Goal: Information Seeking & Learning: Find specific fact

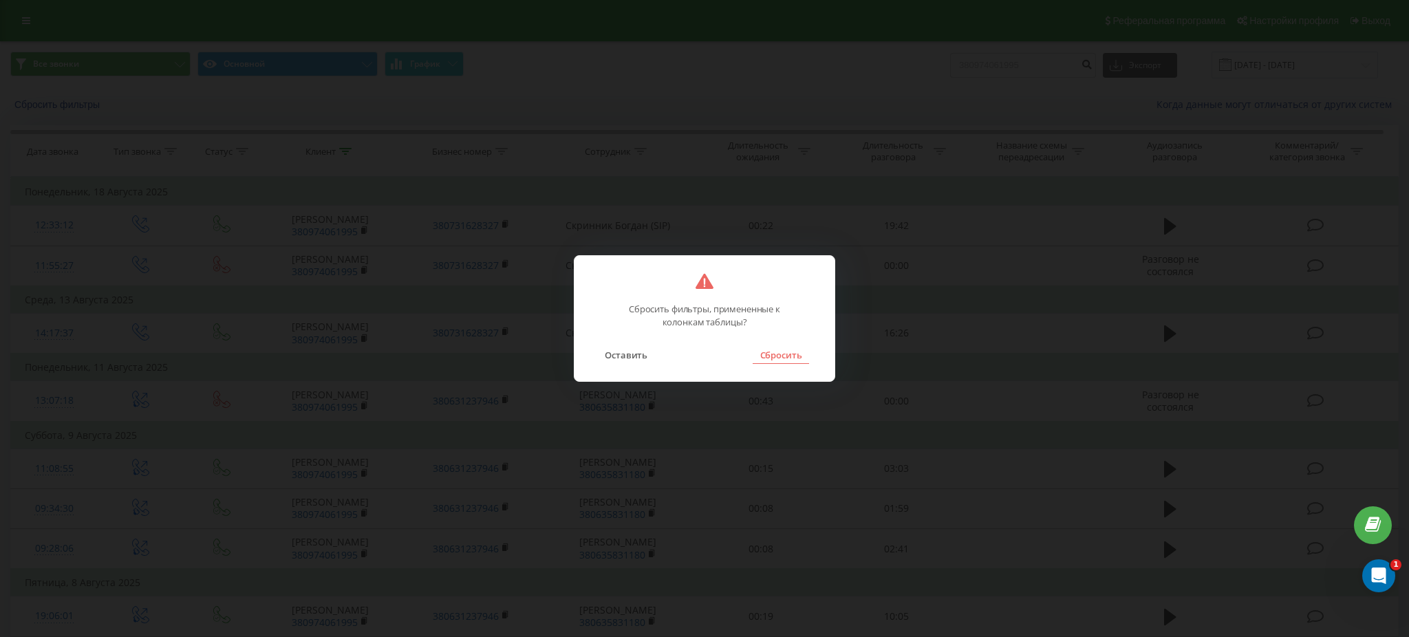
click at [780, 354] on button "Сбросить" at bounding box center [781, 355] width 56 height 18
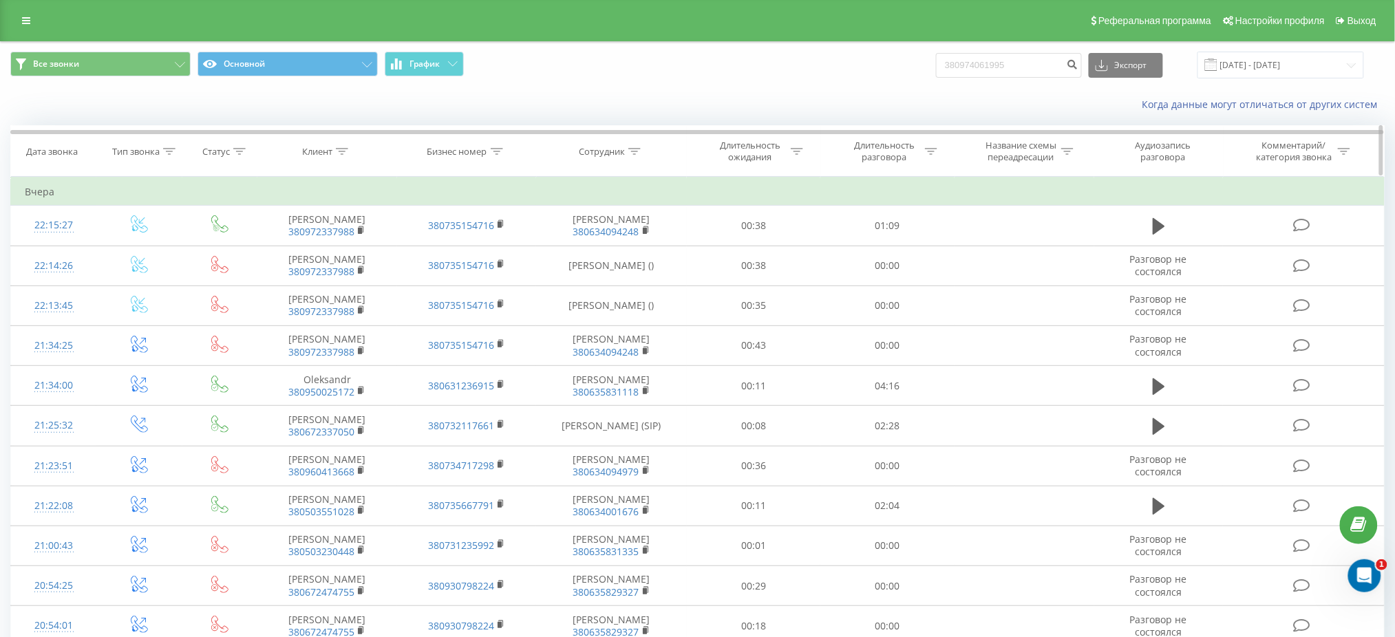
click at [635, 149] on icon at bounding box center [634, 151] width 12 height 7
click at [619, 253] on input "text" at bounding box center [611, 250] width 121 height 24
type input "Москаленко"
click at [643, 284] on span "OK" at bounding box center [640, 276] width 39 height 21
click at [1272, 63] on input "20.05.2025 - 20.08.2025" at bounding box center [1280, 65] width 167 height 27
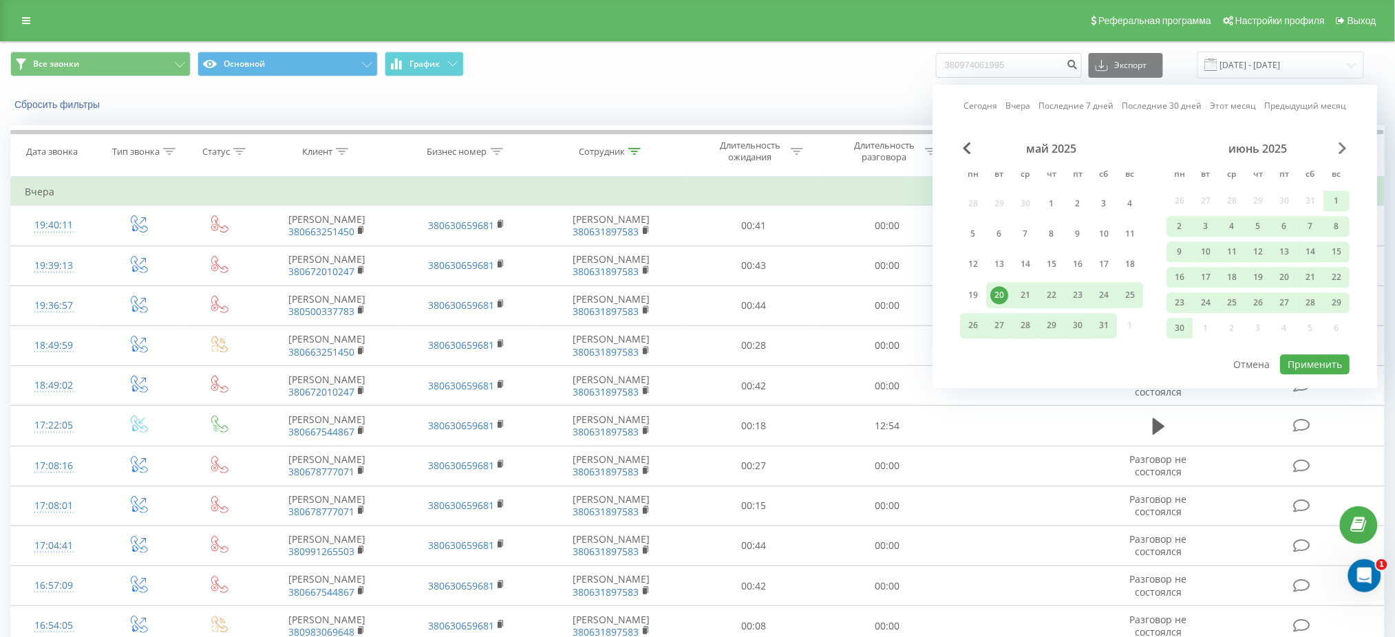
click at [1345, 142] on span "Next Month" at bounding box center [1343, 148] width 8 height 12
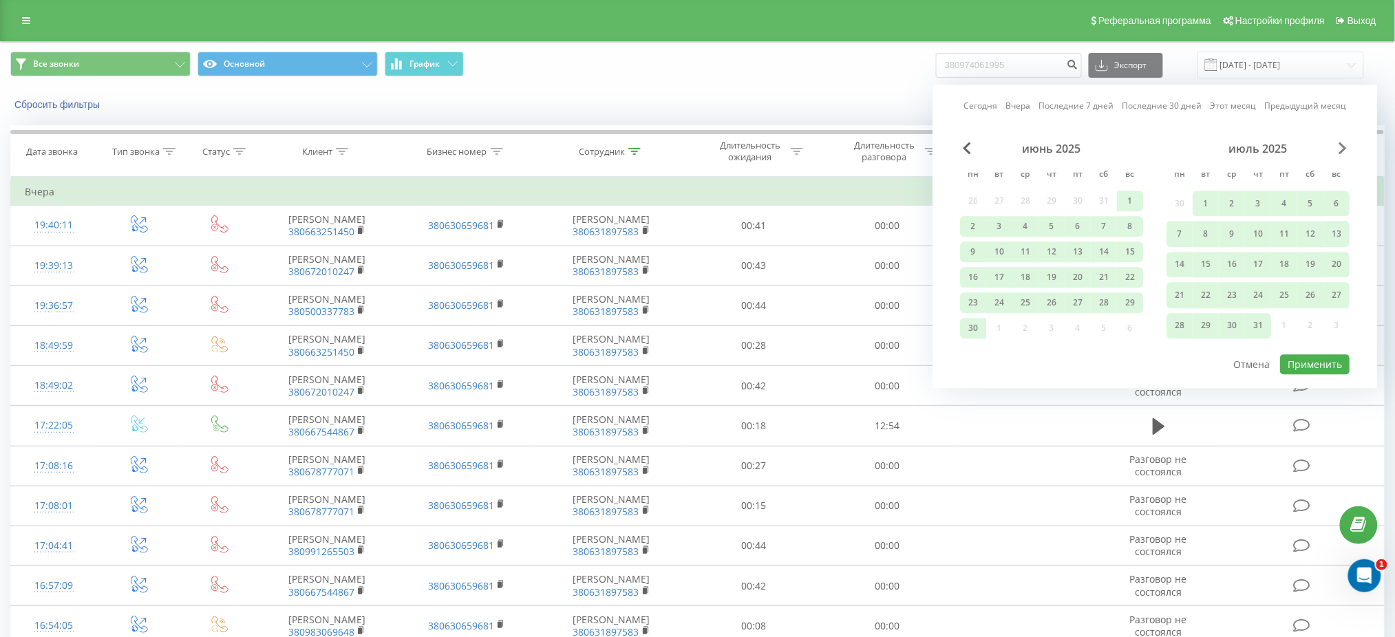
click at [1345, 142] on span "Next Month" at bounding box center [1343, 148] width 8 height 12
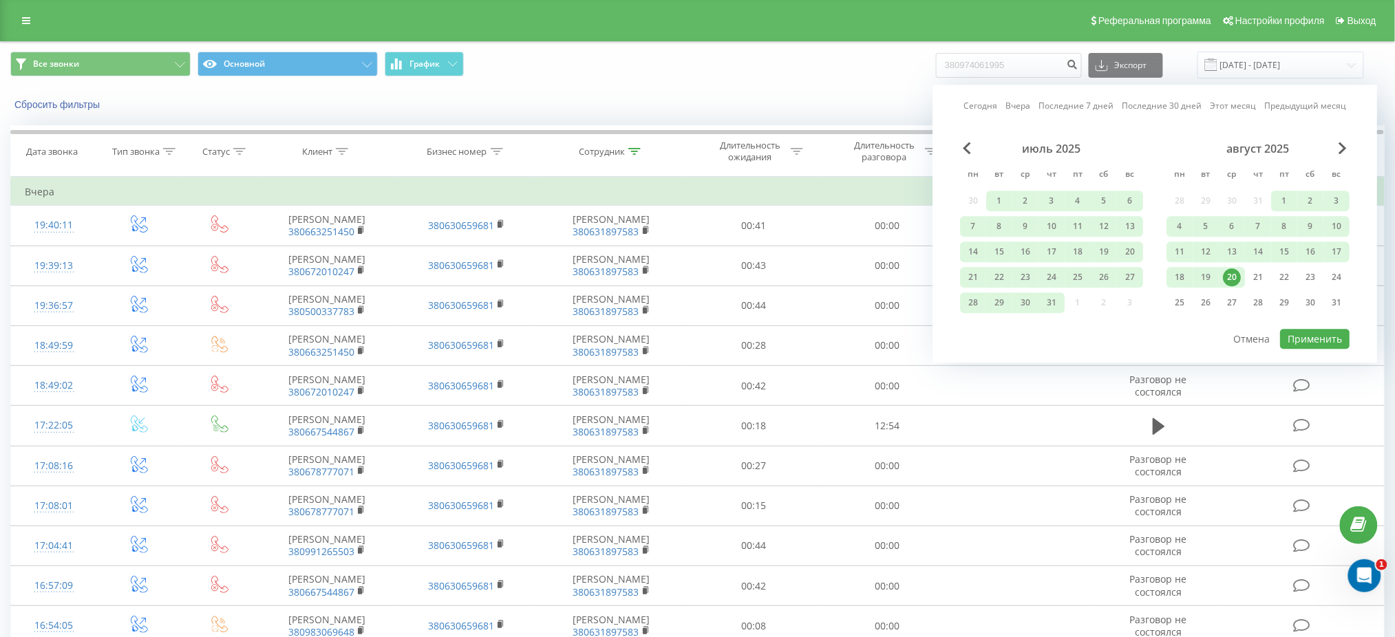
click at [1228, 272] on div "20" at bounding box center [1232, 277] width 18 height 18
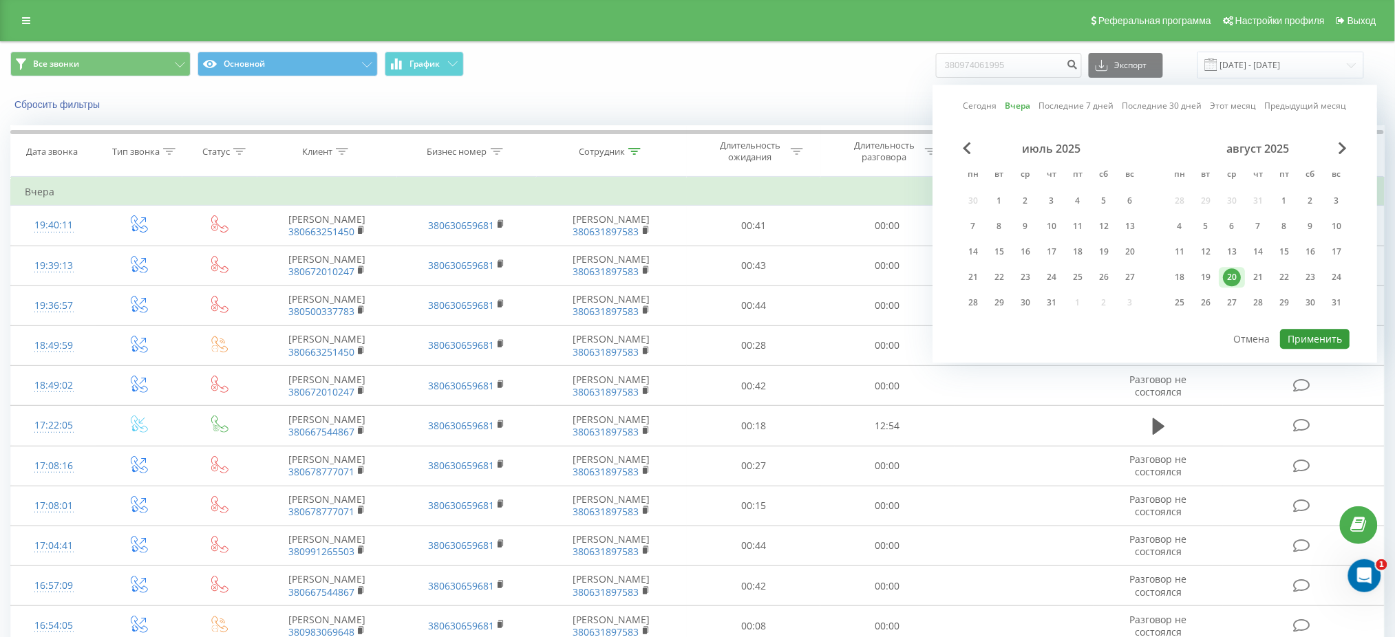
click at [1301, 336] on button "Применить" at bounding box center [1315, 339] width 70 height 20
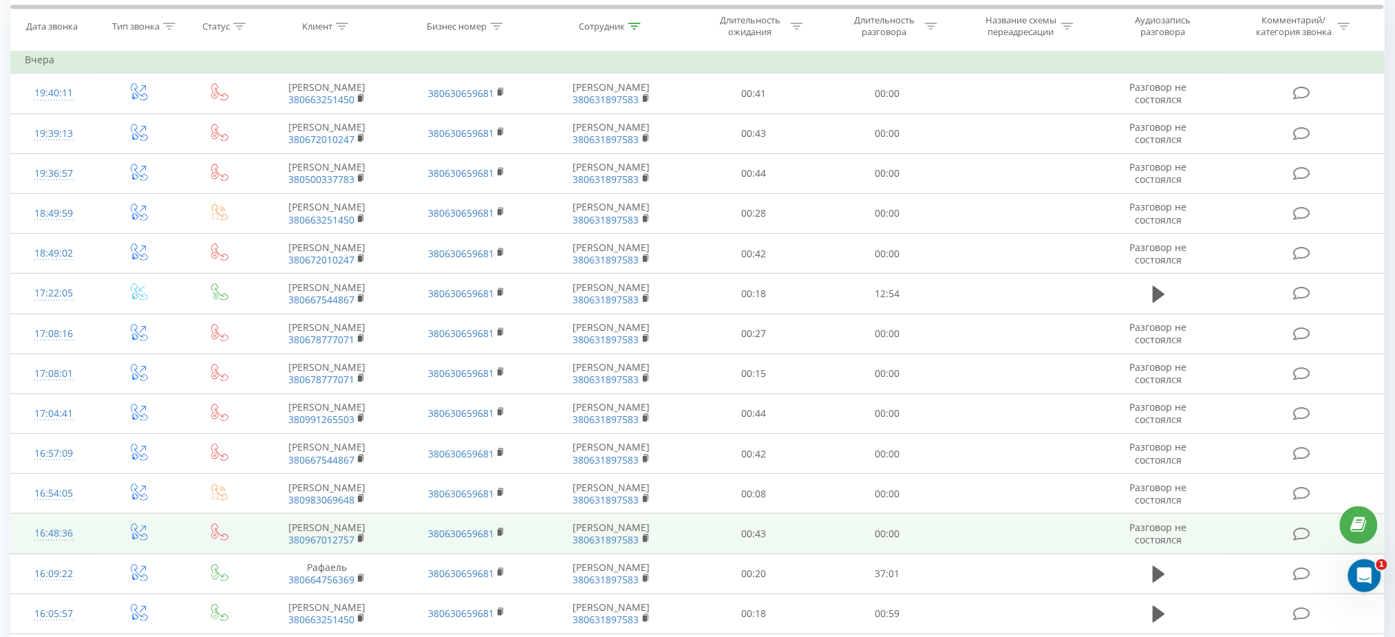
scroll to position [275, 0]
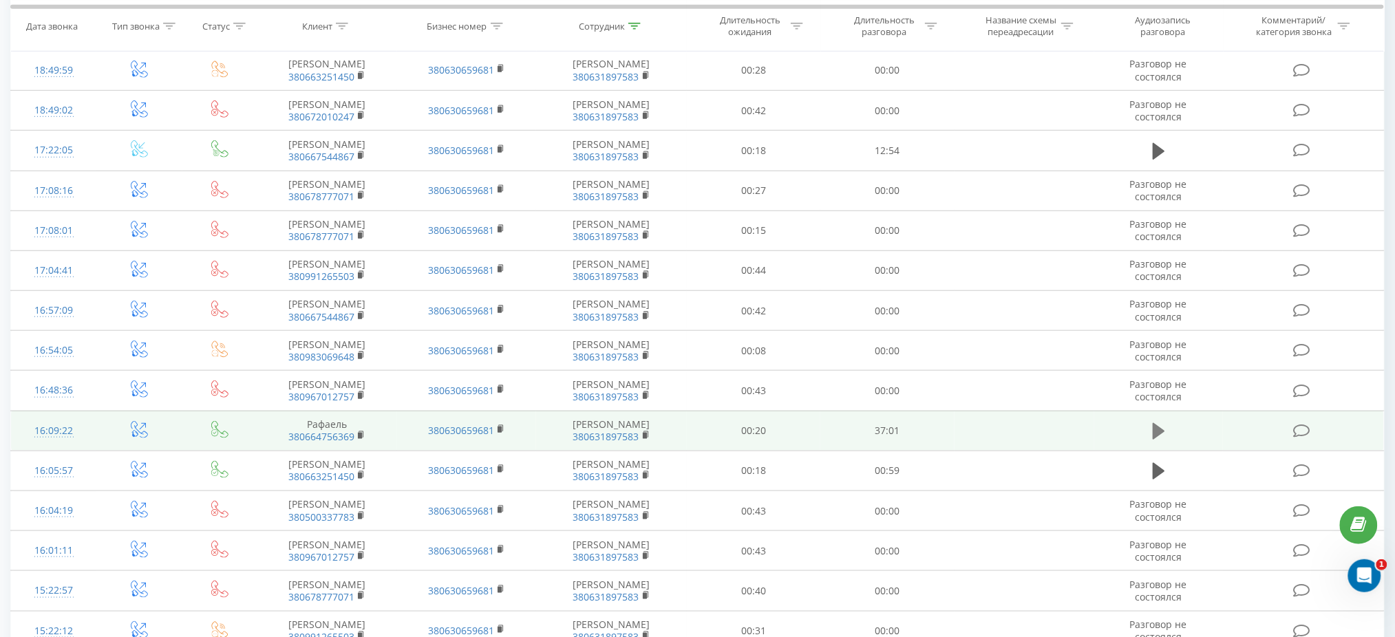
click at [1163, 434] on icon at bounding box center [1159, 431] width 12 height 19
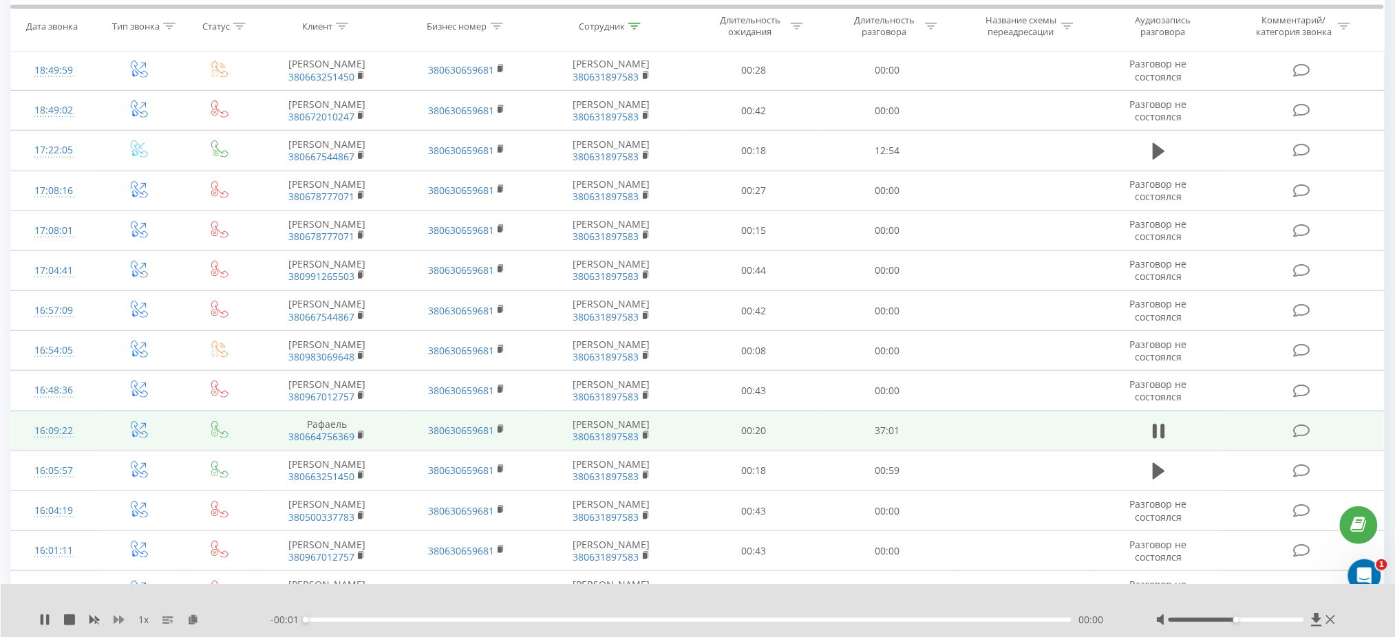
click at [116, 618] on icon at bounding box center [119, 620] width 11 height 8
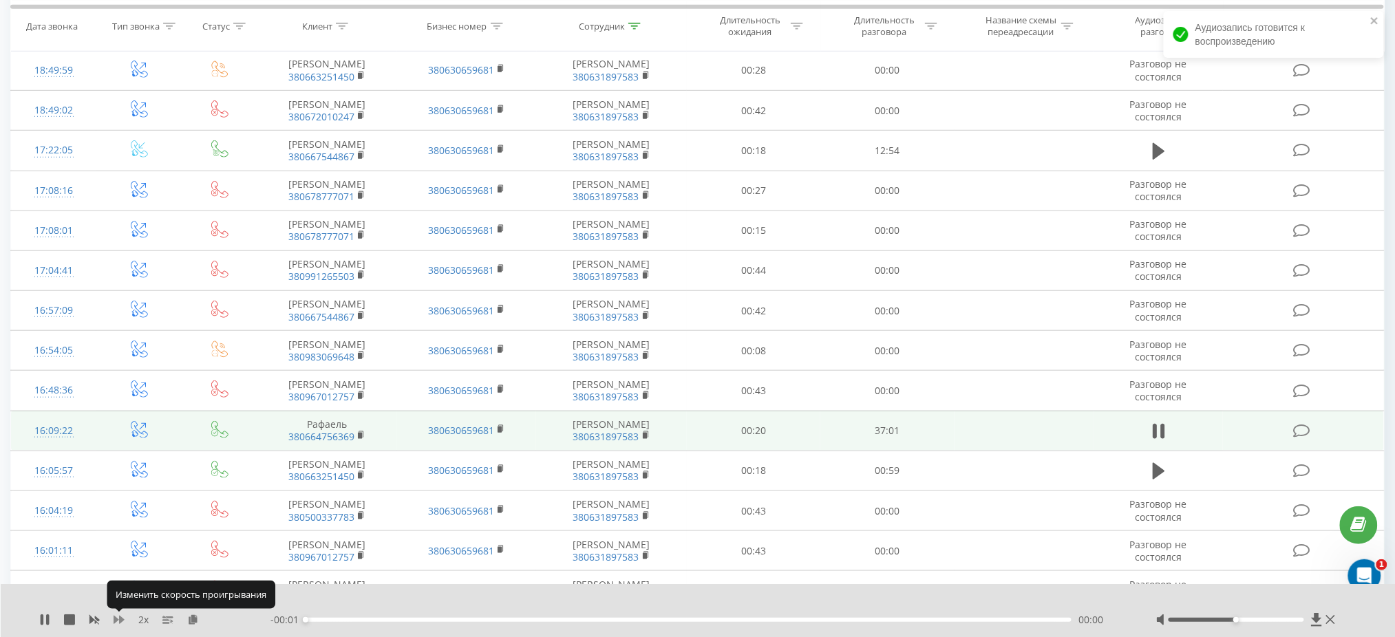
click at [116, 618] on icon at bounding box center [119, 620] width 11 height 8
drag, startPoint x: 1235, startPoint y: 618, endPoint x: 1317, endPoint y: 617, distance: 81.9
click at [1317, 617] on div at bounding box center [1247, 620] width 182 height 14
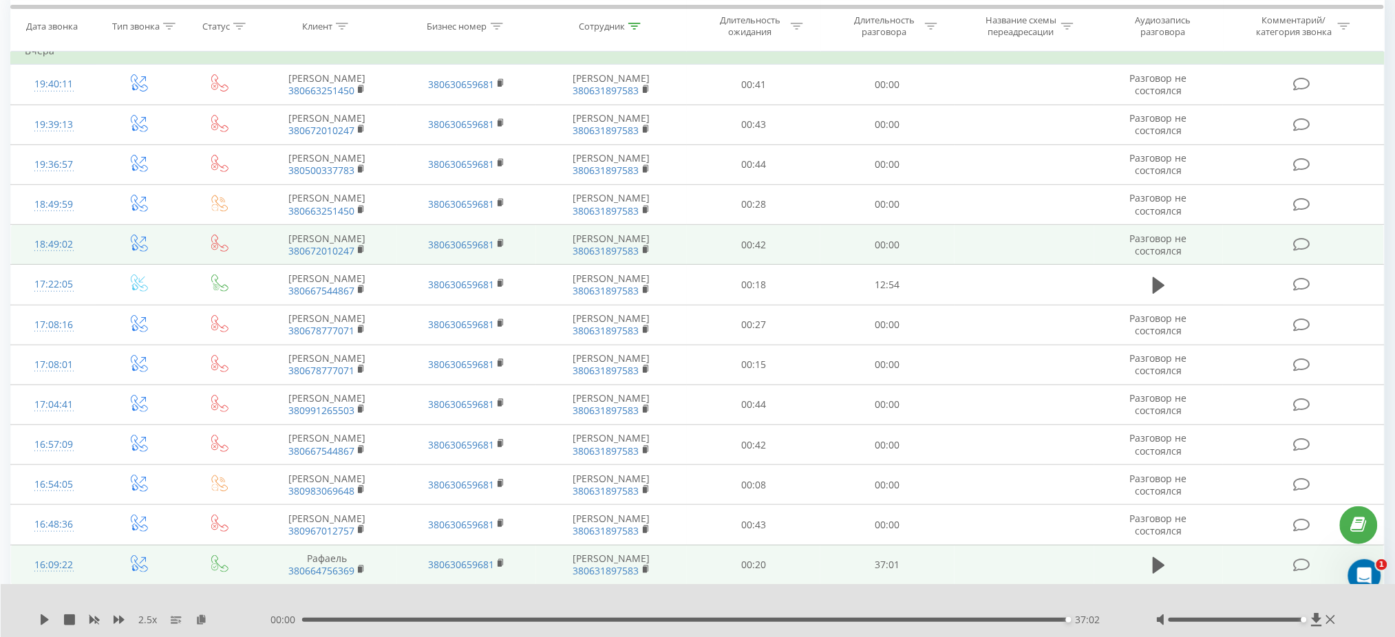
scroll to position [92, 0]
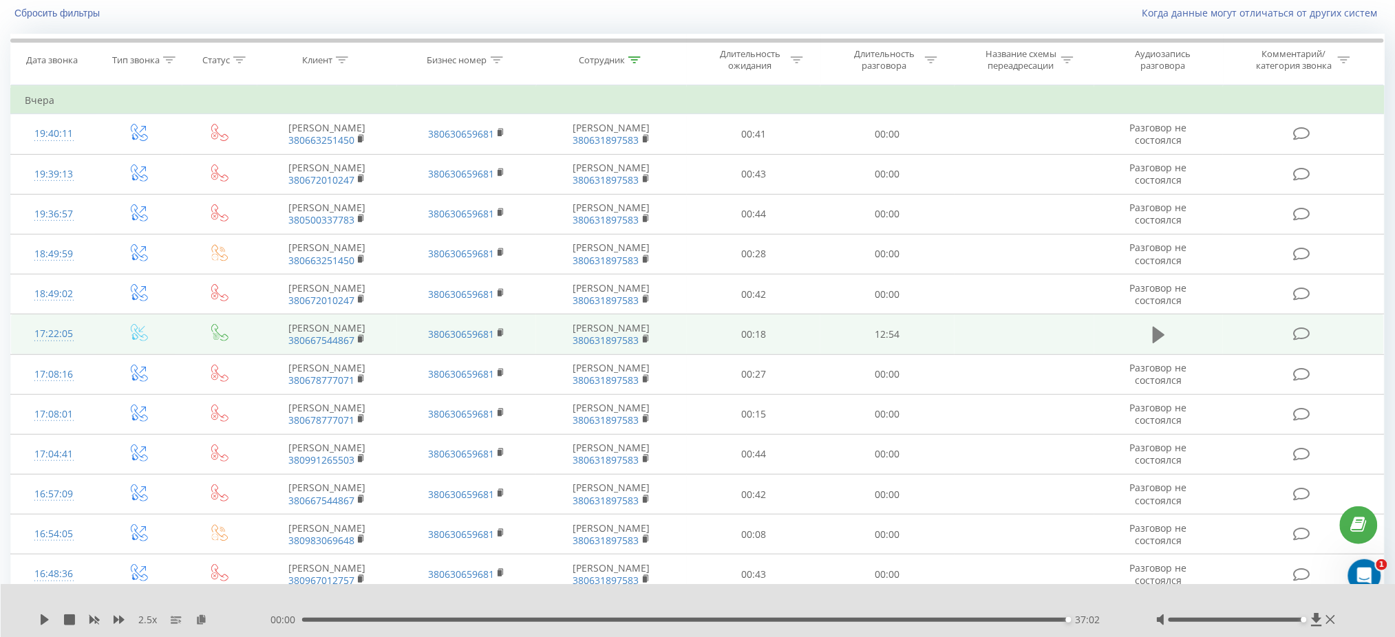
click at [1160, 339] on icon at bounding box center [1159, 335] width 12 height 19
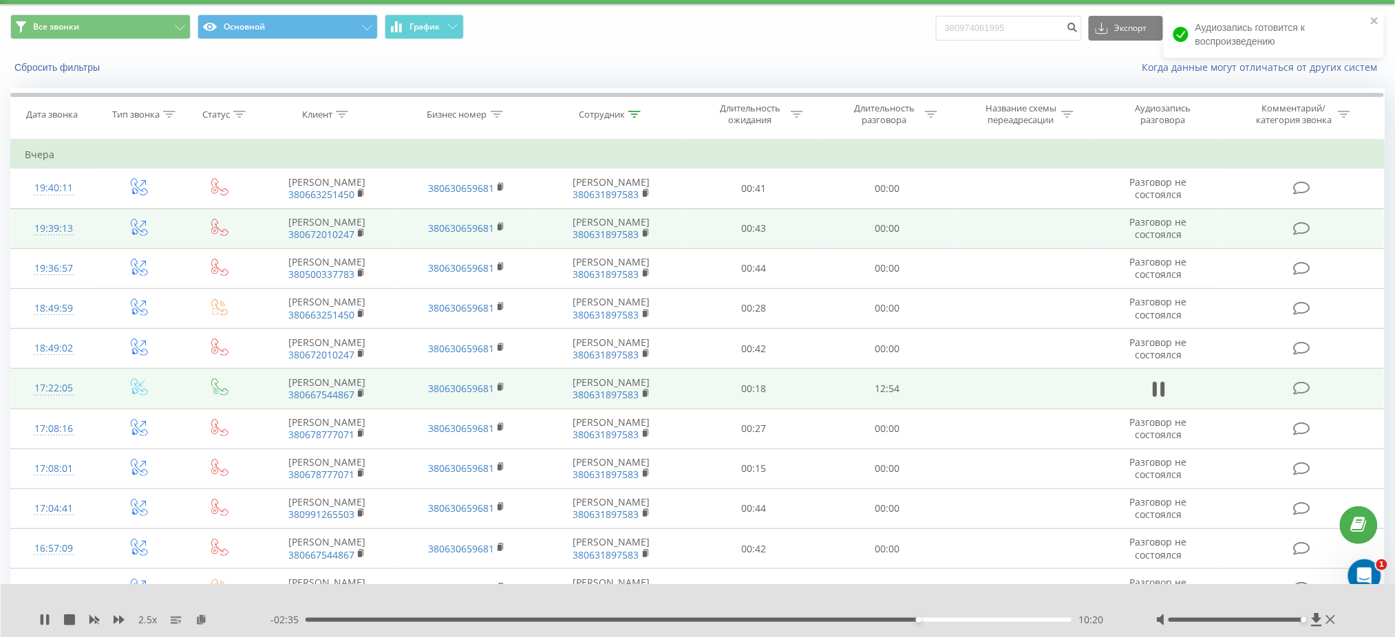
scroll to position [0, 0]
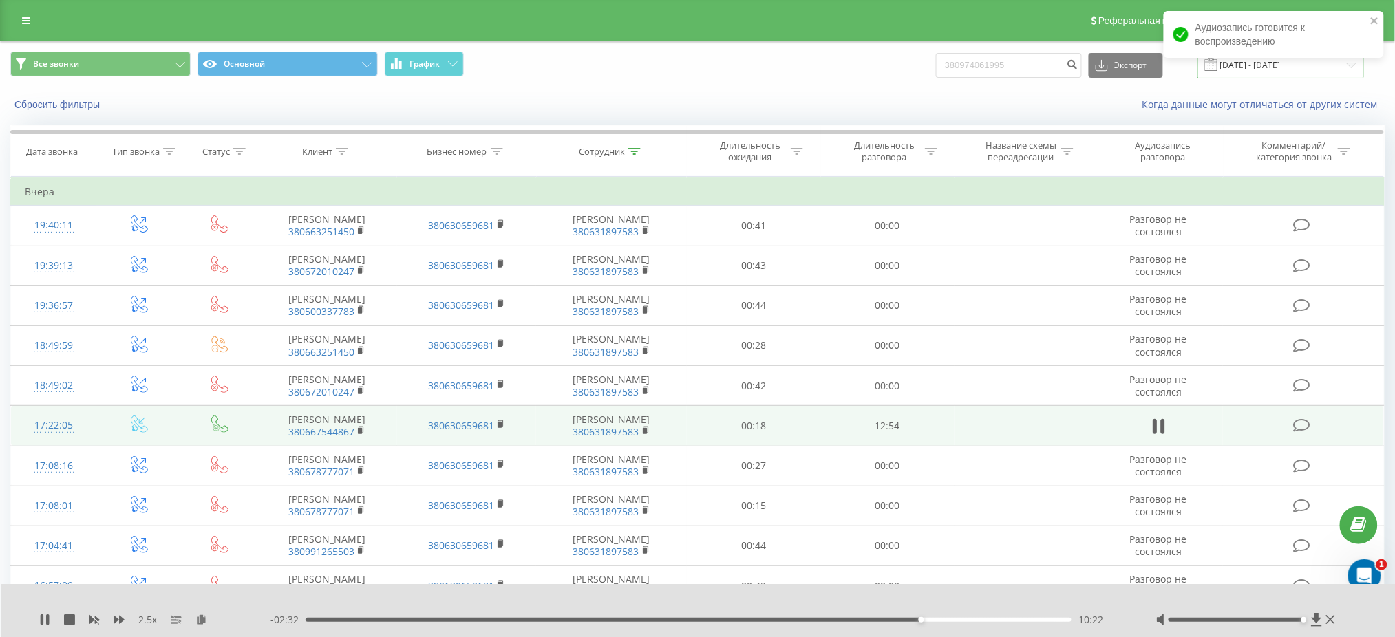
click at [1273, 70] on input "20.08.2025 - 20.08.2025" at bounding box center [1280, 65] width 167 height 27
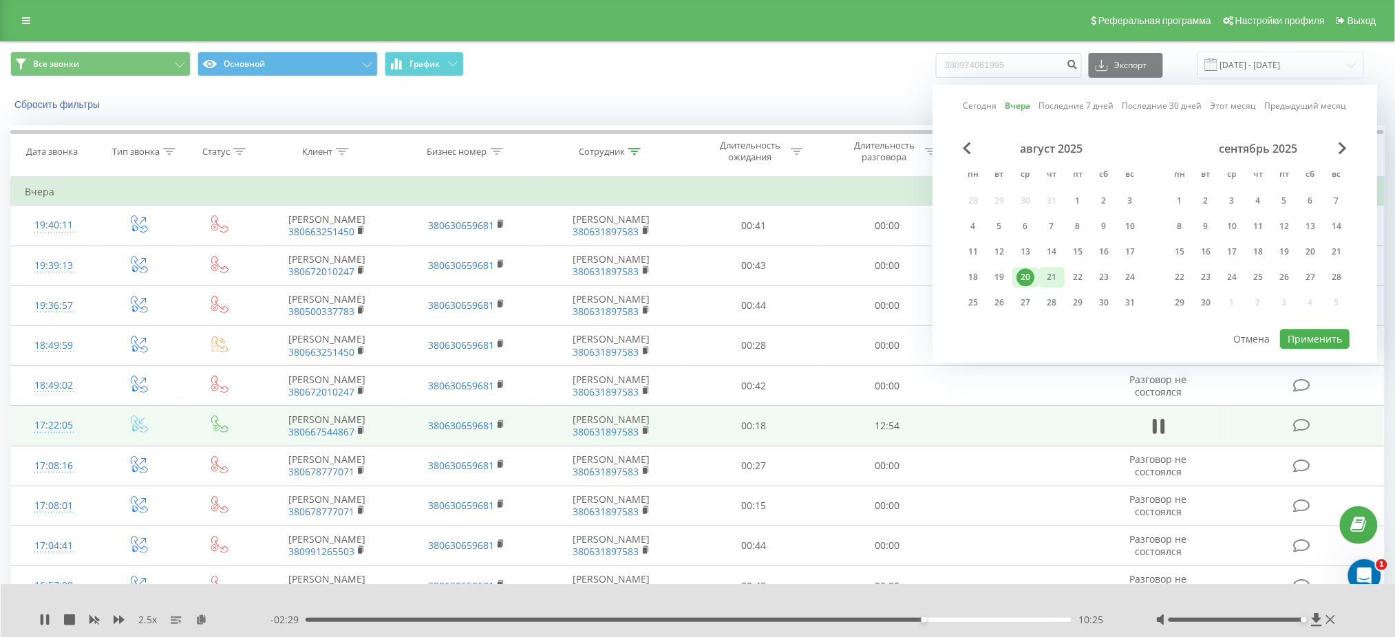
drag, startPoint x: 1050, startPoint y: 273, endPoint x: 1193, endPoint y: 313, distance: 148.8
click at [1051, 273] on div "21" at bounding box center [1052, 277] width 18 height 18
click at [1297, 336] on button "Применить" at bounding box center [1315, 339] width 70 height 20
type input "[DATE] - [DATE]"
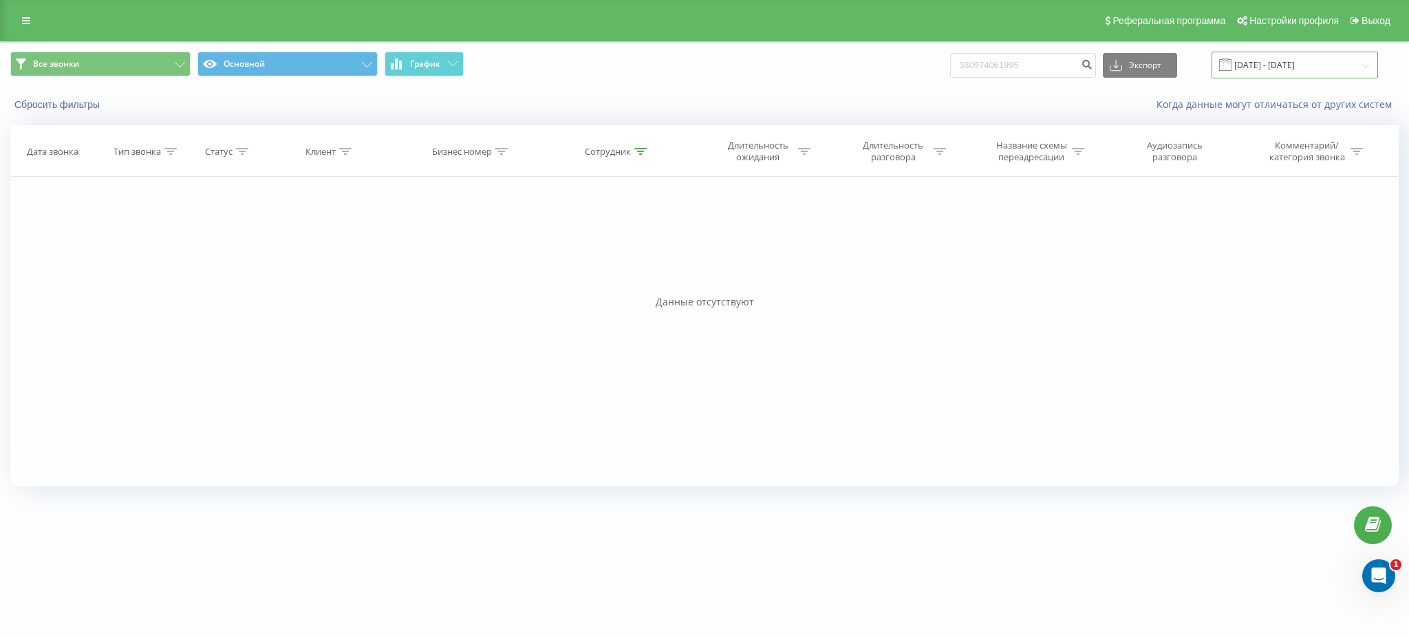
click at [1270, 65] on input "[DATE] - [DATE]" at bounding box center [1295, 65] width 167 height 27
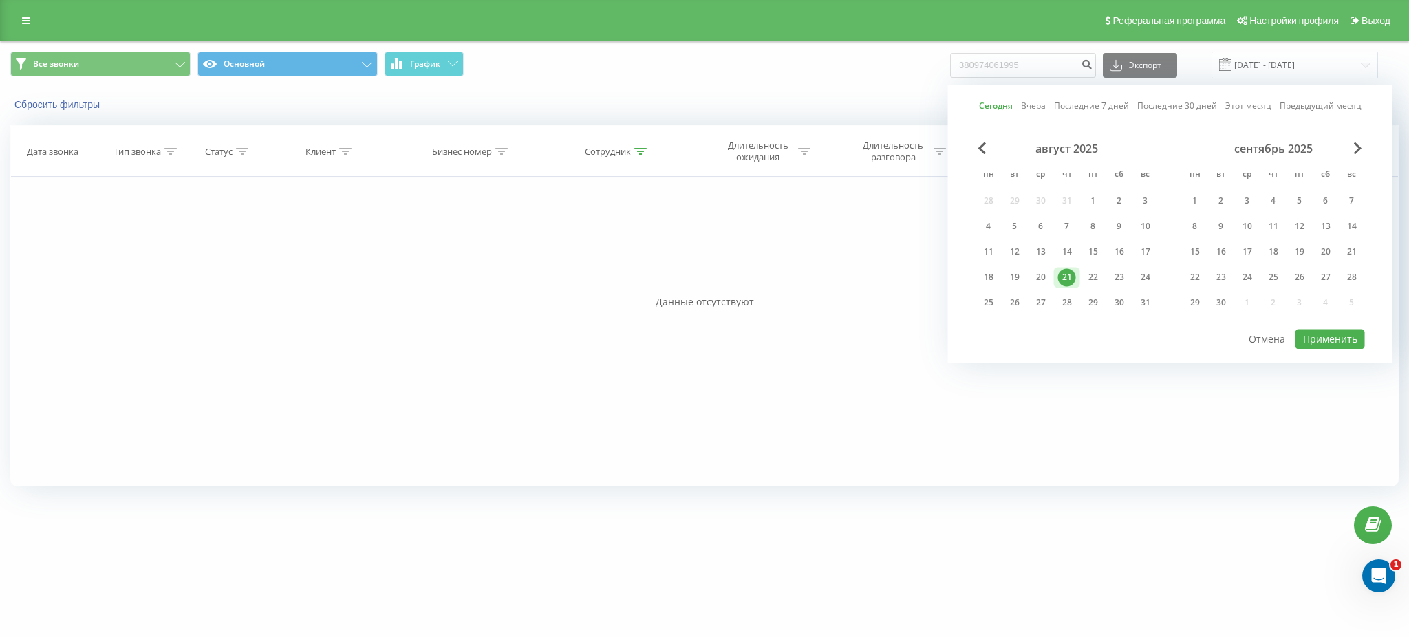
click at [1069, 275] on div "21" at bounding box center [1067, 277] width 18 height 18
click at [1359, 336] on button "Применить" at bounding box center [1331, 339] width 70 height 20
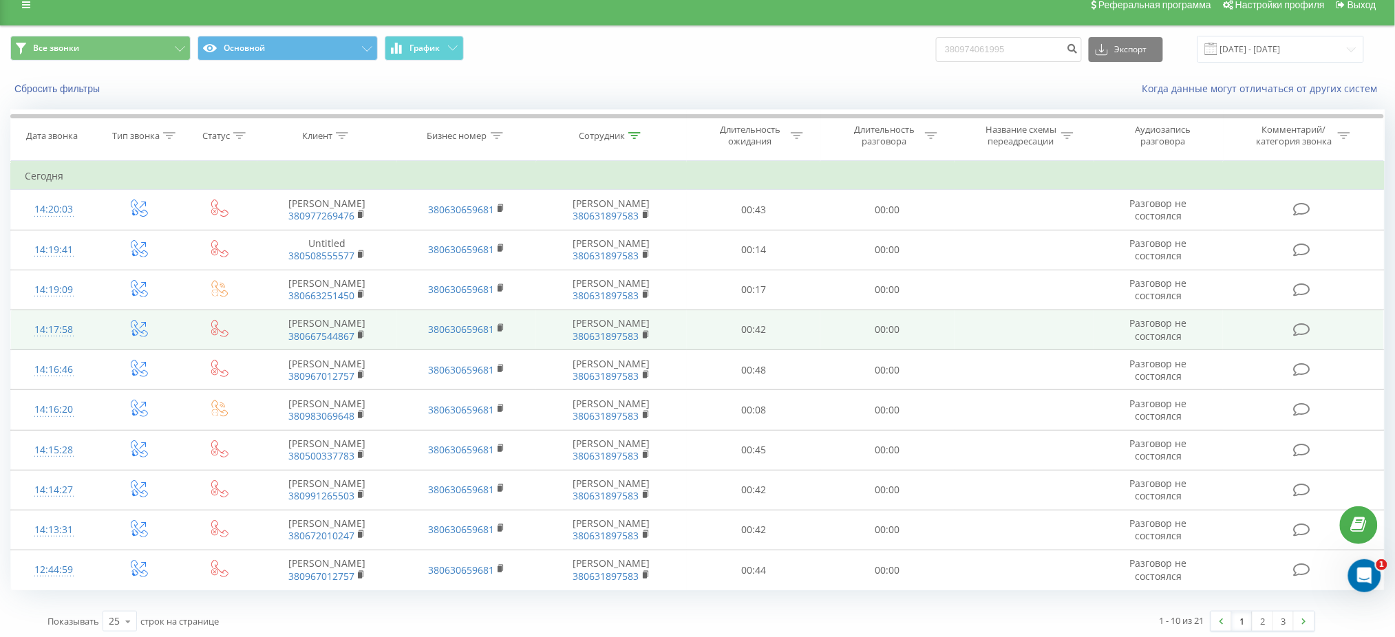
scroll to position [20, 0]
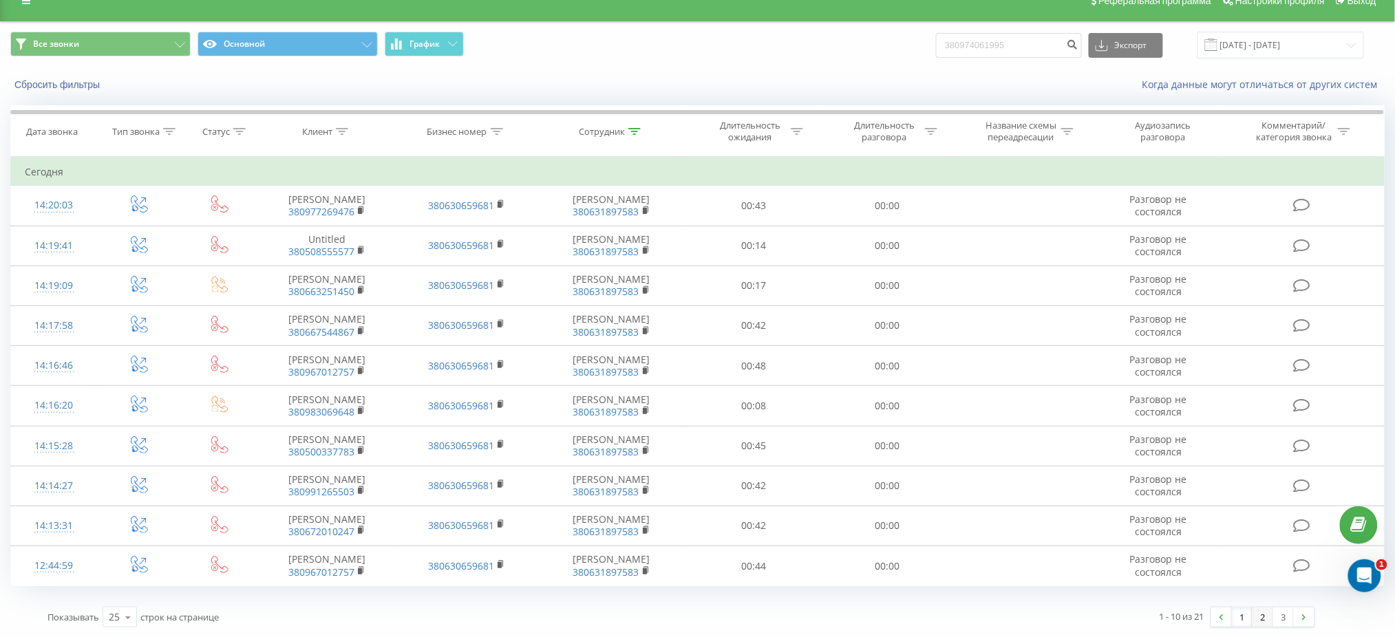
click at [1258, 612] on link "2" at bounding box center [1263, 617] width 21 height 19
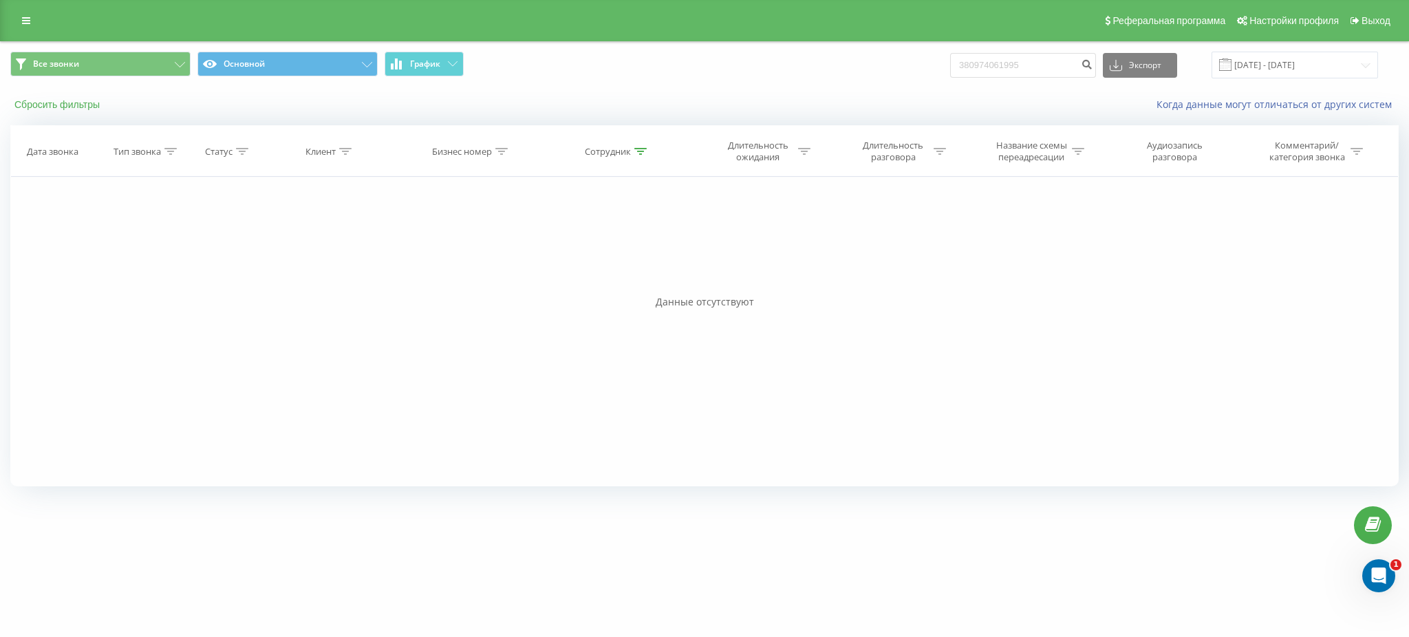
click at [61, 110] on button "Сбросить фильтры" at bounding box center [58, 104] width 96 height 12
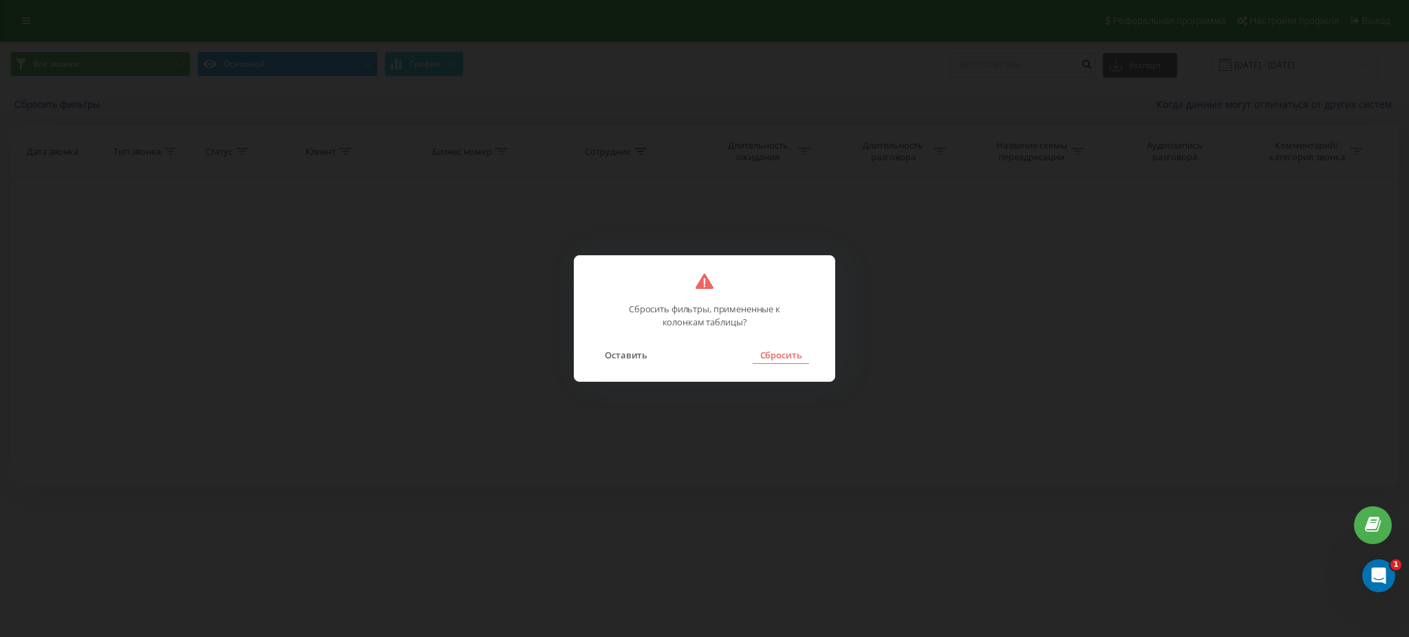
click at [805, 356] on button "Сбросить" at bounding box center [781, 355] width 56 height 18
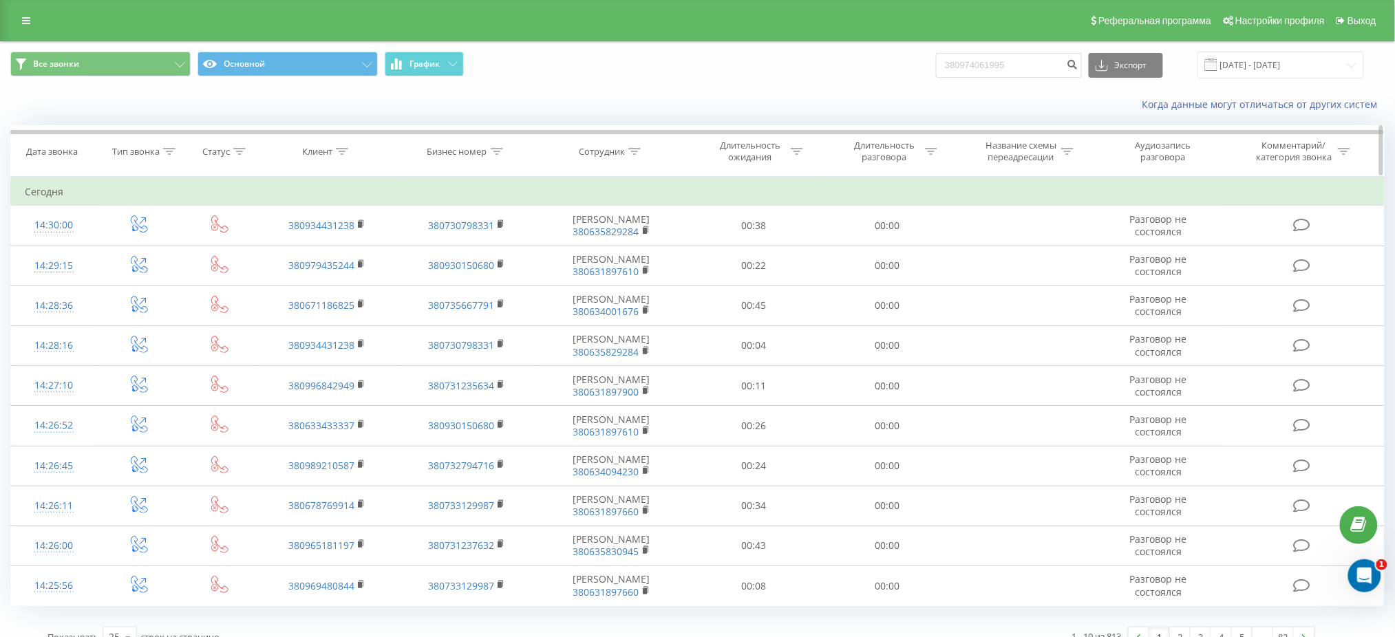
drag, startPoint x: 645, startPoint y: 149, endPoint x: 637, endPoint y: 149, distance: 7.6
click at [642, 149] on div "Сотрудник" at bounding box center [612, 152] width 150 height 12
click at [632, 149] on icon at bounding box center [634, 151] width 12 height 7
click at [641, 147] on div "Сотрудник" at bounding box center [612, 152] width 150 height 12
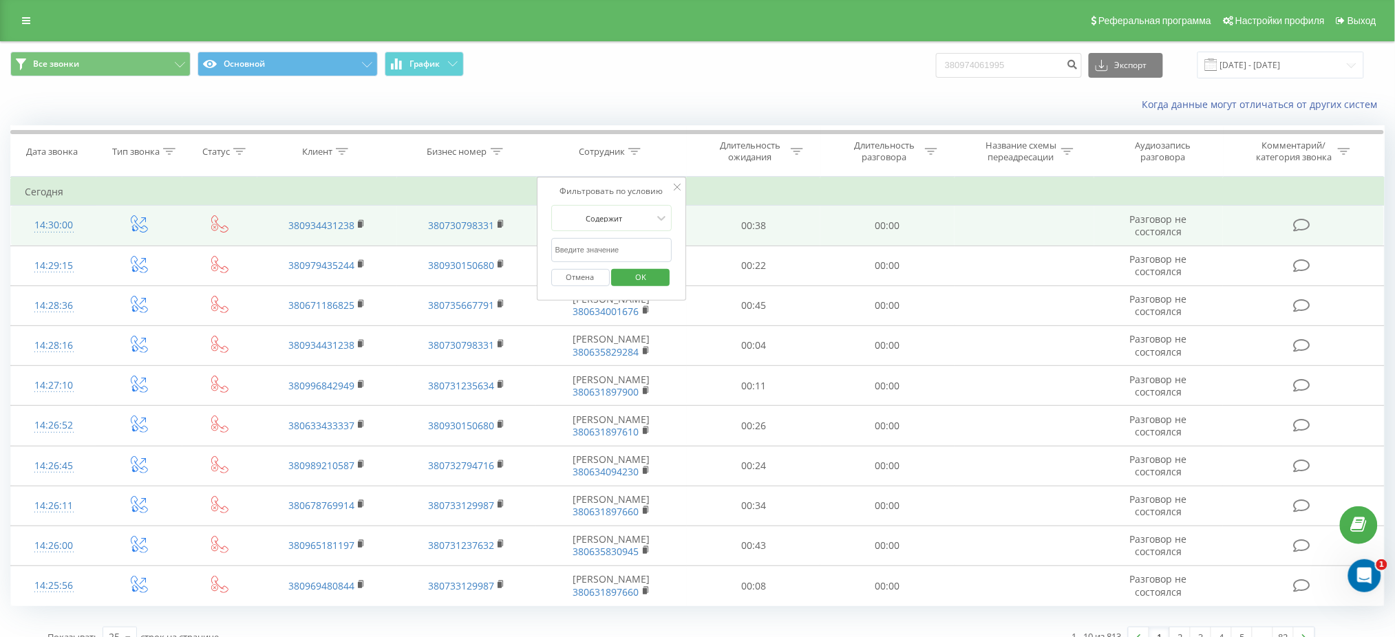
drag, startPoint x: 635, startPoint y: 153, endPoint x: 610, endPoint y: 228, distance: 79.7
click at [634, 153] on icon at bounding box center [634, 151] width 12 height 7
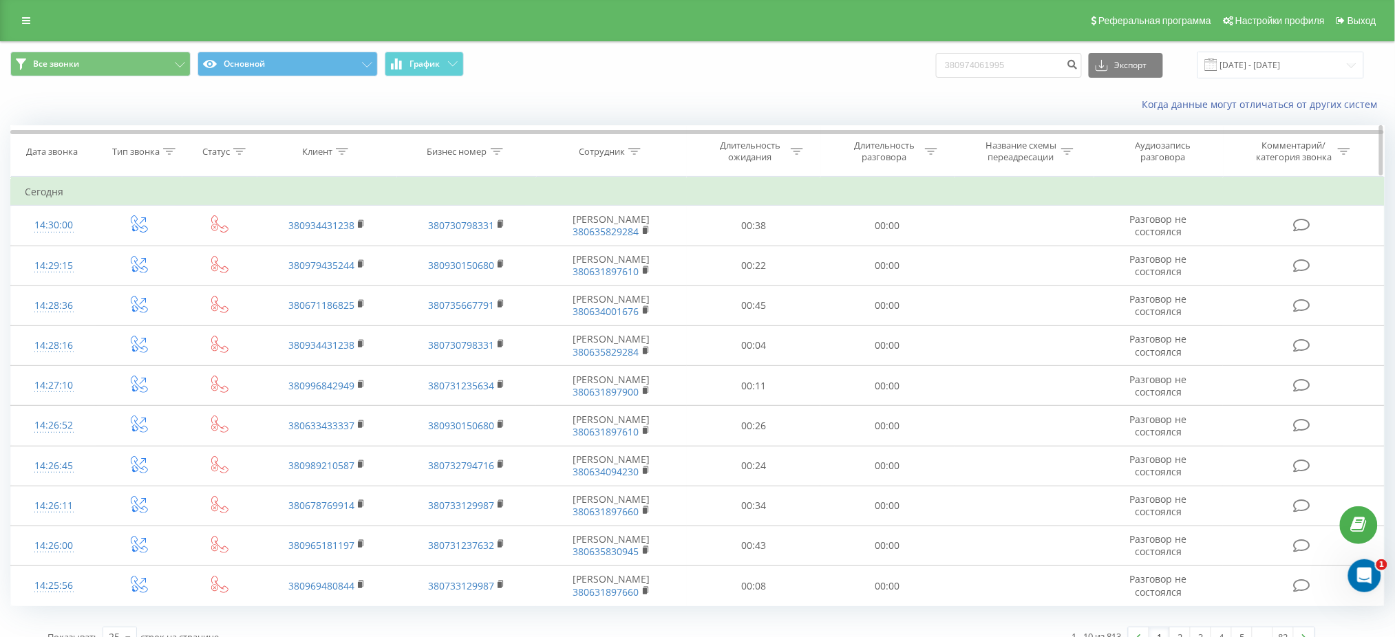
click at [632, 151] on icon at bounding box center [634, 151] width 12 height 7
drag, startPoint x: 604, startPoint y: 251, endPoint x: 604, endPoint y: 261, distance: 9.7
click at [604, 251] on input "text" at bounding box center [611, 250] width 121 height 24
type input "Москаленко"
click at [1244, 72] on input "[DATE] - [DATE]" at bounding box center [1280, 65] width 167 height 27
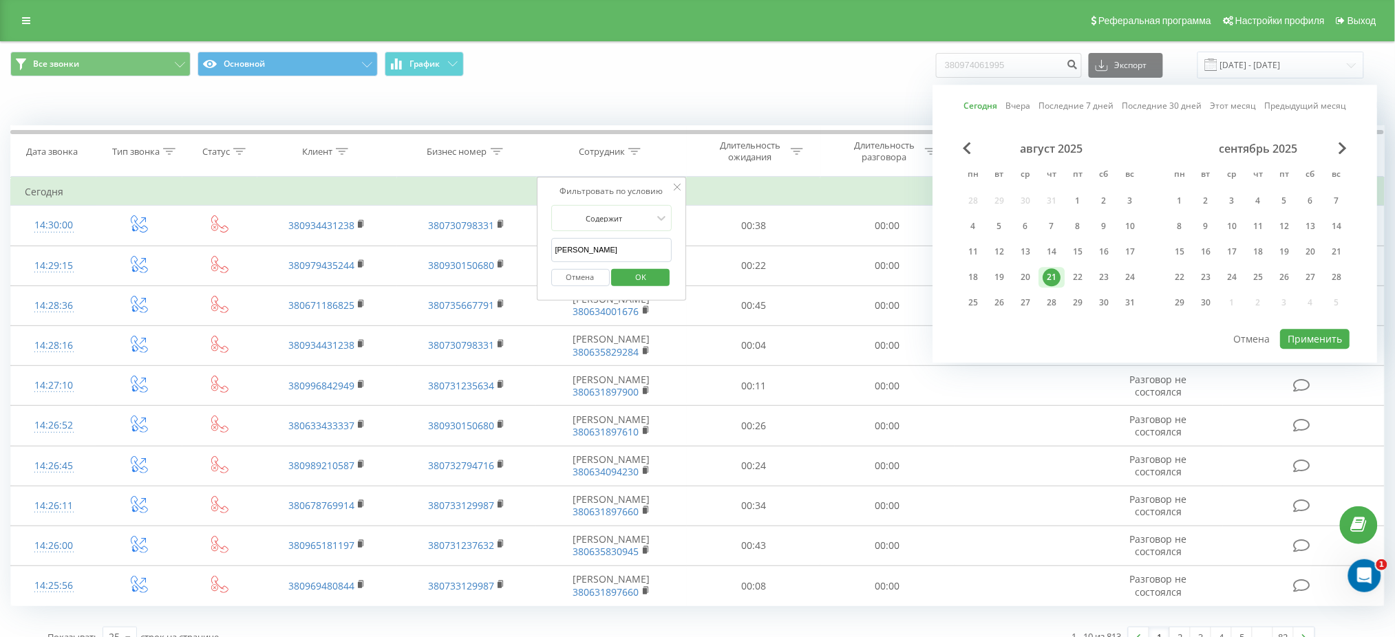
click at [1055, 268] on div "21" at bounding box center [1052, 277] width 18 height 18
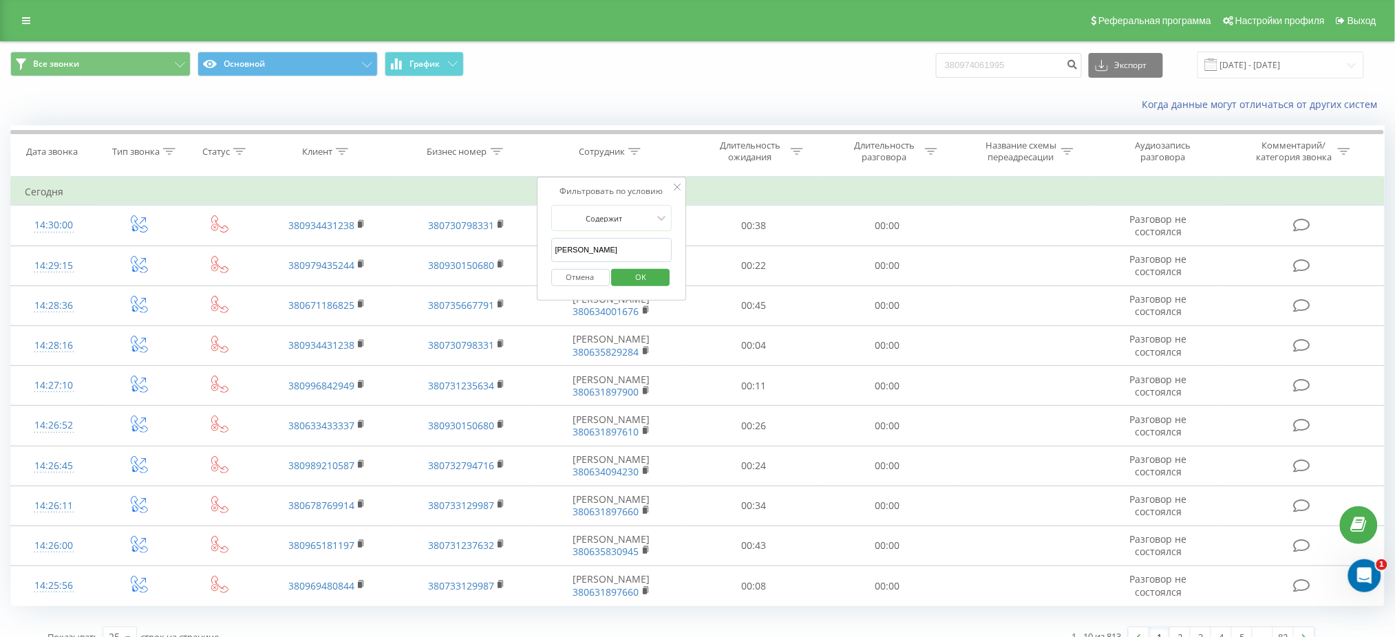
click at [641, 273] on span "OK" at bounding box center [640, 276] width 39 height 21
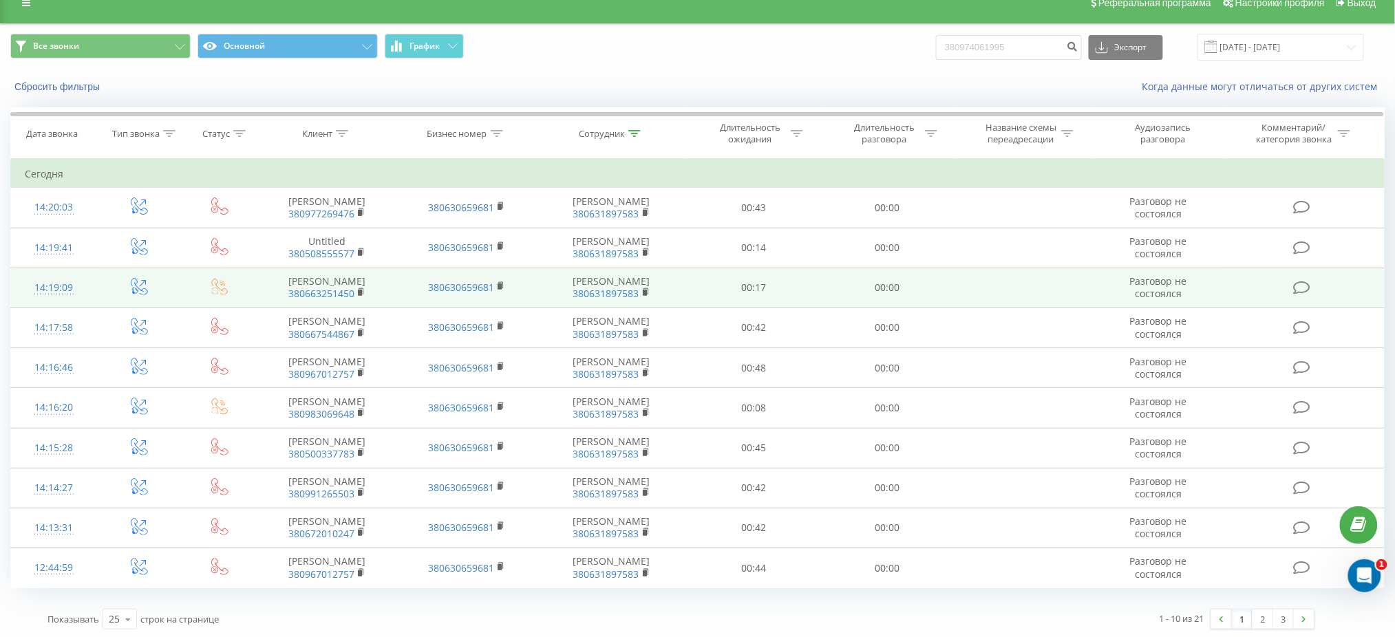
scroll to position [20, 0]
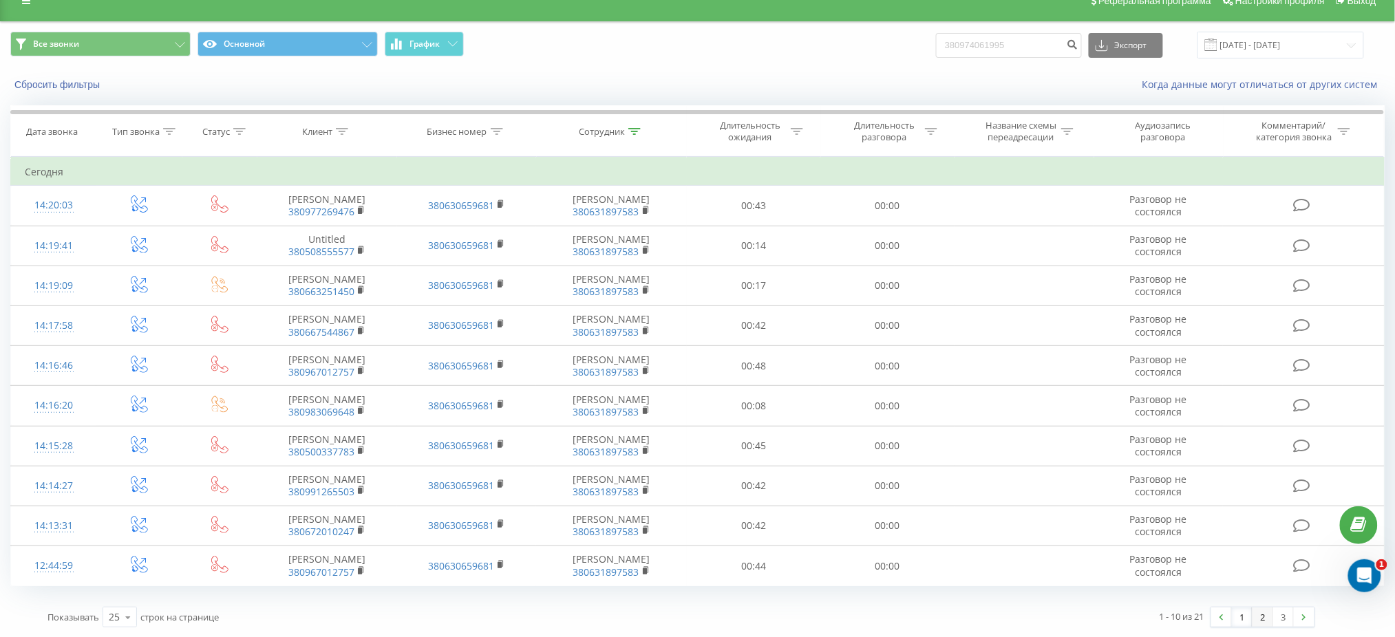
click at [1262, 617] on link "2" at bounding box center [1263, 617] width 21 height 19
click at [1283, 617] on link "3" at bounding box center [1283, 617] width 21 height 19
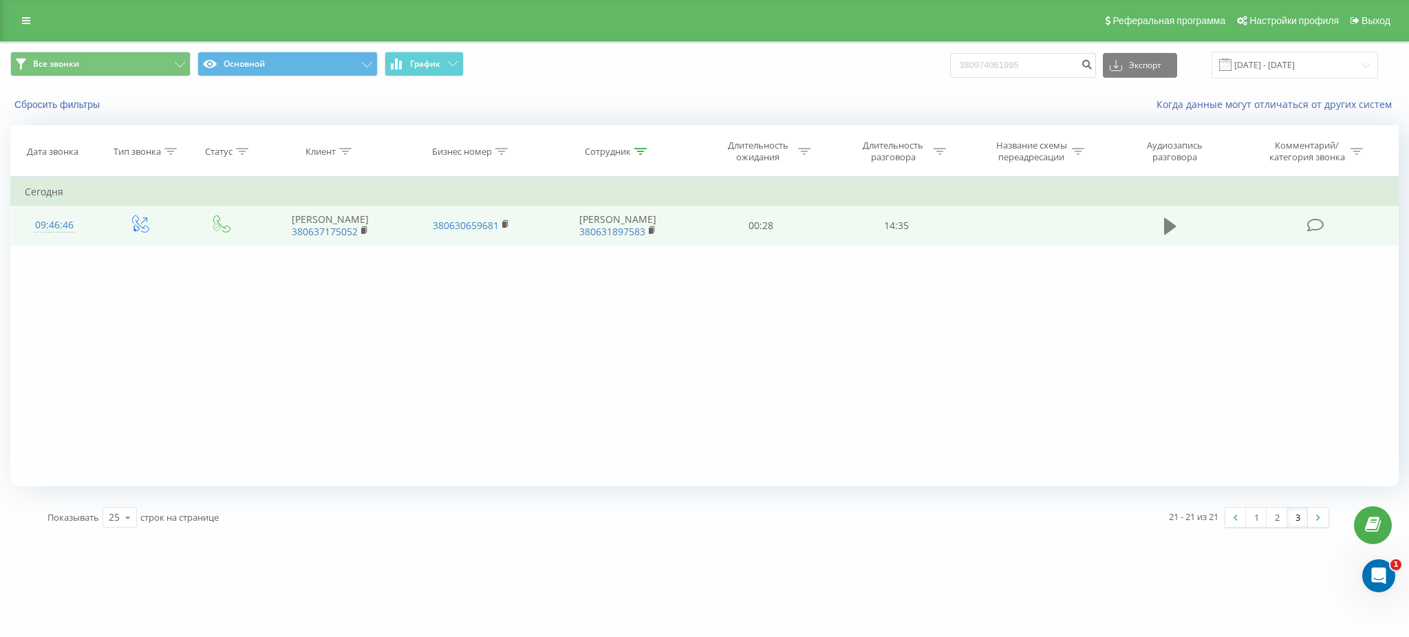
click at [1175, 226] on icon at bounding box center [1170, 226] width 12 height 17
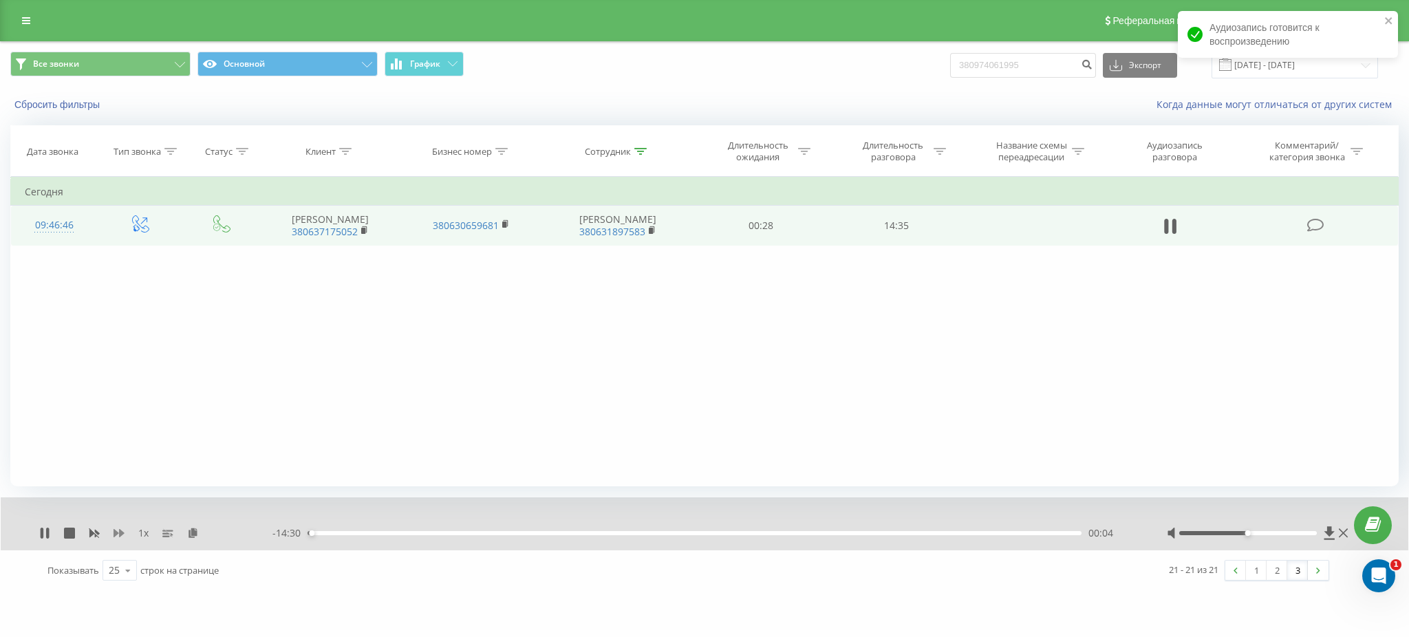
click at [114, 537] on icon at bounding box center [119, 533] width 11 height 8
click at [116, 537] on icon at bounding box center [119, 533] width 11 height 11
drag, startPoint x: 1253, startPoint y: 537, endPoint x: 1279, endPoint y: 531, distance: 26.7
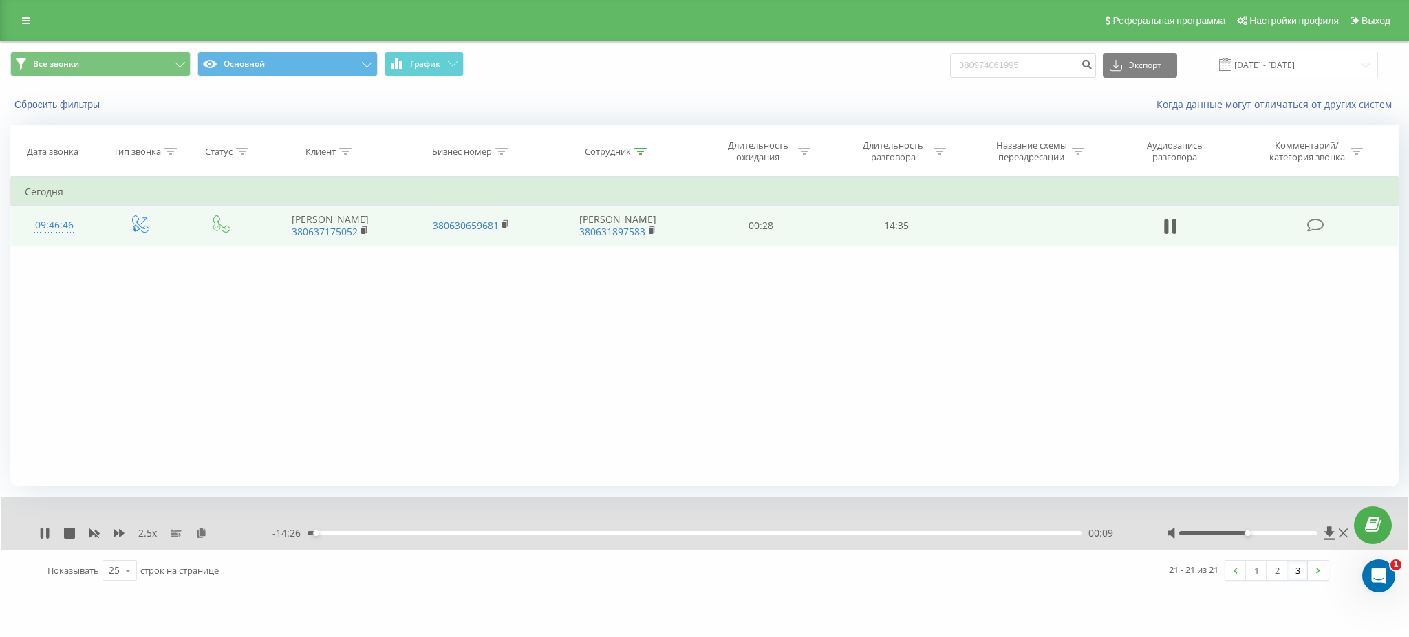
click at [1327, 531] on div at bounding box center [1259, 533] width 184 height 14
drag, startPoint x: 1280, startPoint y: 535, endPoint x: 1328, endPoint y: 530, distance: 47.7
click at [1328, 530] on div at bounding box center [1259, 533] width 184 height 14
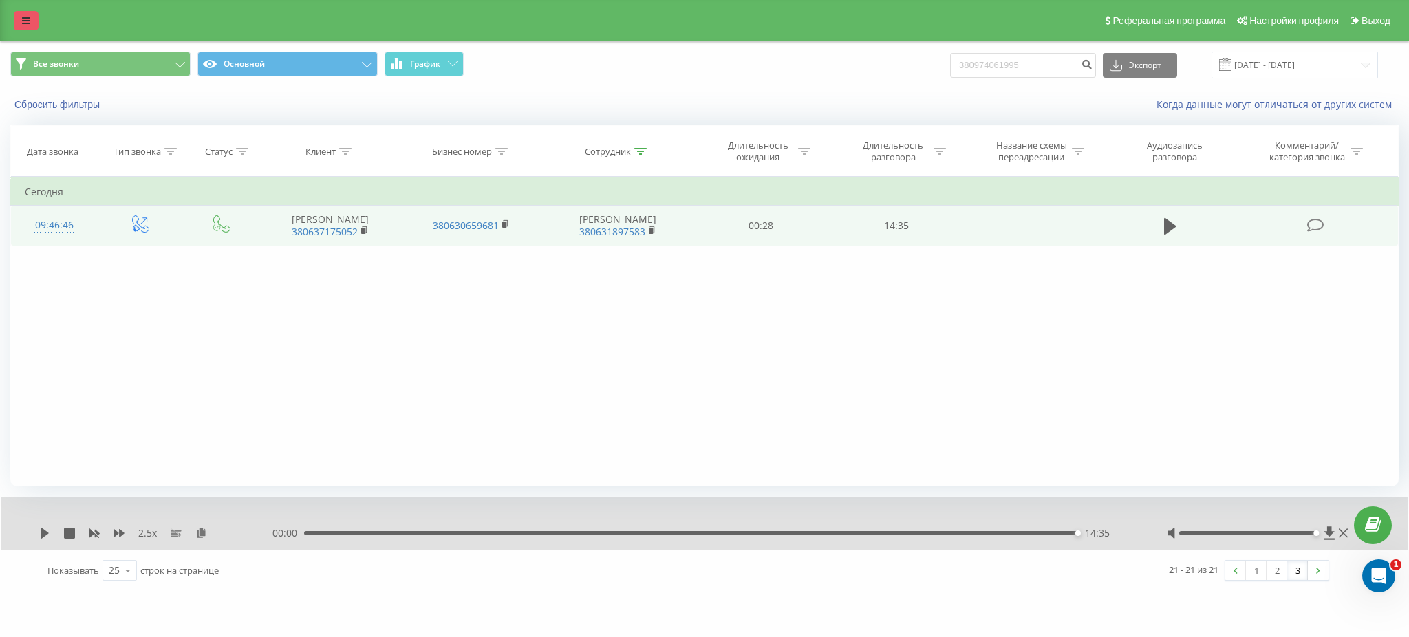
click at [28, 18] on icon at bounding box center [26, 21] width 8 height 10
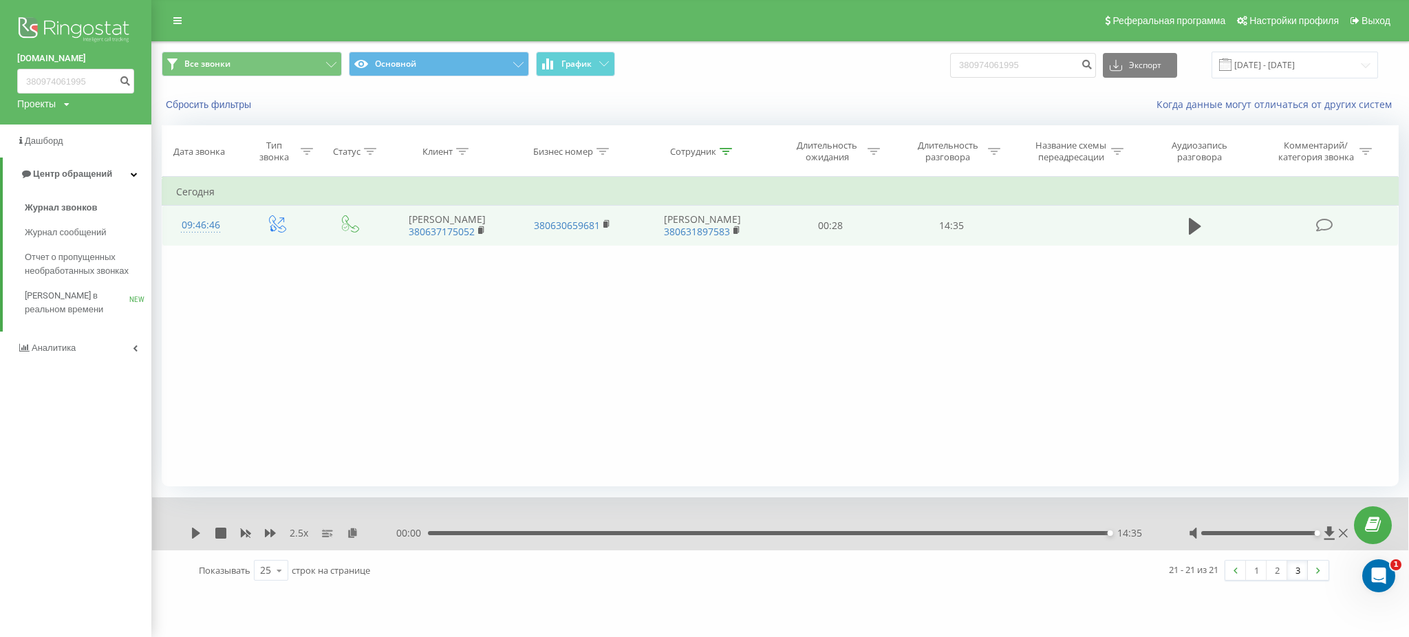
click at [95, 28] on img at bounding box center [75, 31] width 117 height 34
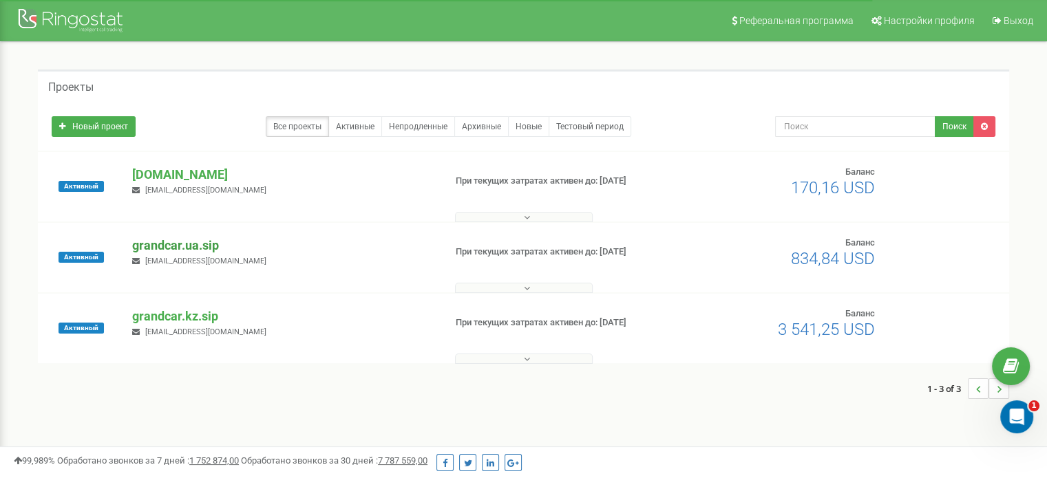
click at [173, 244] on p "grandcar.ua.sip" at bounding box center [282, 246] width 301 height 18
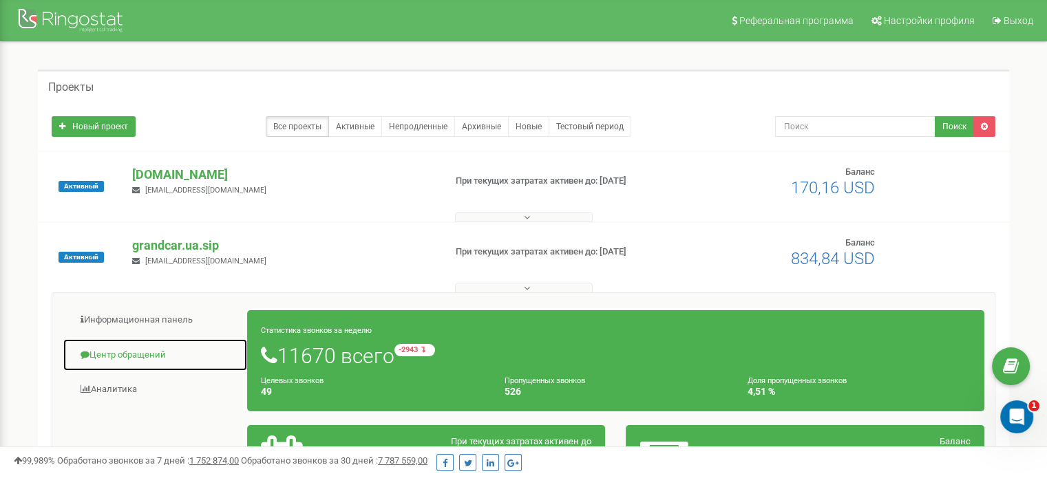
click at [135, 354] on link "Центр обращений" at bounding box center [155, 356] width 185 height 34
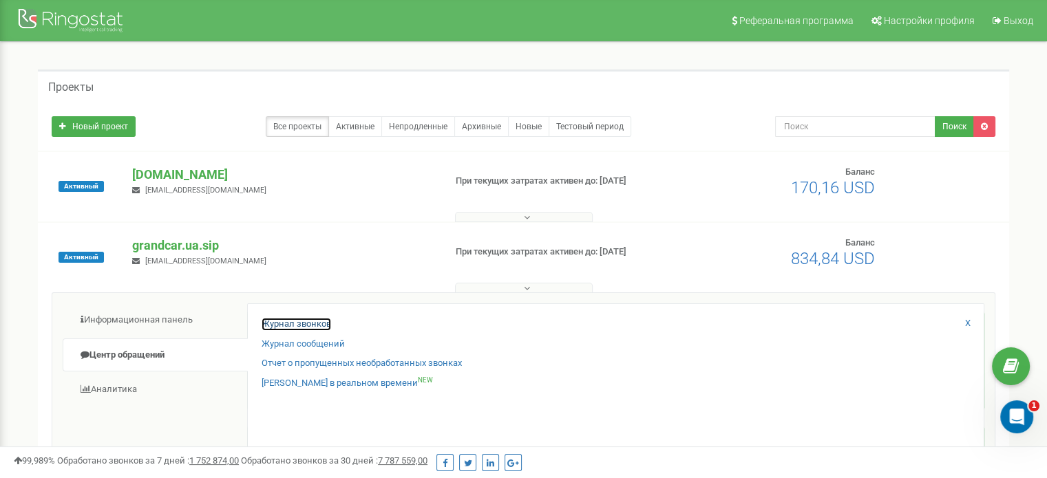
click at [278, 321] on link "Журнал звонков" at bounding box center [297, 324] width 70 height 13
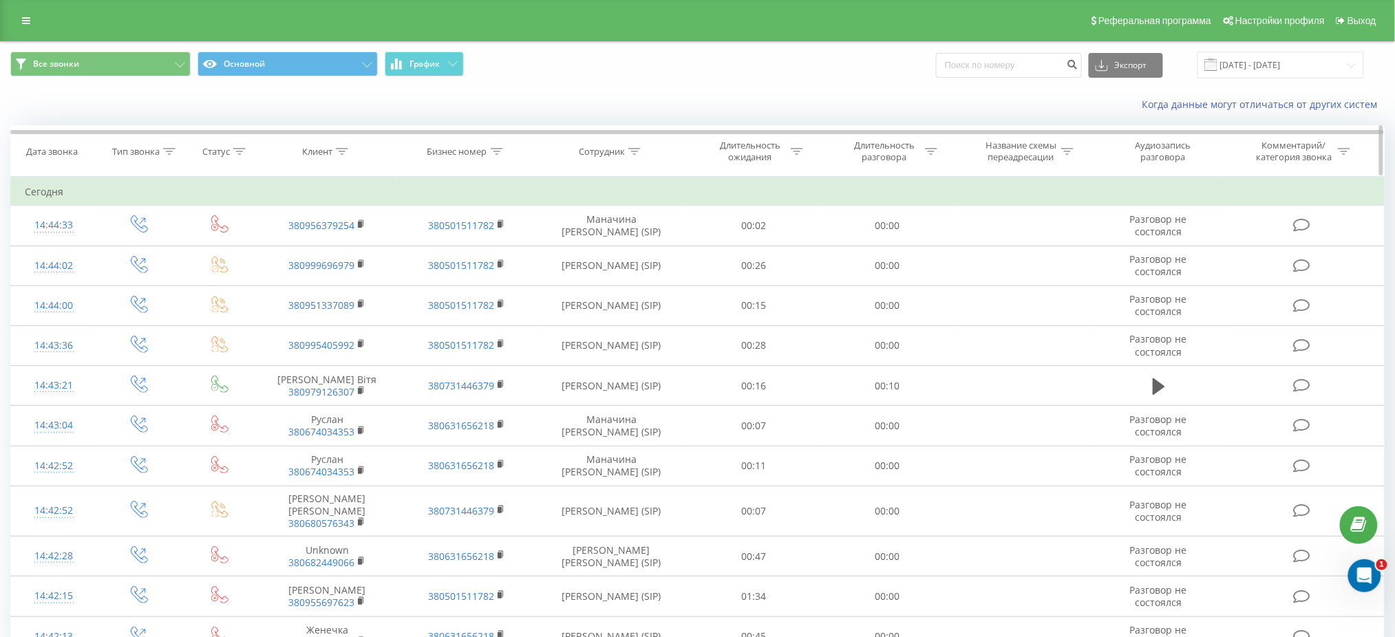
click at [632, 150] on icon at bounding box center [634, 151] width 12 height 7
drag, startPoint x: 586, startPoint y: 243, endPoint x: 613, endPoint y: 262, distance: 33.0
click at [586, 243] on input "text" at bounding box center [611, 250] width 121 height 24
paste input "Комарівський"
type input "Комарівський"
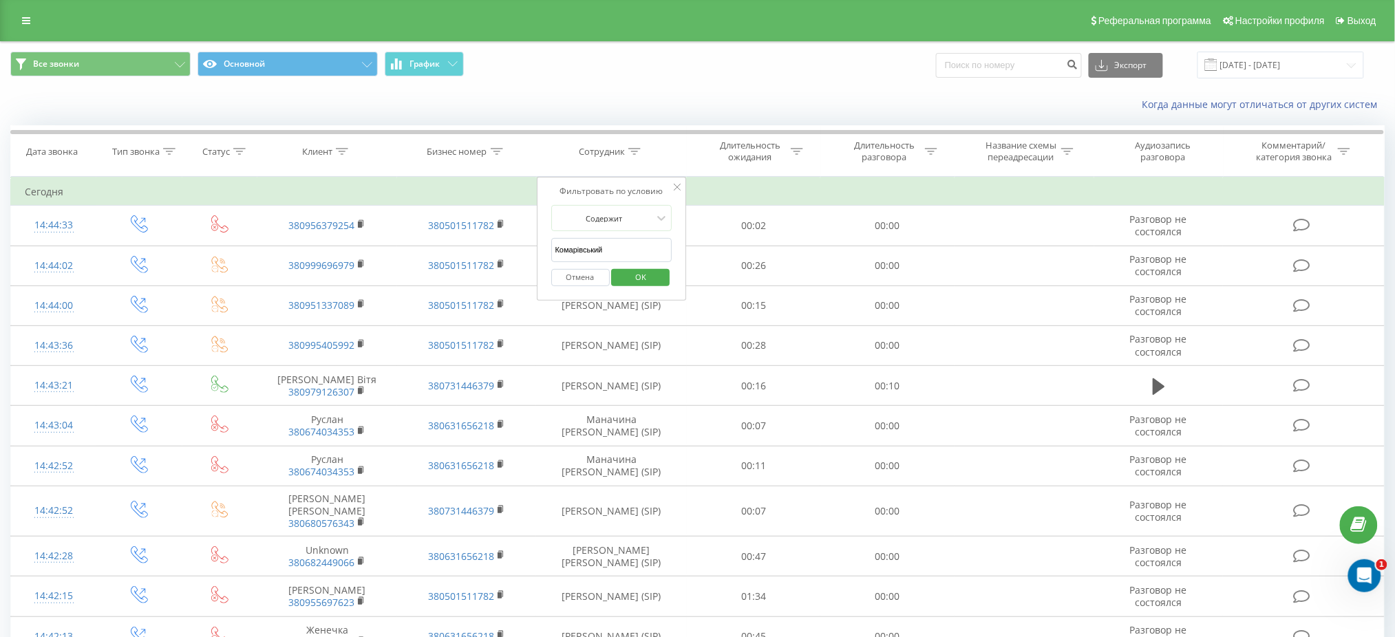
click at [639, 275] on span "OK" at bounding box center [640, 276] width 39 height 21
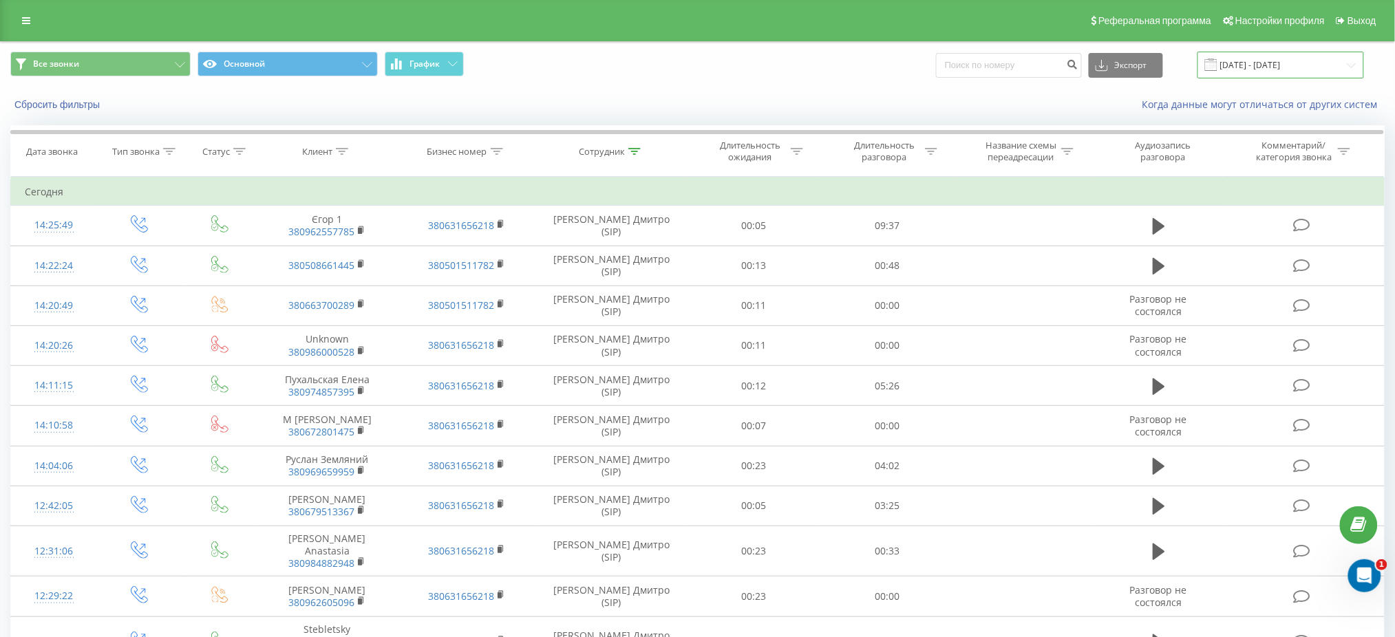
click at [1254, 65] on input "[DATE] - [DATE]" at bounding box center [1280, 65] width 167 height 27
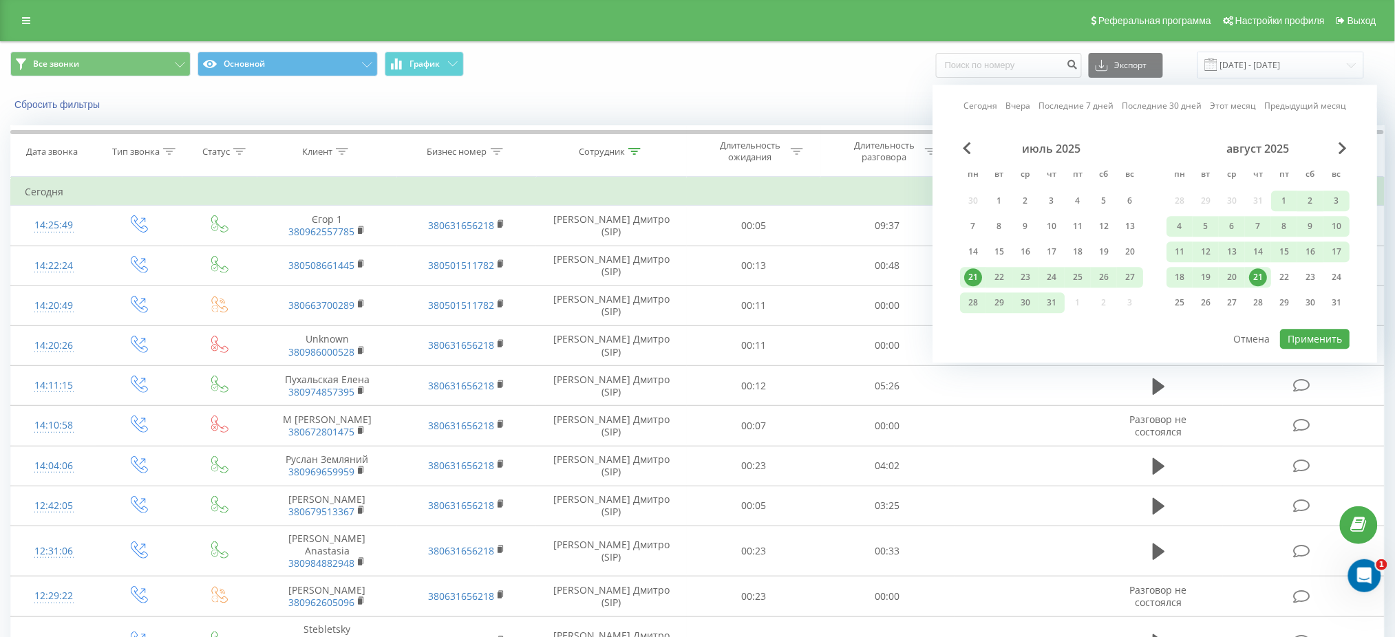
click at [1259, 271] on div "21" at bounding box center [1258, 277] width 18 height 18
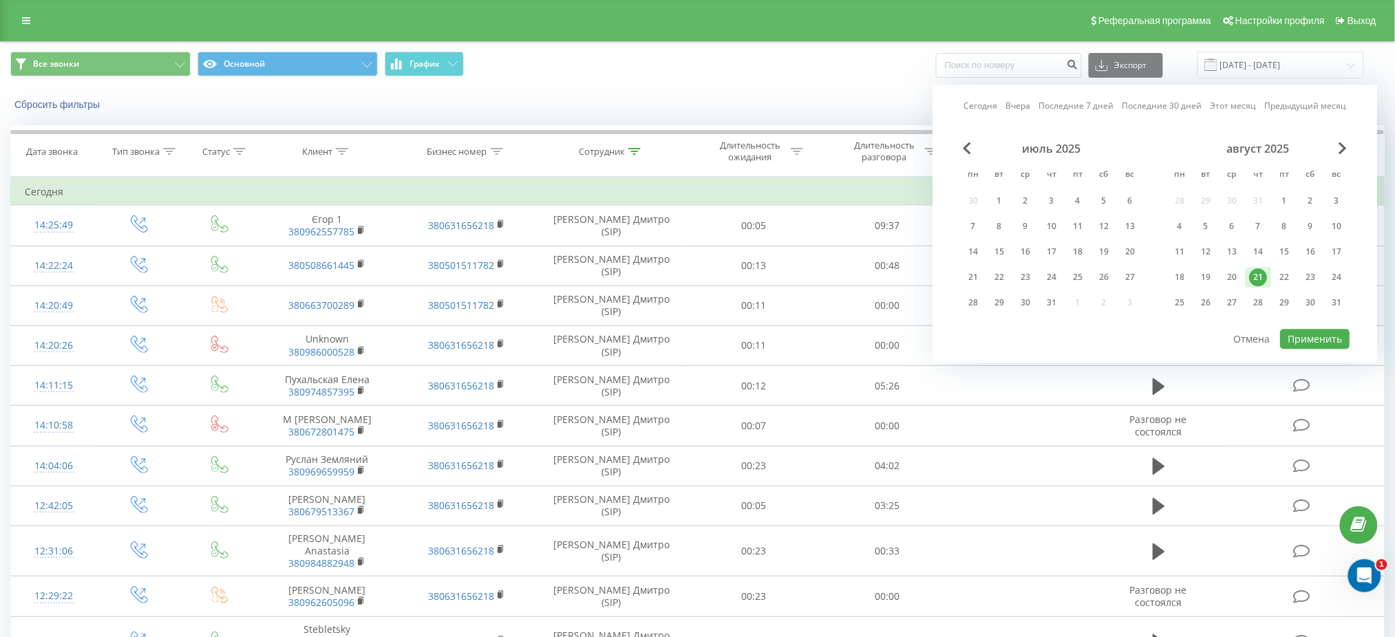
click at [1259, 271] on div "21" at bounding box center [1258, 277] width 18 height 18
click at [1312, 329] on button "Применить" at bounding box center [1315, 339] width 70 height 20
type input "[DATE] - [DATE]"
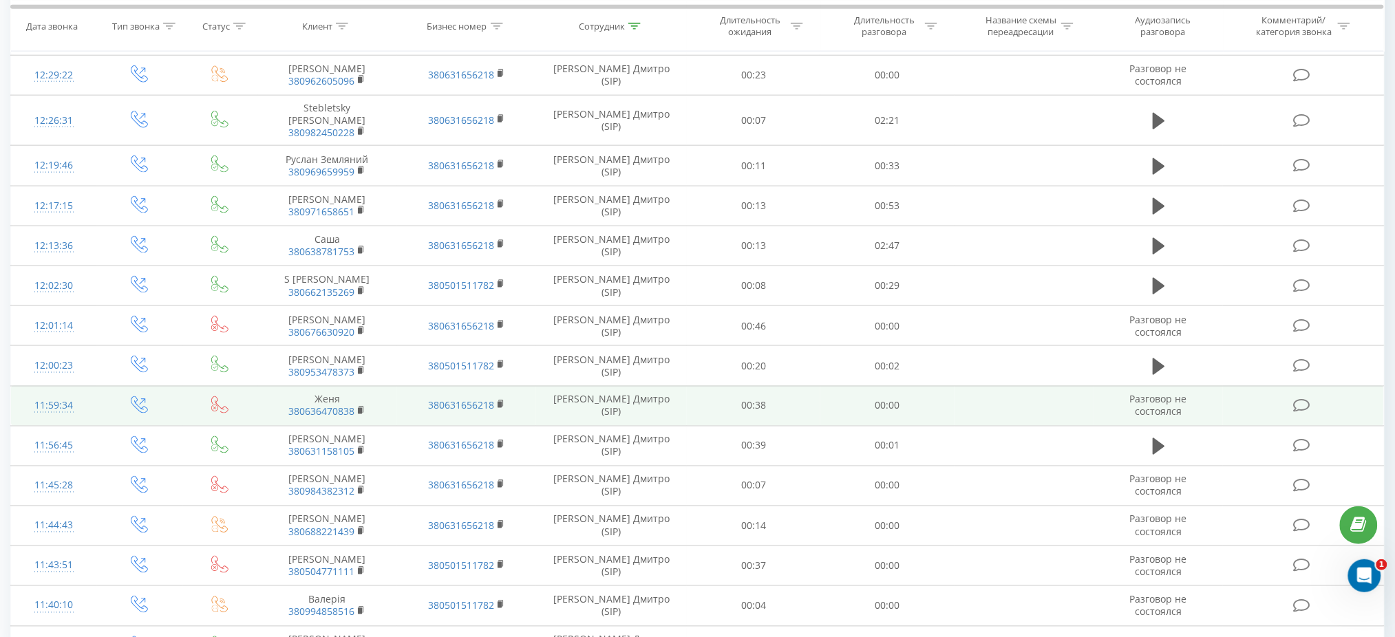
scroll to position [621, 0]
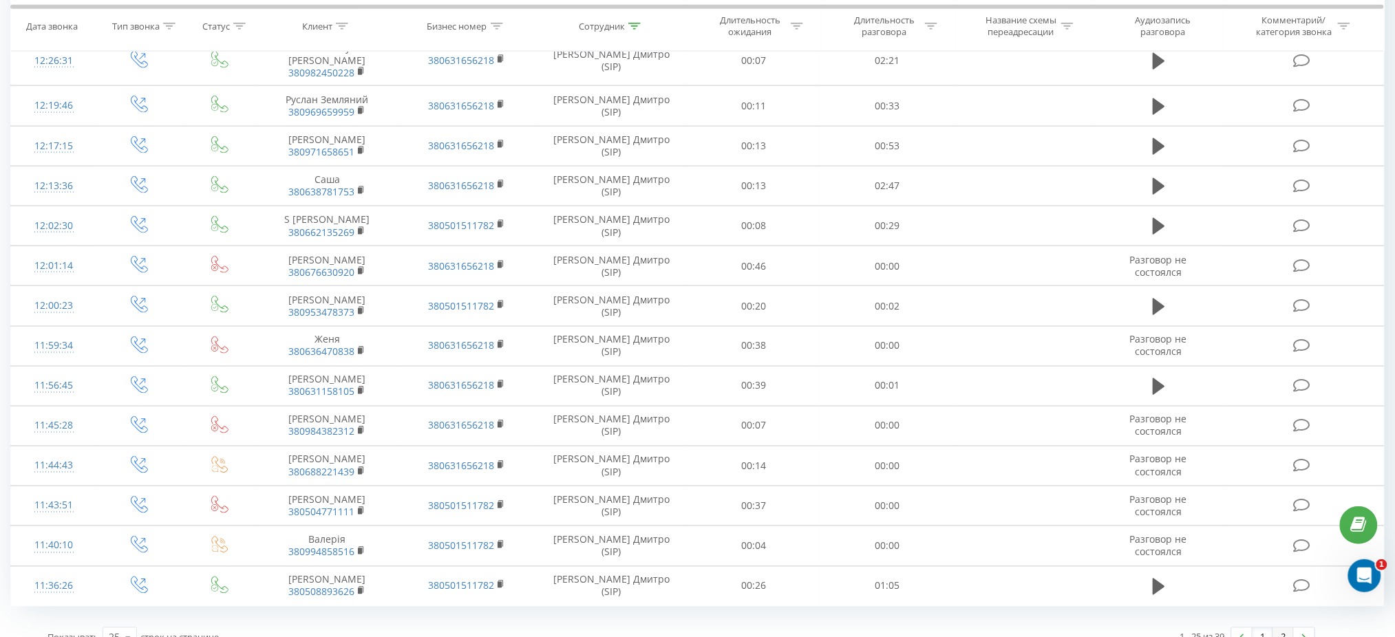
click at [1281, 628] on link "2" at bounding box center [1283, 637] width 21 height 19
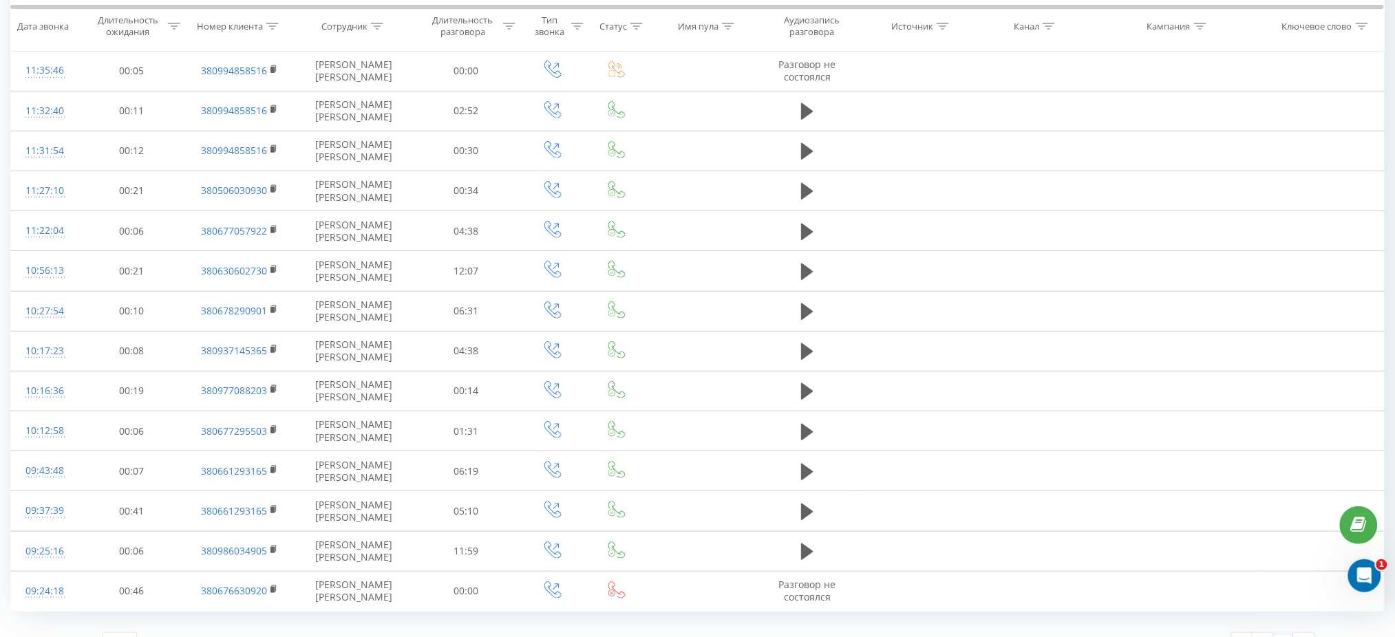
scroll to position [180, 0]
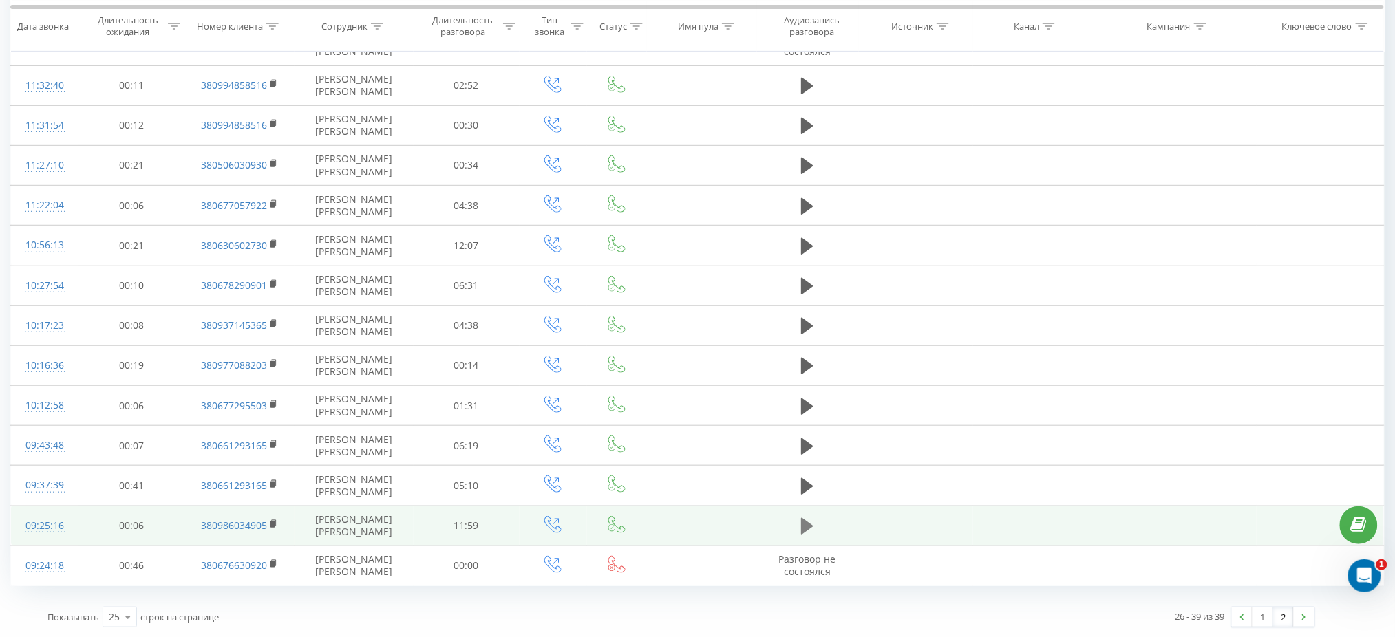
click at [804, 527] on icon at bounding box center [807, 526] width 12 height 17
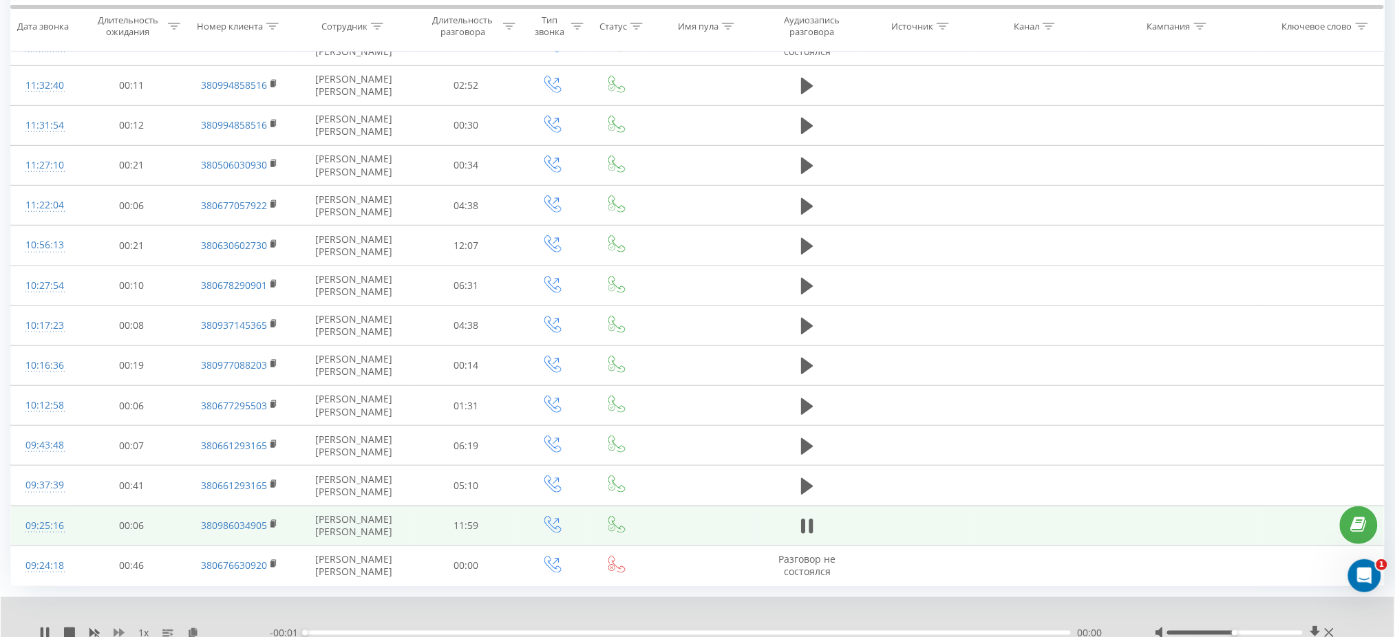
click at [118, 632] on icon at bounding box center [119, 633] width 11 height 11
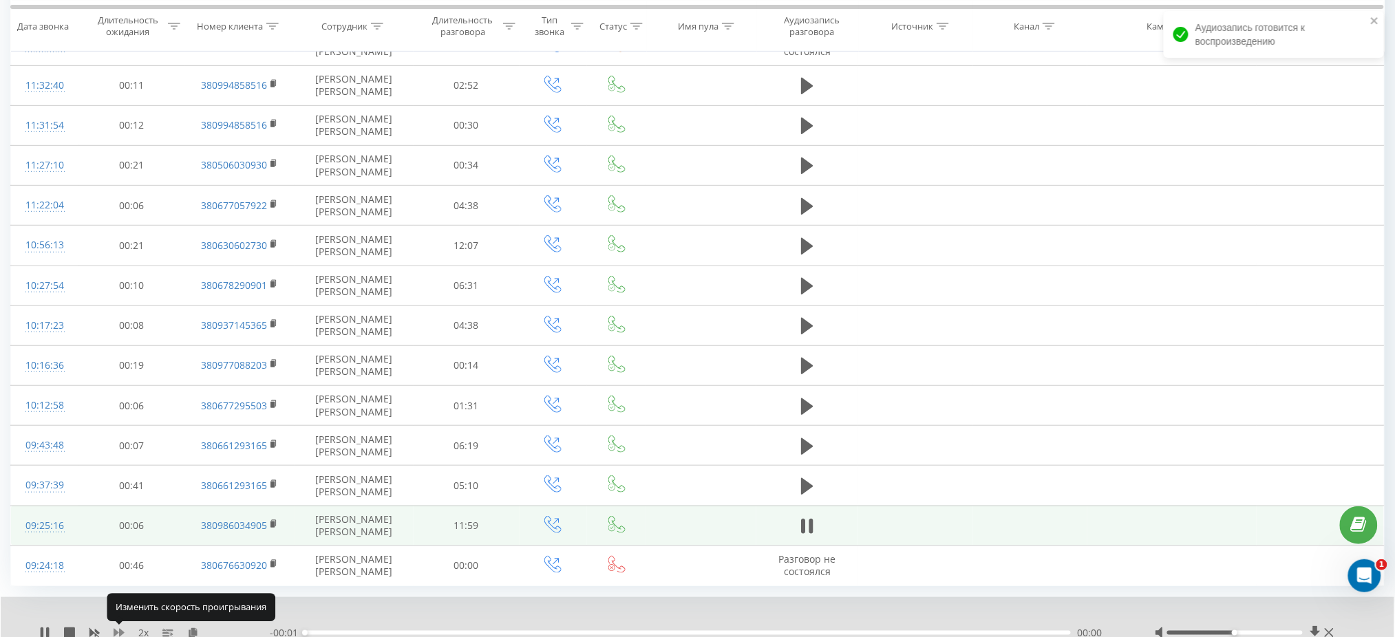
click at [118, 632] on icon at bounding box center [119, 633] width 11 height 11
drag, startPoint x: 1236, startPoint y: 632, endPoint x: 1312, endPoint y: 628, distance: 76.5
click at [1312, 628] on div at bounding box center [1246, 633] width 182 height 14
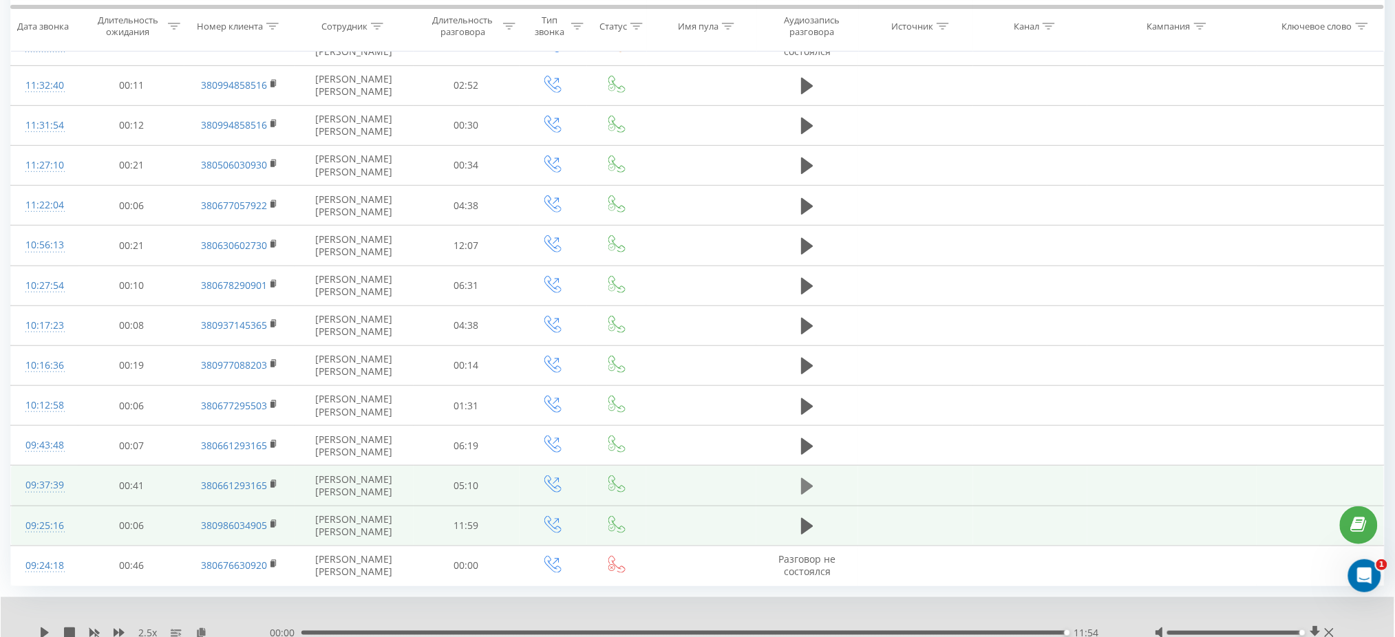
click at [800, 482] on button at bounding box center [807, 486] width 21 height 21
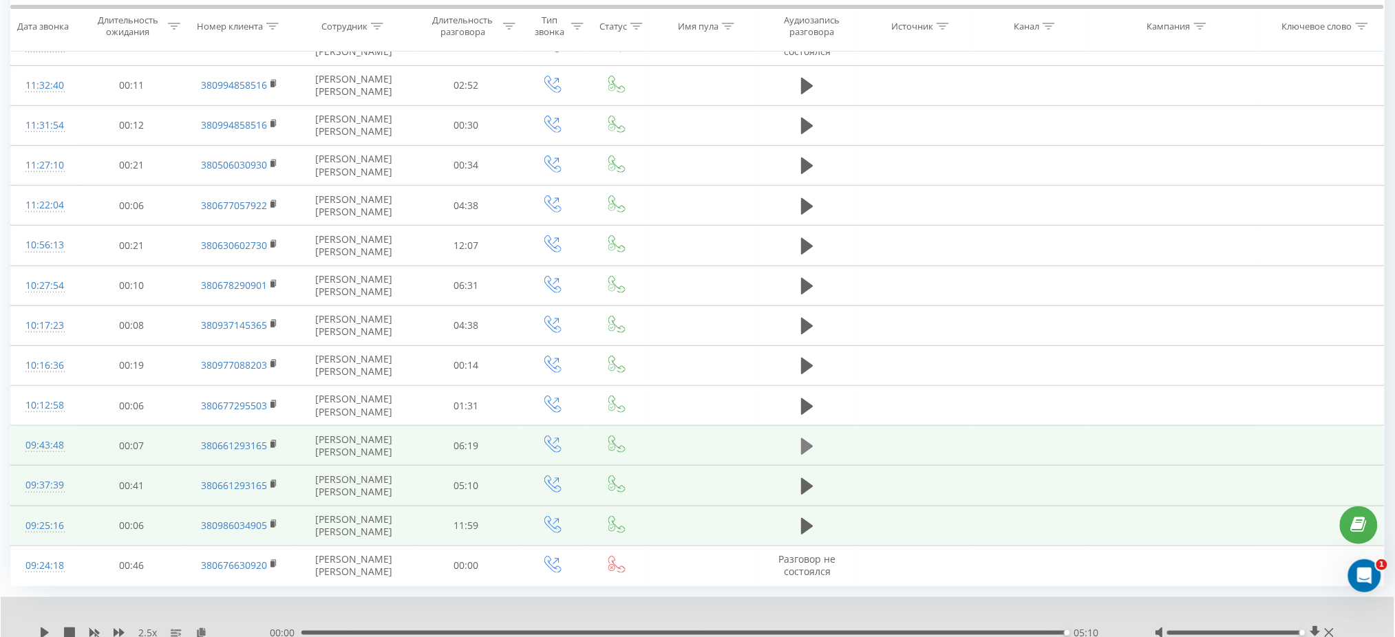
click at [802, 442] on icon at bounding box center [807, 446] width 12 height 17
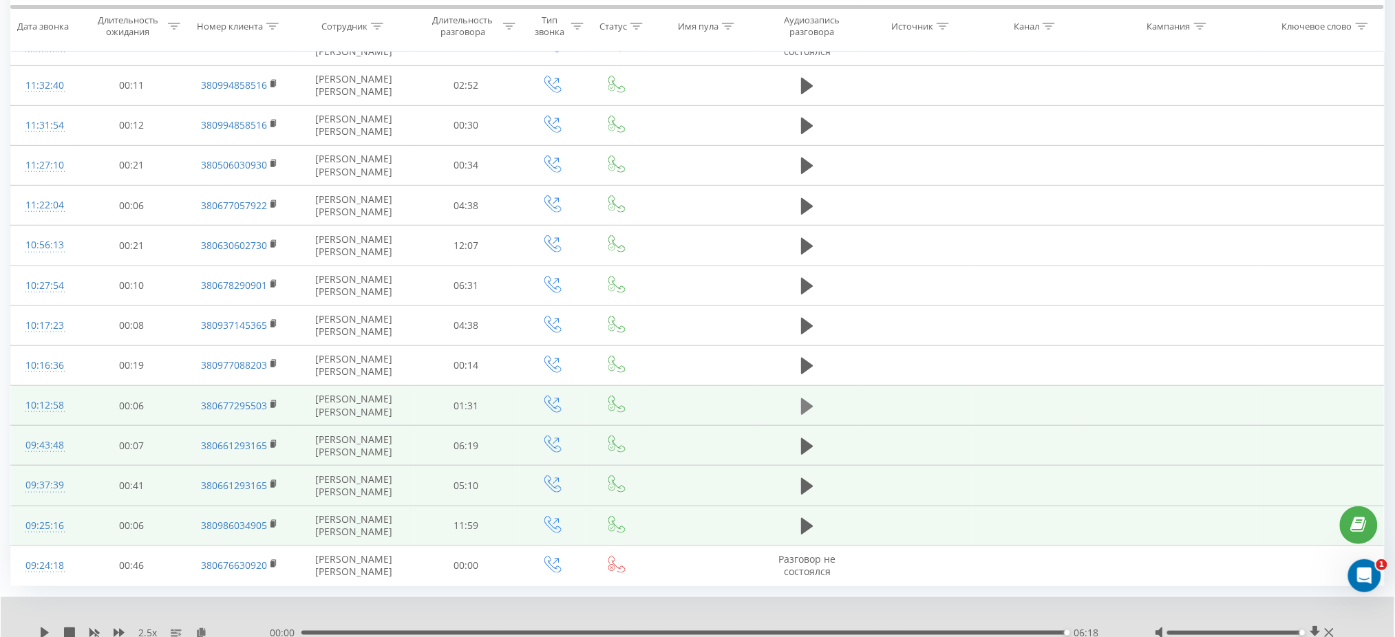
click at [809, 401] on icon at bounding box center [807, 406] width 12 height 19
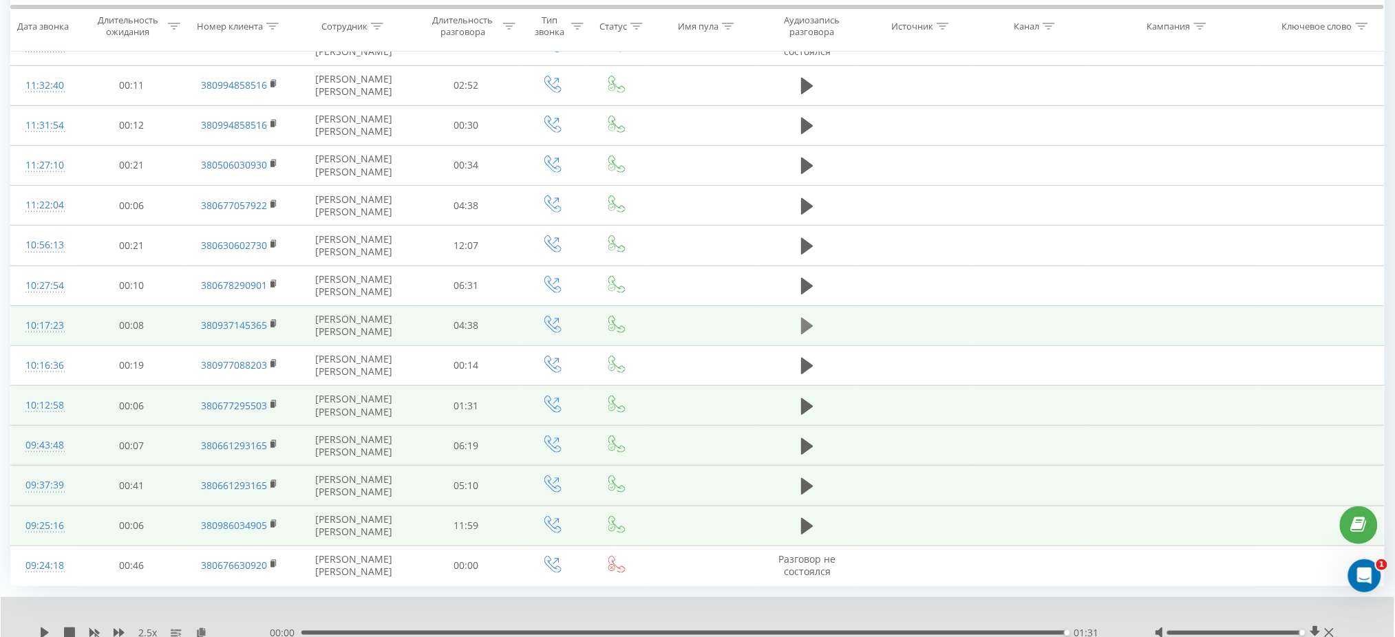
click at [805, 327] on icon at bounding box center [807, 326] width 12 height 17
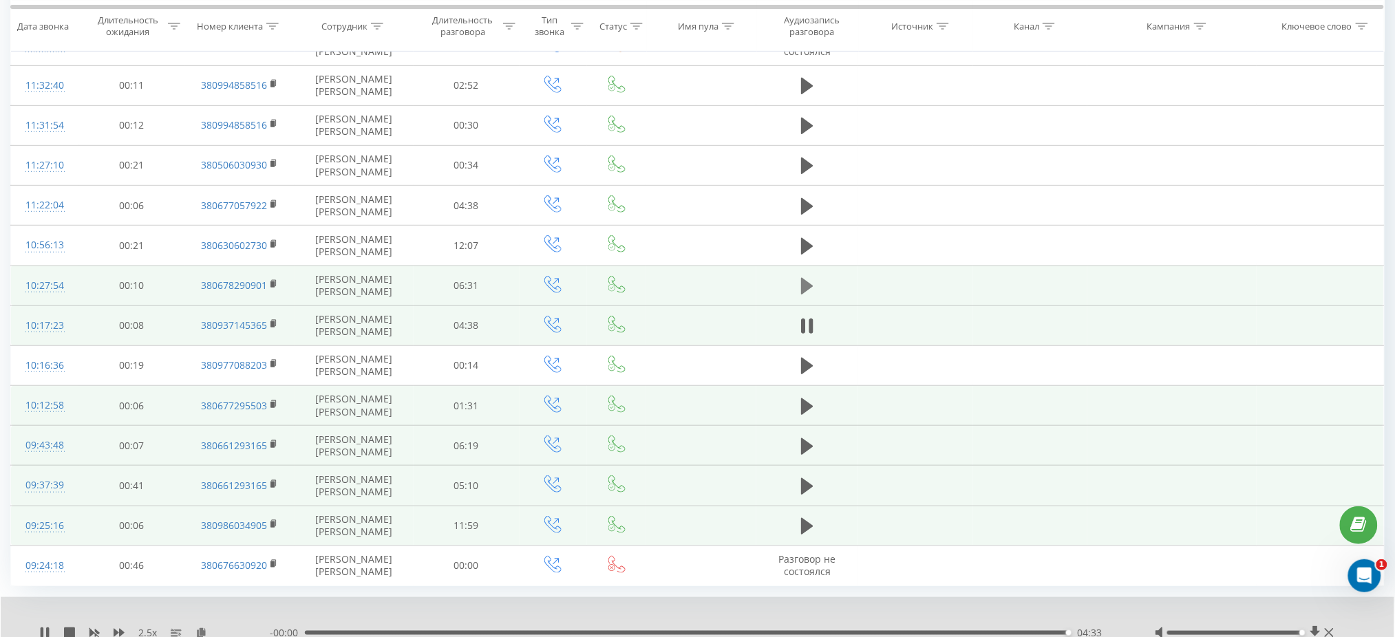
click at [809, 290] on icon at bounding box center [807, 286] width 12 height 19
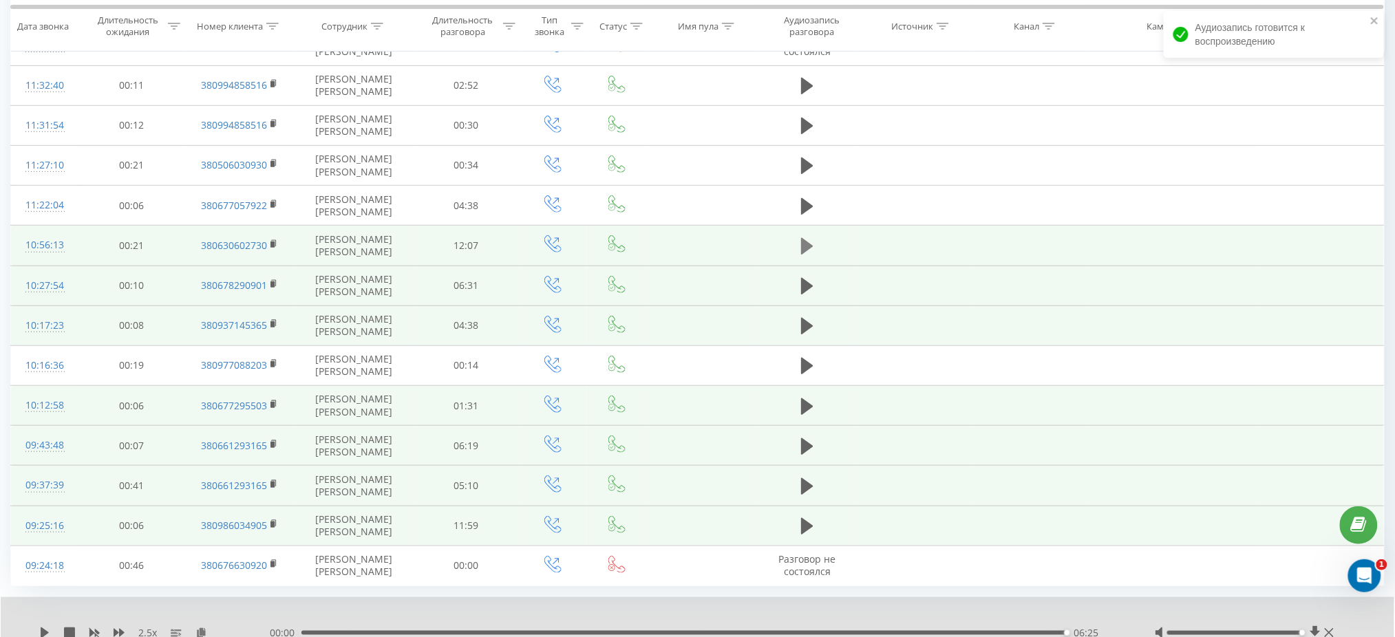
click at [810, 245] on icon at bounding box center [807, 246] width 12 height 17
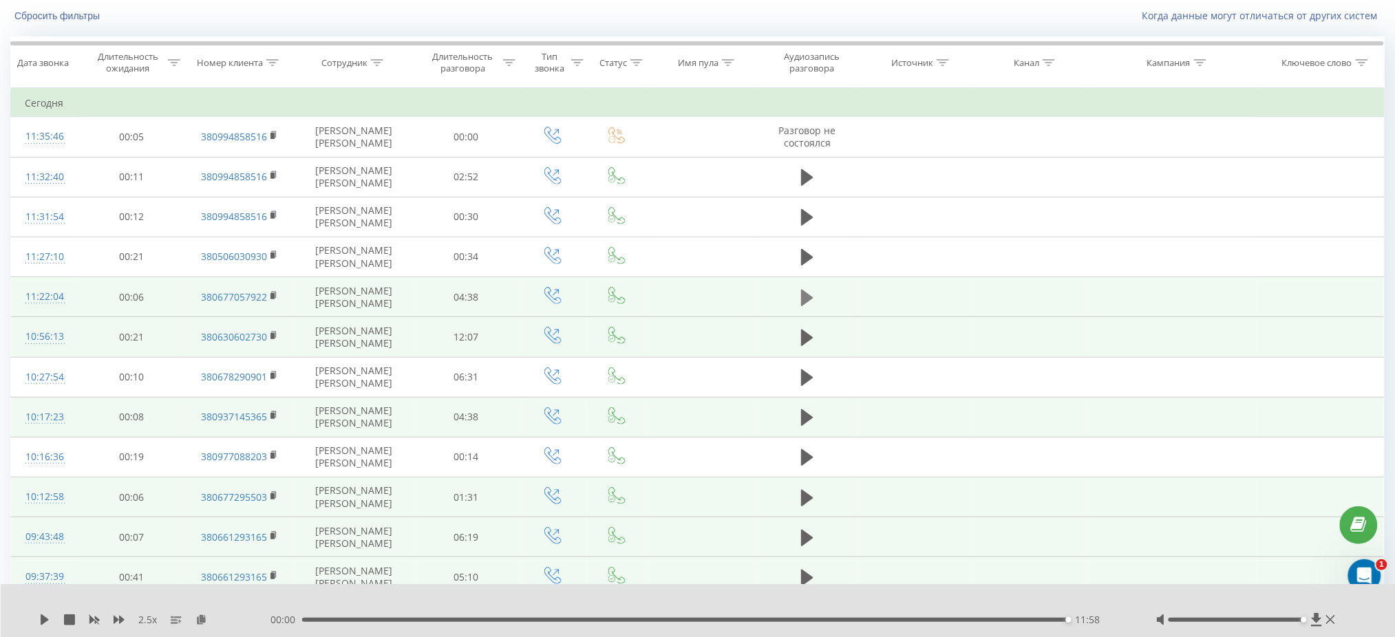
click at [802, 291] on icon at bounding box center [807, 297] width 12 height 17
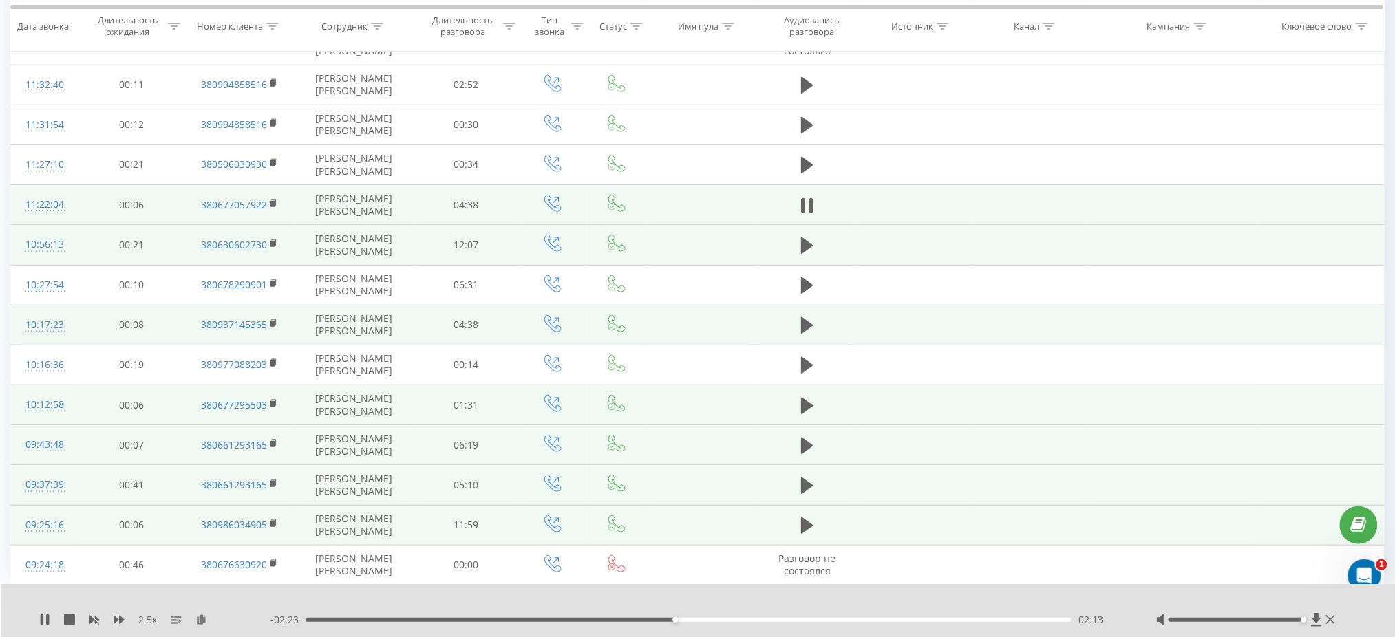
scroll to position [0, 0]
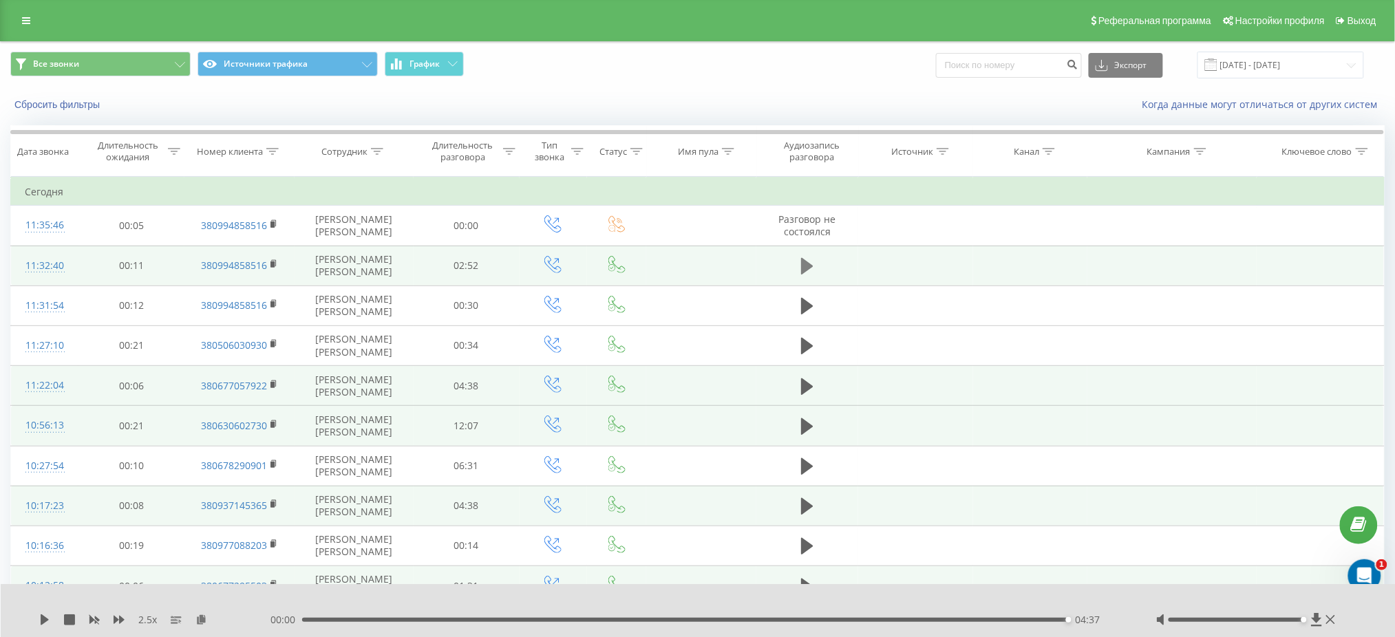
click at [807, 269] on icon at bounding box center [807, 266] width 12 height 17
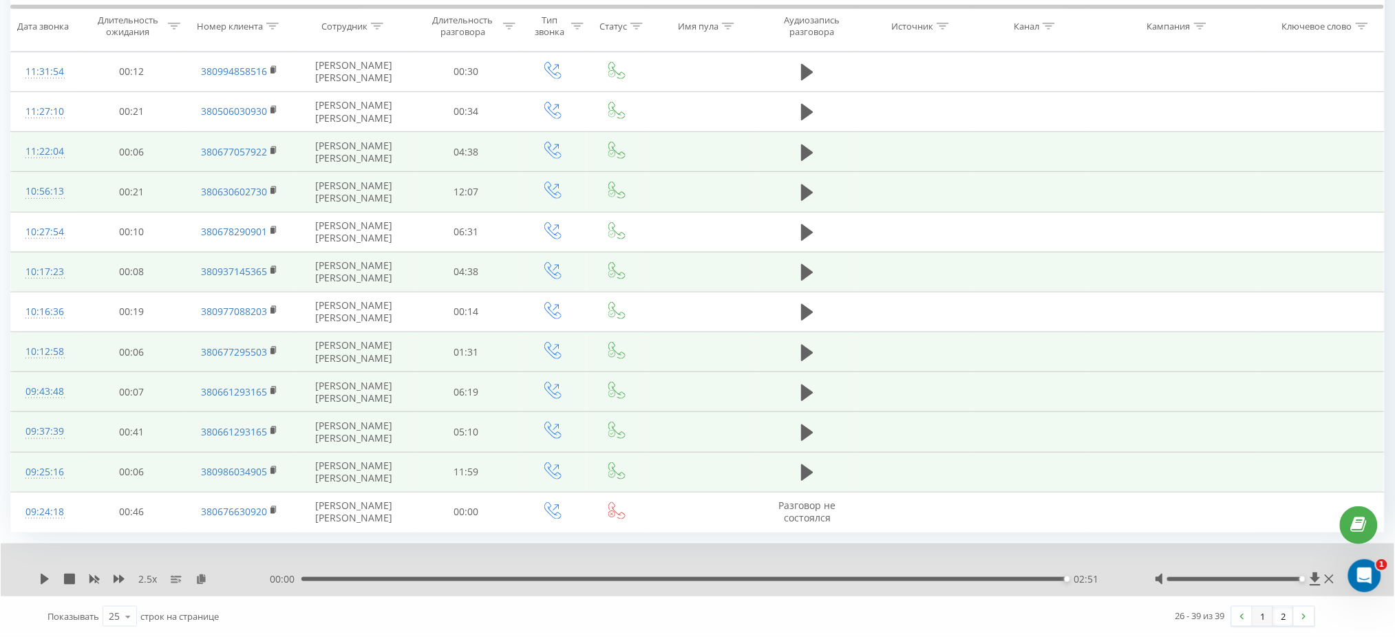
click at [1267, 612] on link "1" at bounding box center [1263, 616] width 21 height 19
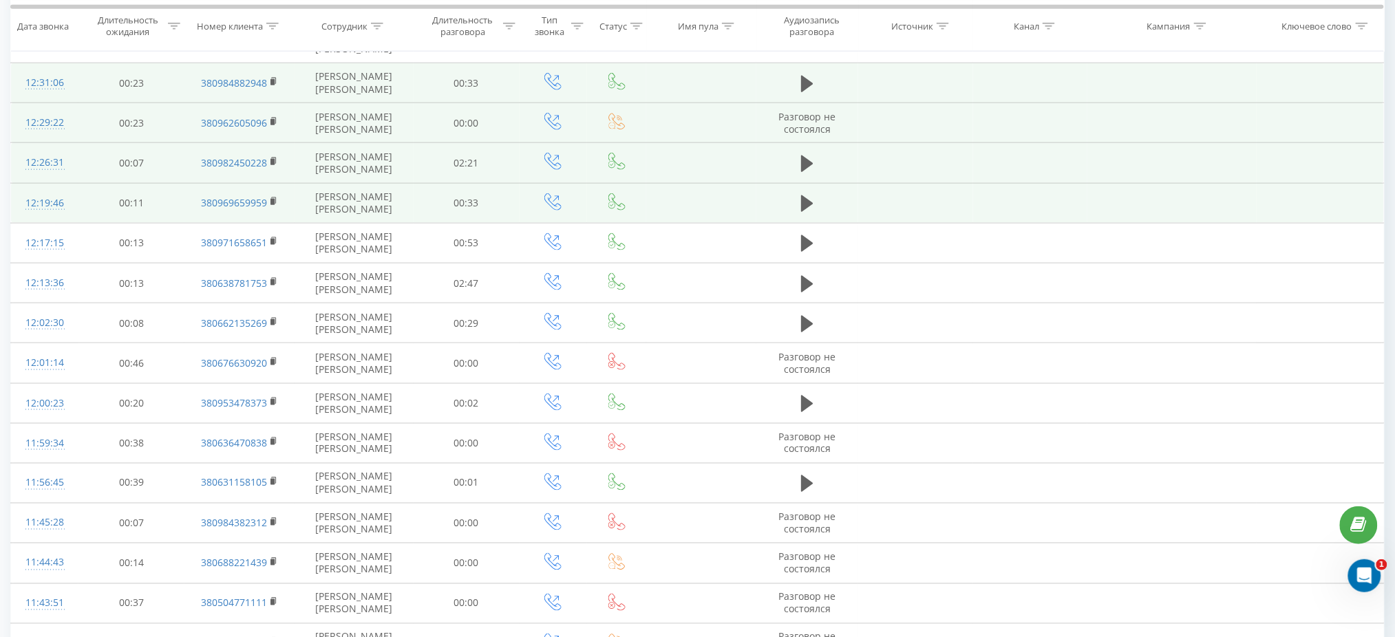
scroll to position [674, 0]
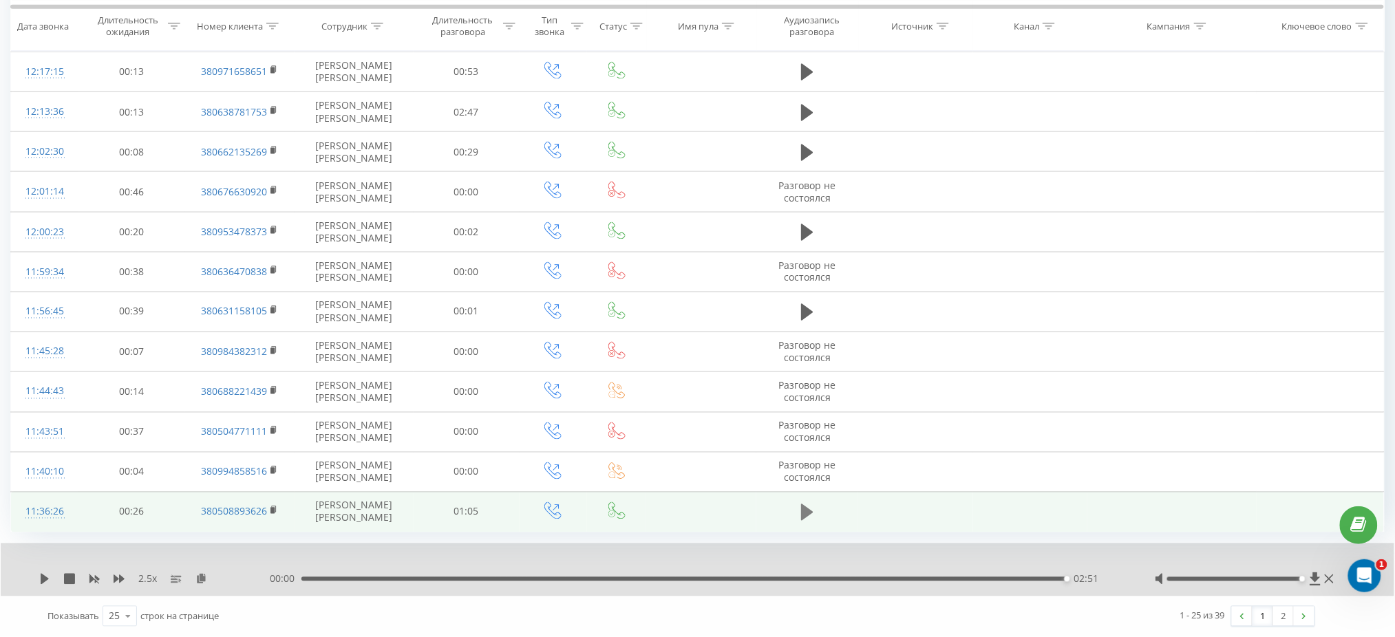
click at [804, 518] on icon at bounding box center [807, 512] width 12 height 17
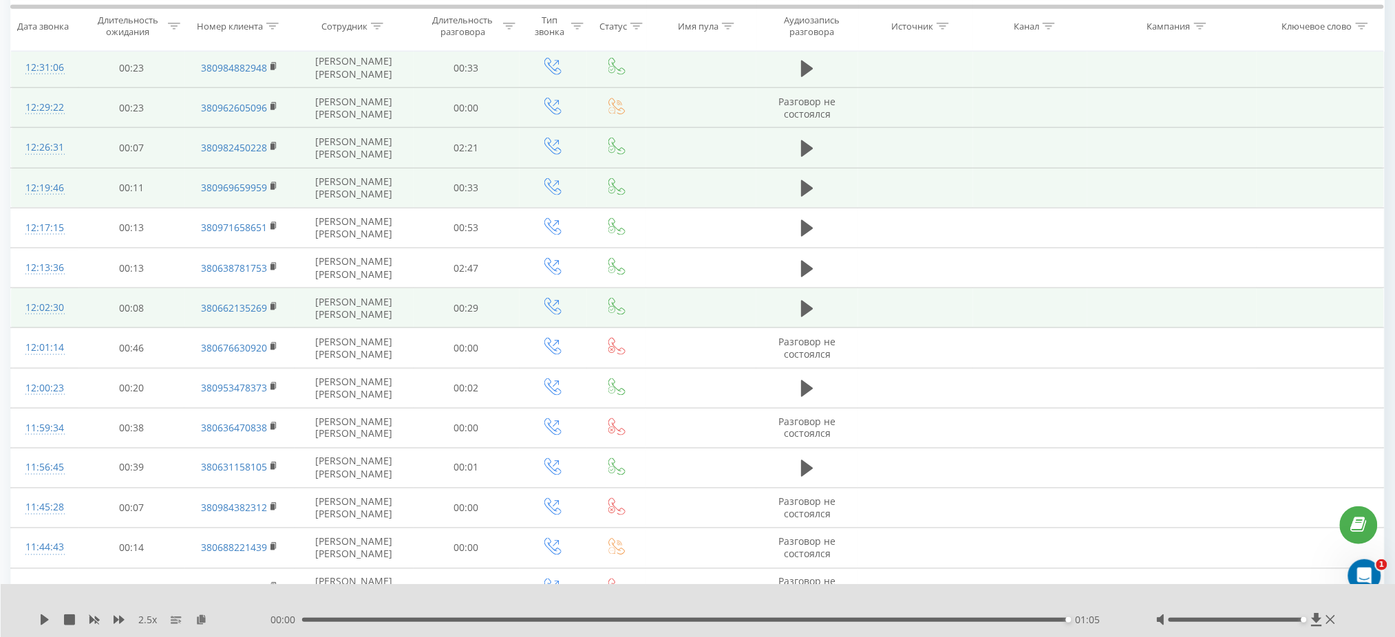
scroll to position [491, 0]
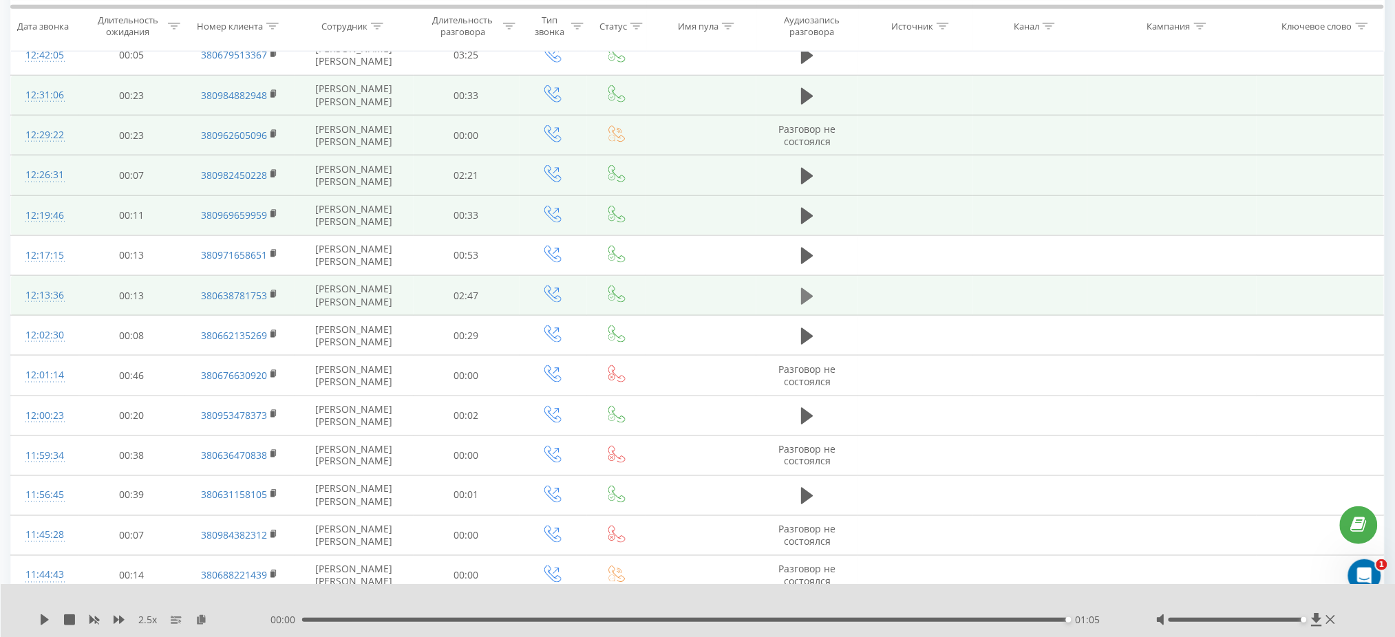
click at [813, 292] on icon at bounding box center [807, 296] width 12 height 19
click at [802, 180] on icon at bounding box center [807, 176] width 12 height 17
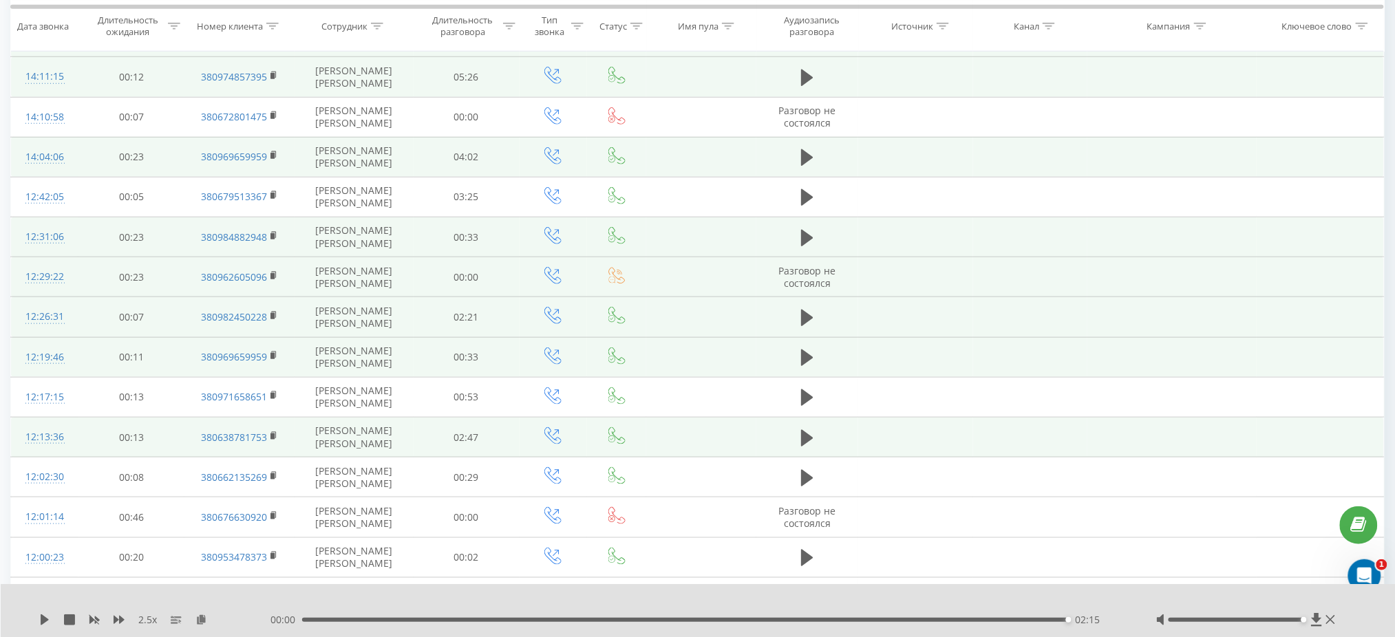
scroll to position [307, 0]
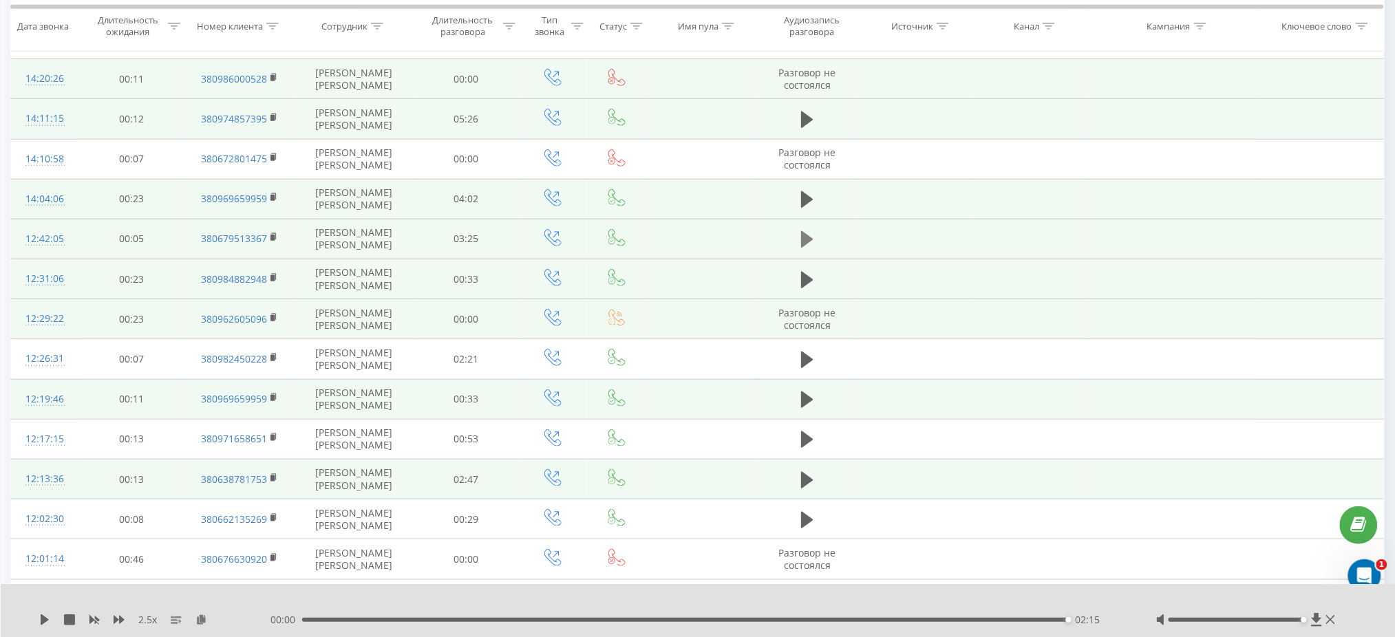
click at [798, 231] on button at bounding box center [807, 239] width 21 height 21
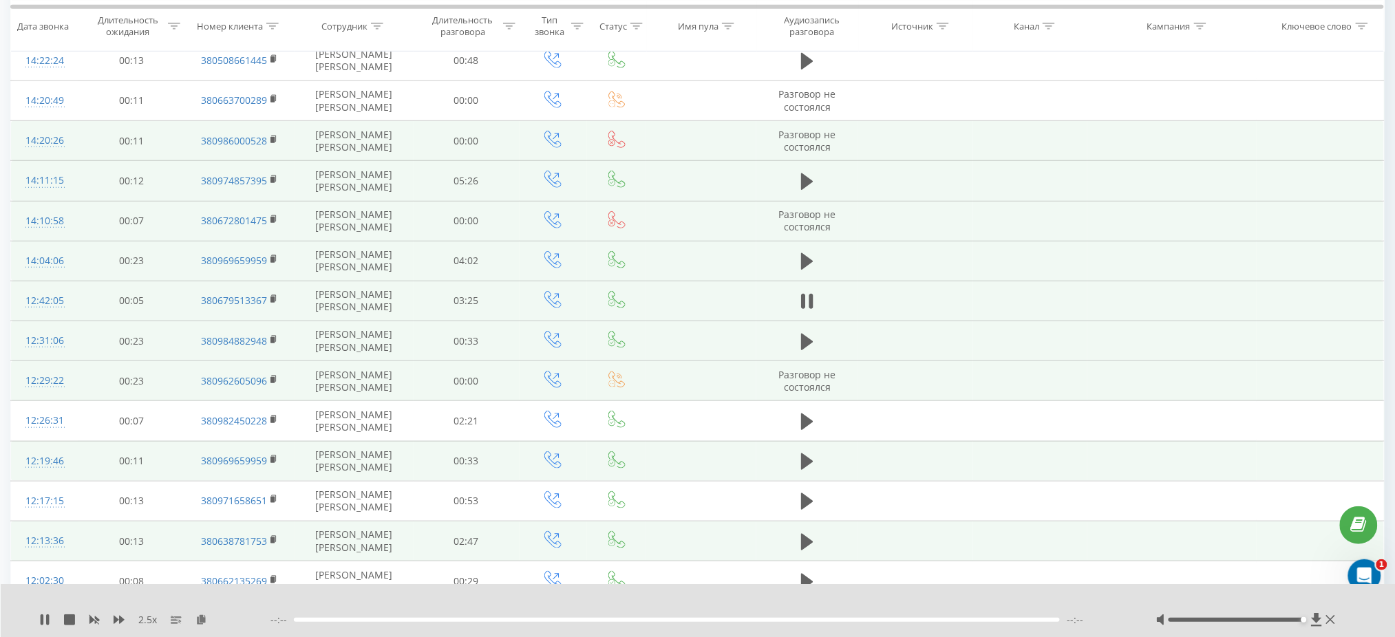
scroll to position [215, 0]
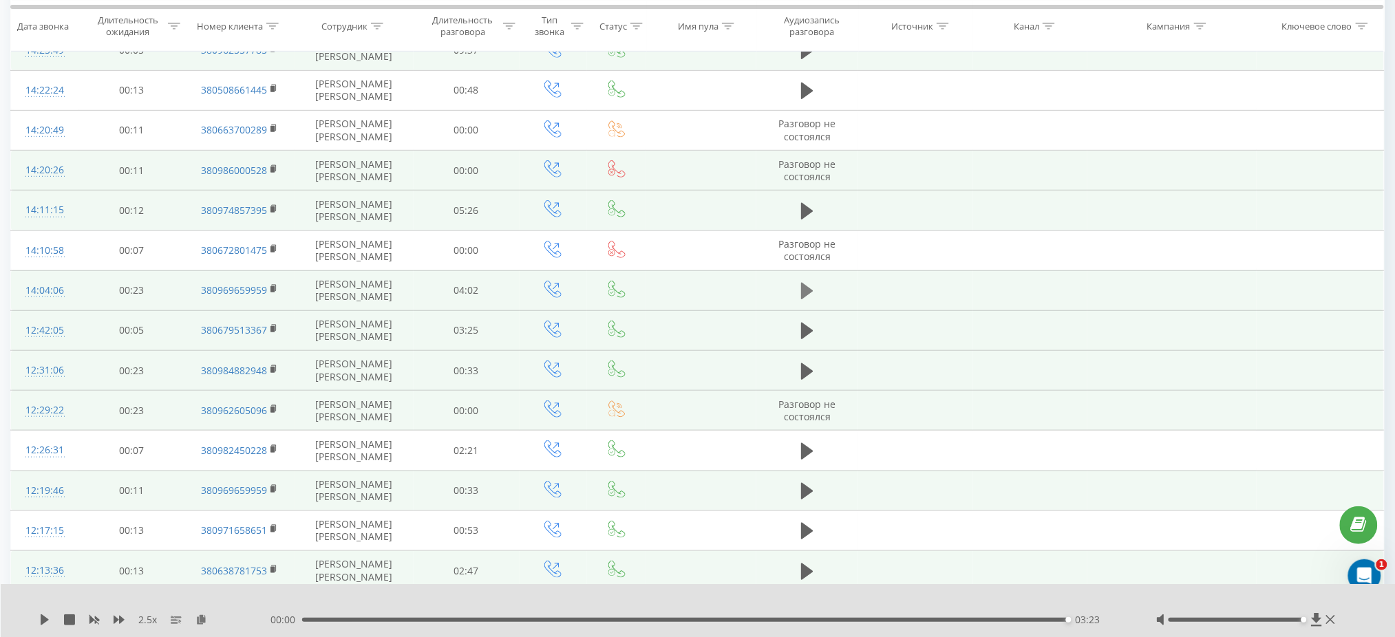
click at [798, 287] on button at bounding box center [807, 291] width 21 height 21
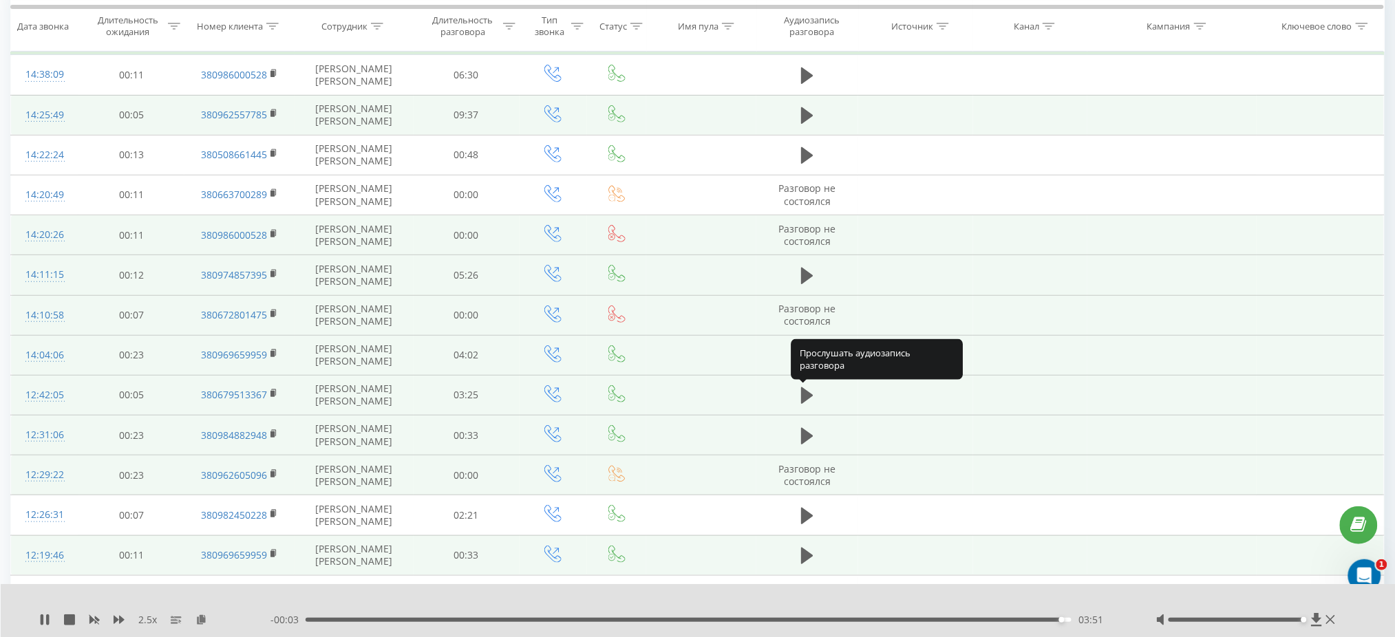
scroll to position [124, 0]
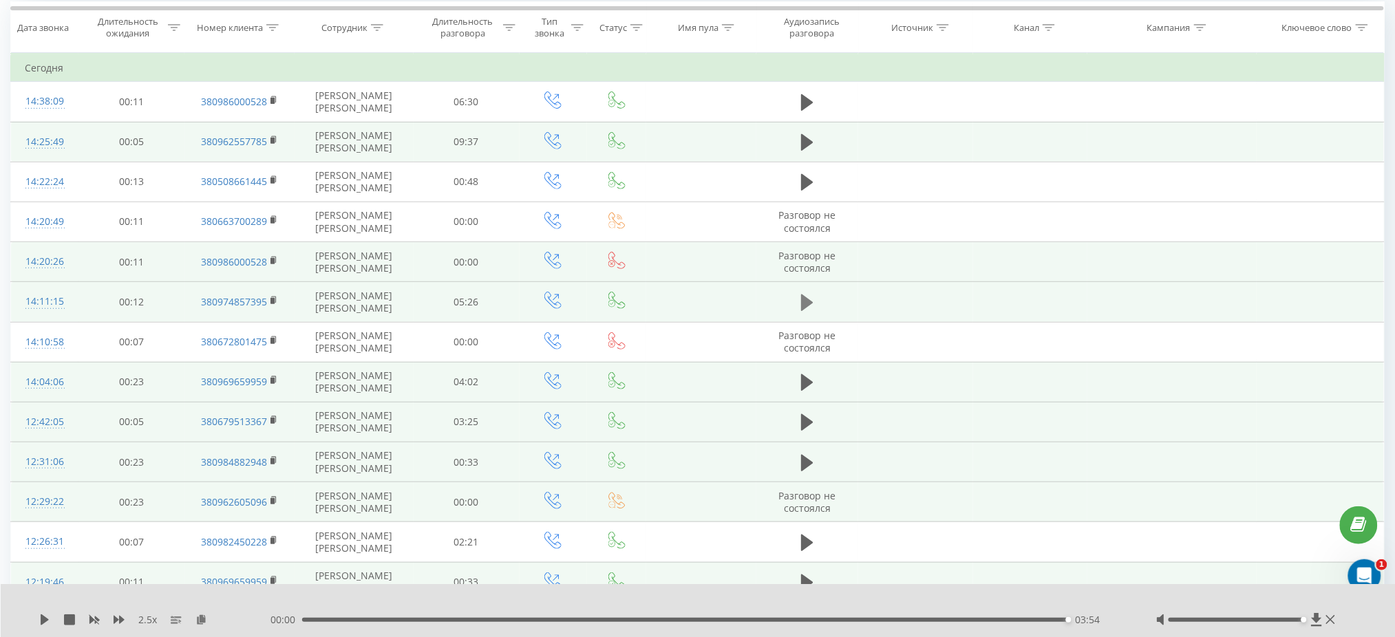
click at [808, 309] on icon at bounding box center [807, 302] width 12 height 19
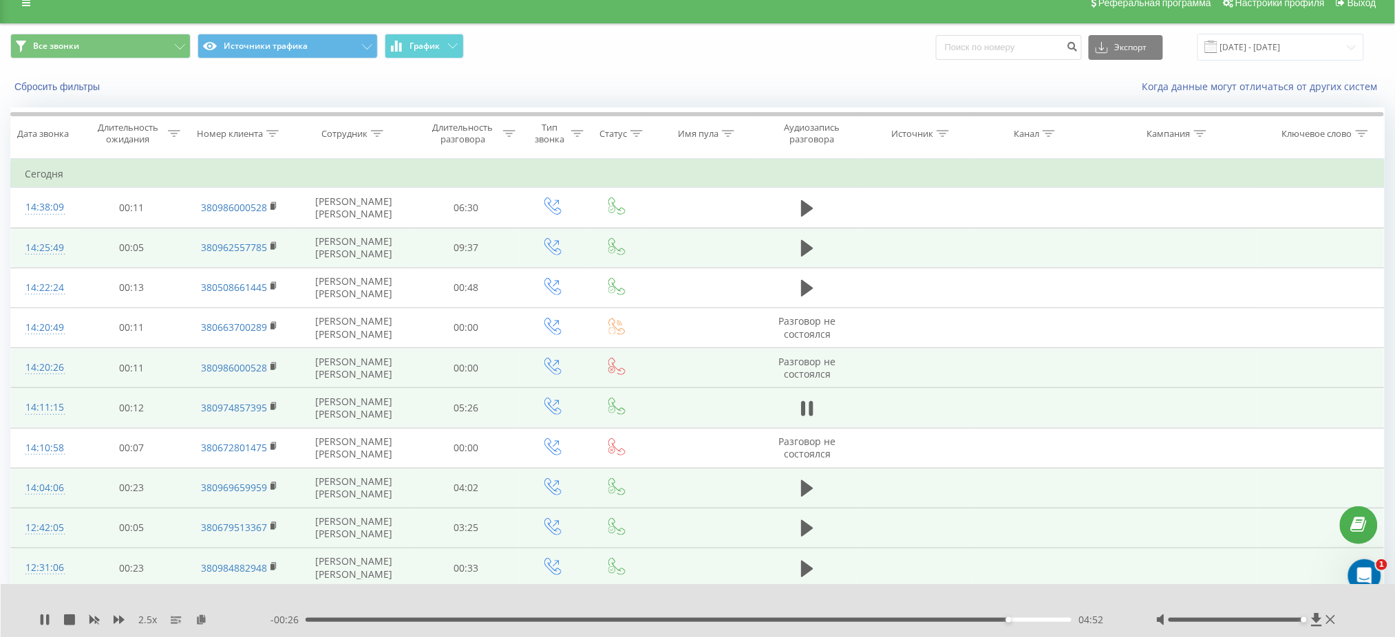
scroll to position [0, 0]
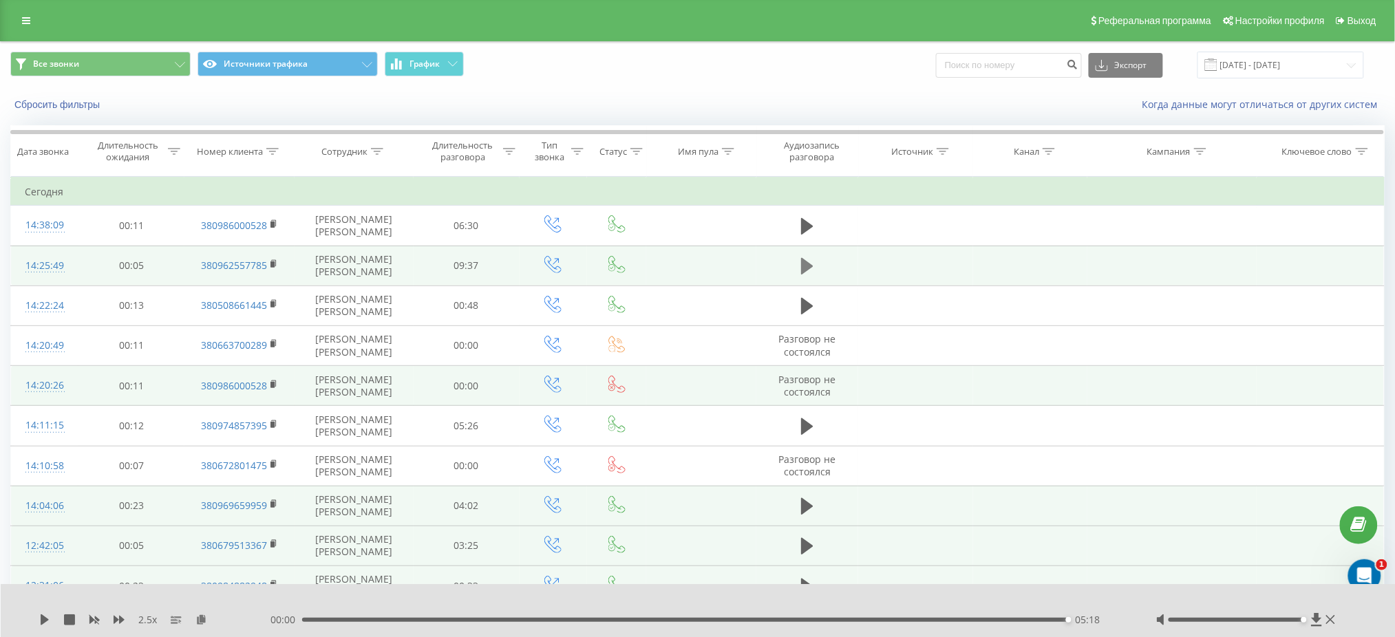
click at [811, 264] on icon at bounding box center [807, 266] width 12 height 17
click at [833, 622] on div "06:31" at bounding box center [689, 620] width 766 height 4
click at [46, 626] on icon at bounding box center [44, 620] width 11 height 11
click at [119, 624] on icon at bounding box center [119, 620] width 11 height 11
click at [119, 624] on icon at bounding box center [119, 620] width 11 height 8
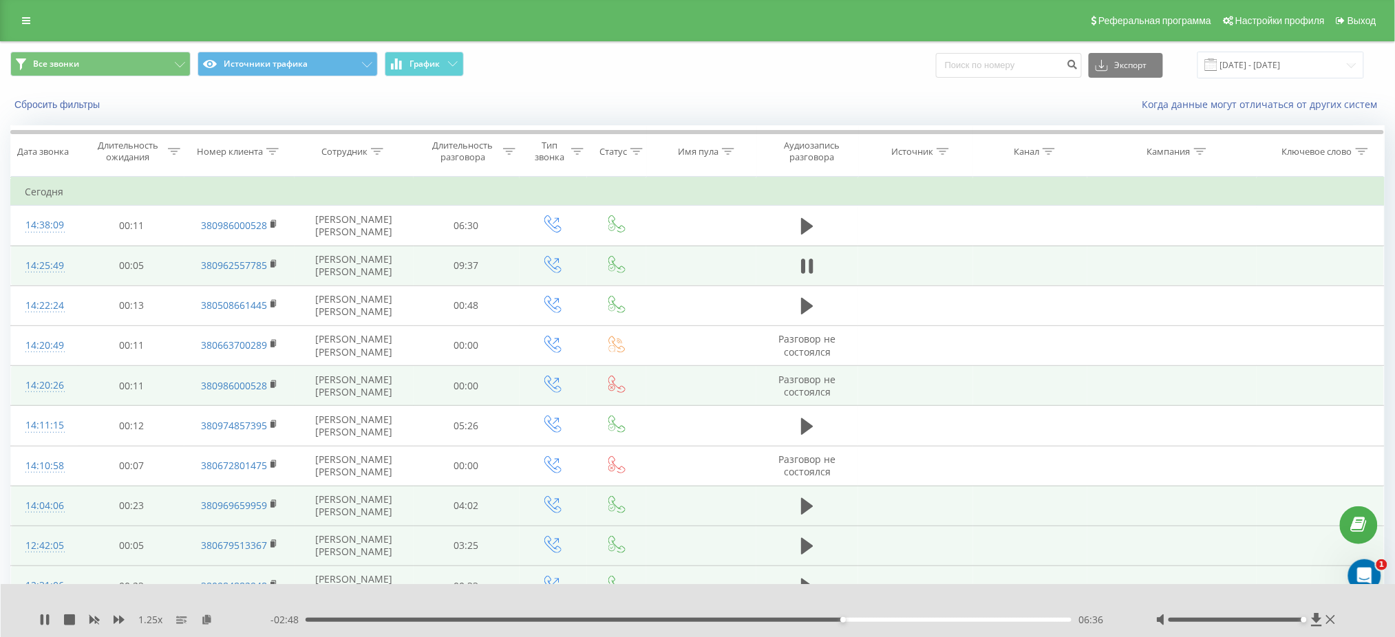
click at [754, 619] on div "06:36" at bounding box center [689, 620] width 766 height 4
click at [120, 618] on icon at bounding box center [119, 620] width 11 height 8
click at [907, 619] on div "07:45" at bounding box center [689, 620] width 766 height 4
click at [117, 618] on icon at bounding box center [119, 620] width 11 height 11
click at [117, 619] on icon at bounding box center [119, 620] width 11 height 8
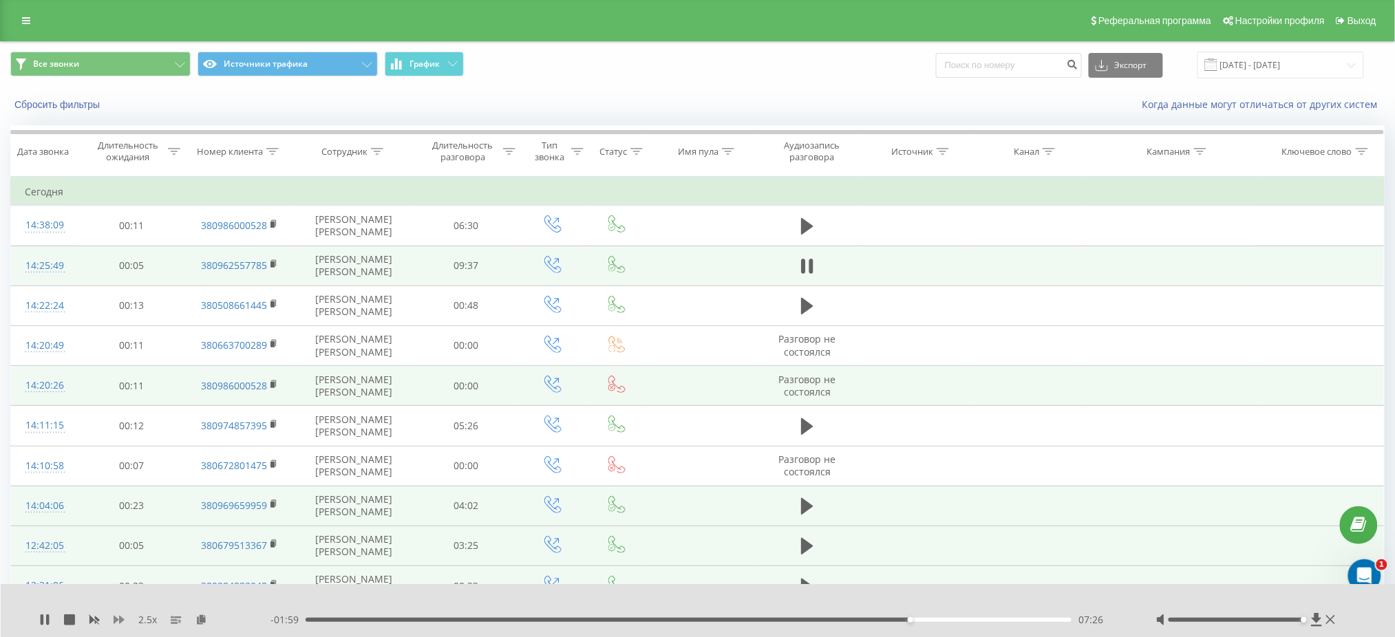
click at [117, 619] on icon at bounding box center [119, 620] width 11 height 8
click at [112, 619] on div "1.25 x" at bounding box center [154, 620] width 231 height 14
click at [114, 620] on icon at bounding box center [119, 620] width 11 height 8
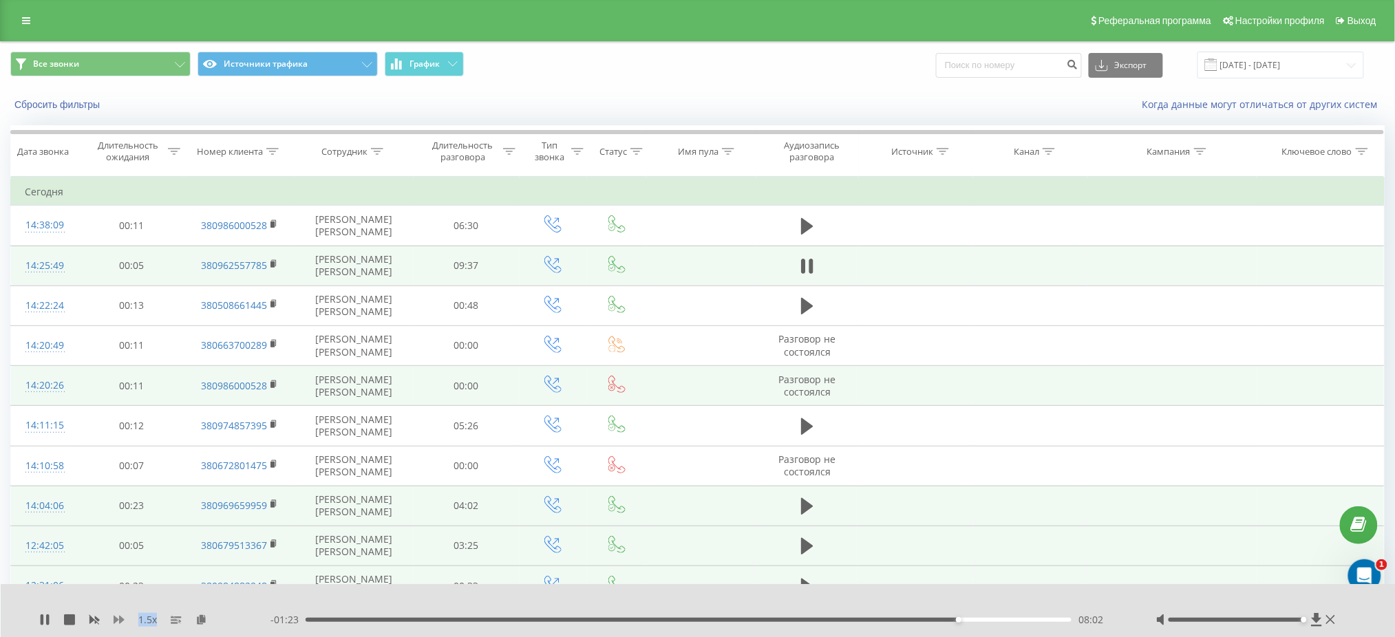
click at [116, 621] on icon at bounding box center [119, 620] width 11 height 8
drag, startPoint x: 549, startPoint y: 607, endPoint x: 557, endPoint y: 631, distance: 25.5
click at [552, 608] on div at bounding box center [688, 602] width 1039 height 15
drag, startPoint x: 557, startPoint y: 631, endPoint x: 551, endPoint y: 618, distance: 14.5
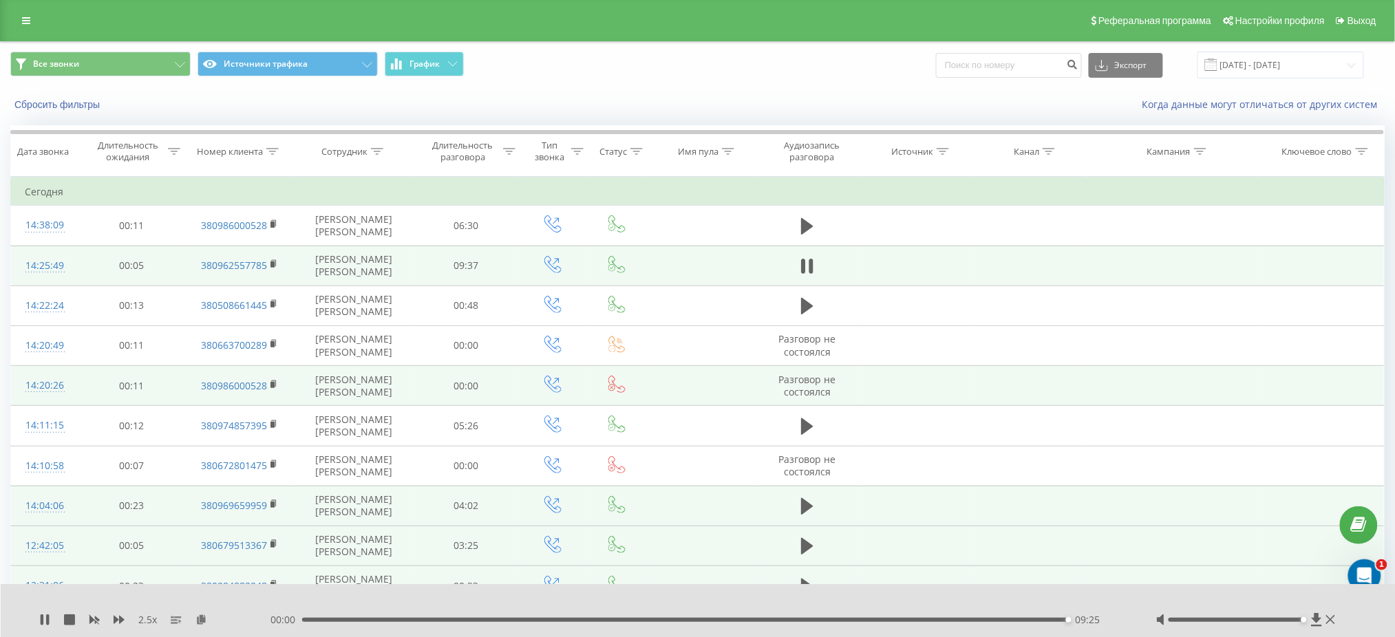
click at [554, 626] on div "2.5 x 00:00 09:25 09:25" at bounding box center [698, 610] width 1395 height 53
click at [551, 618] on div "09:25" at bounding box center [685, 620] width 766 height 4
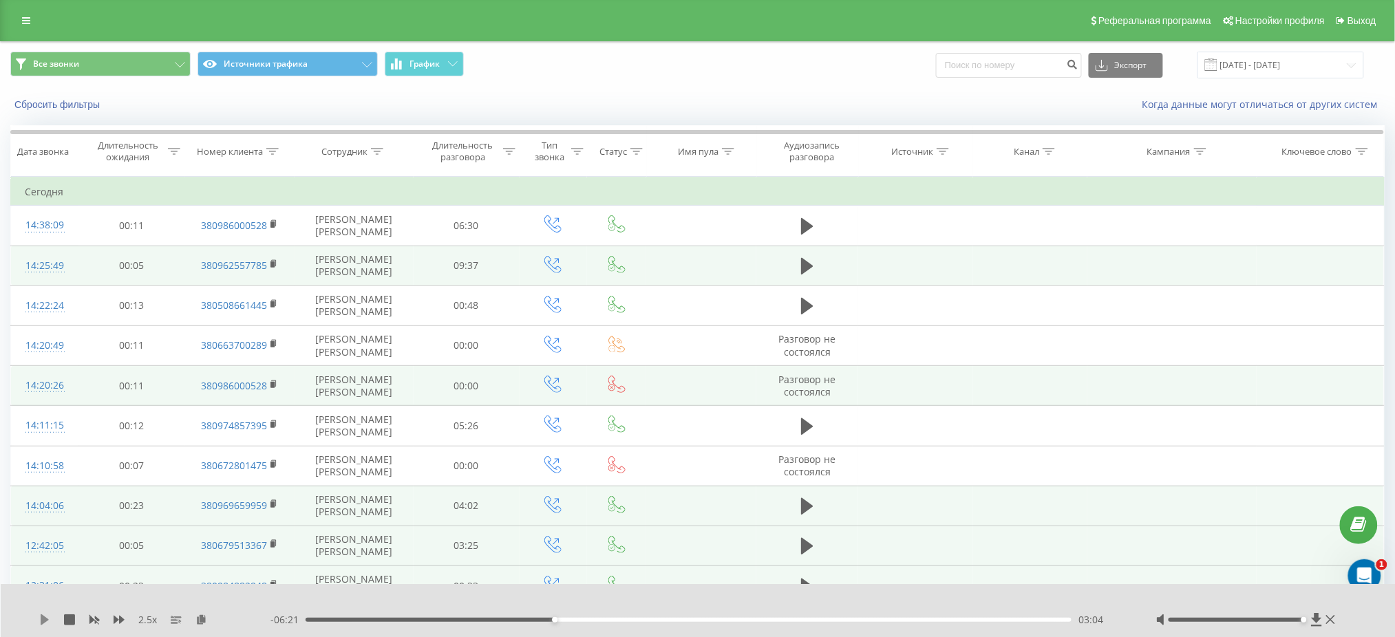
click at [45, 622] on icon at bounding box center [45, 620] width 8 height 11
click at [491, 621] on div "02:17" at bounding box center [689, 620] width 766 height 4
click at [467, 622] on div "02:20" at bounding box center [689, 620] width 766 height 4
click at [456, 620] on div "01:51" at bounding box center [689, 620] width 766 height 4
click at [525, 618] on div "01:51" at bounding box center [689, 620] width 766 height 4
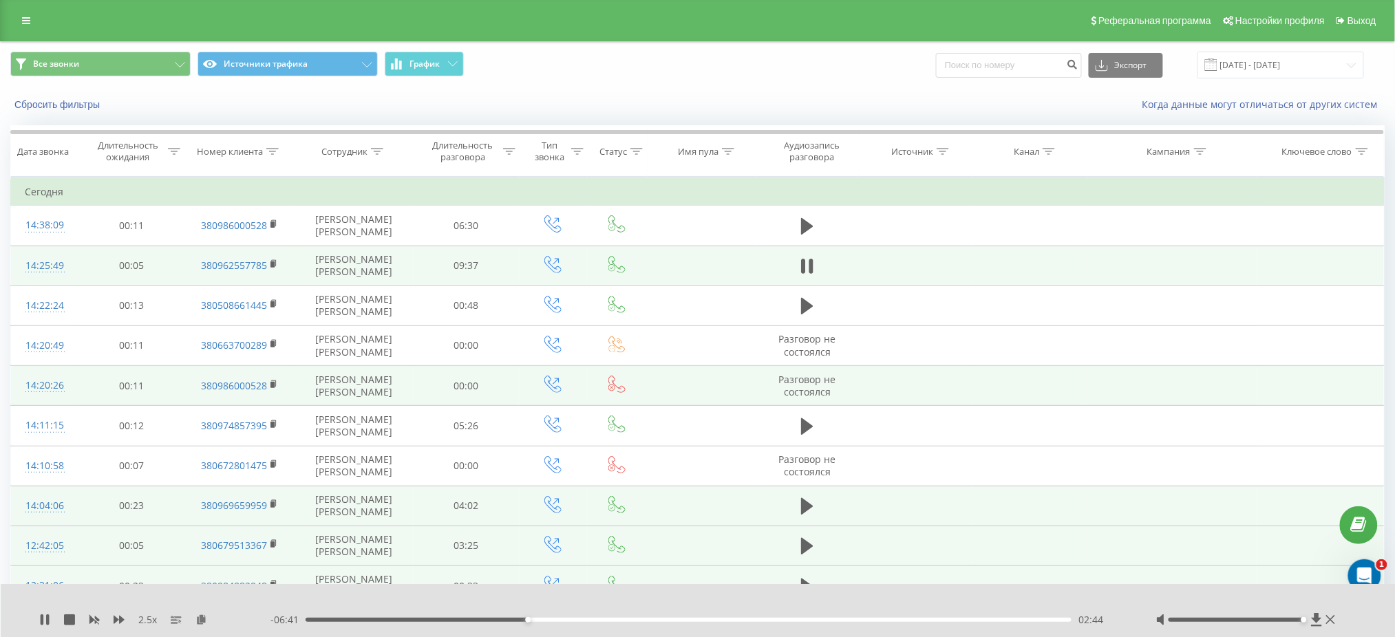
click at [549, 620] on div "02:44" at bounding box center [689, 620] width 766 height 4
click at [571, 619] on div "03:00" at bounding box center [689, 620] width 766 height 4
click at [590, 620] on div "03:20" at bounding box center [689, 620] width 766 height 4
click at [610, 621] on div "03:44" at bounding box center [689, 620] width 766 height 4
click at [626, 621] on div "03:46" at bounding box center [689, 620] width 766 height 4
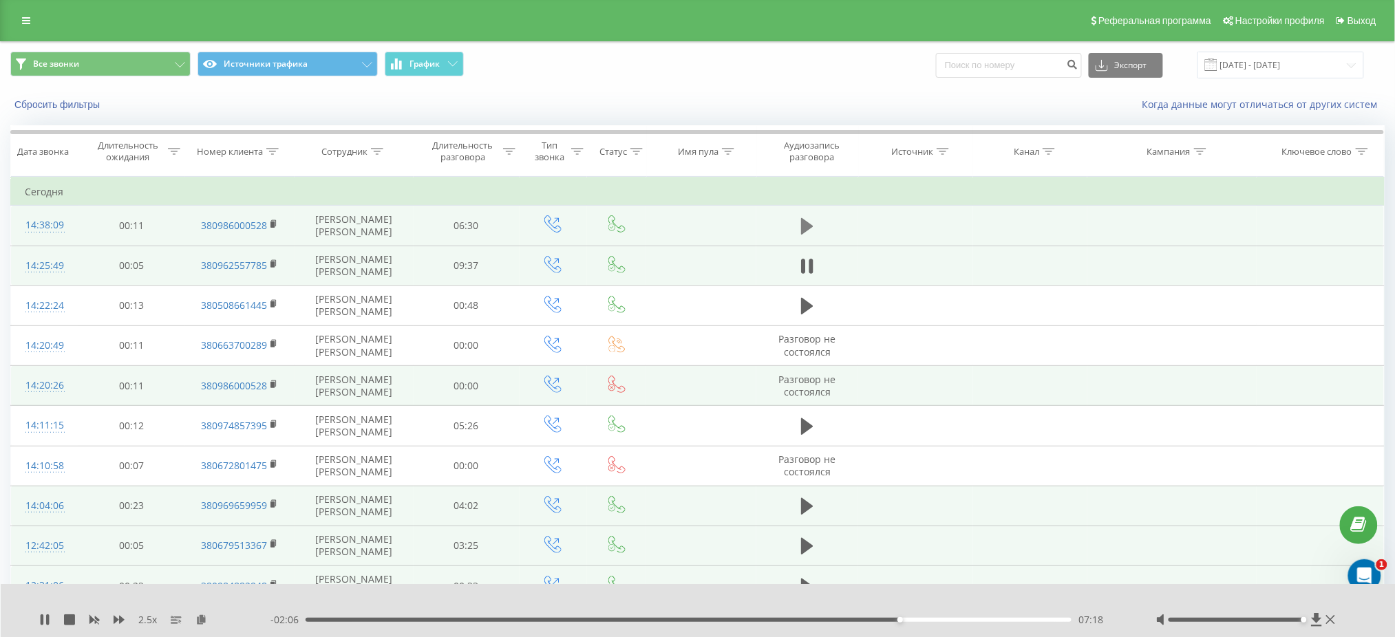
click at [809, 223] on icon at bounding box center [807, 226] width 12 height 17
click at [65, 106] on button "Сбросить фильтры" at bounding box center [58, 104] width 96 height 12
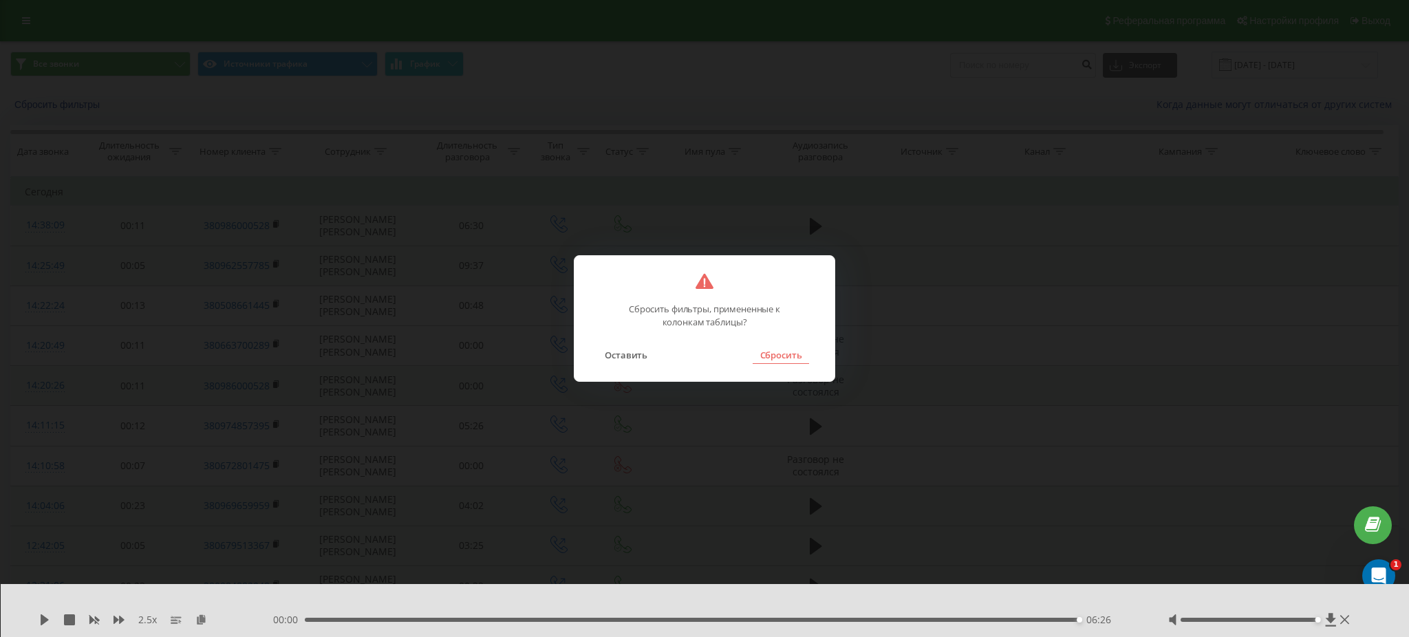
click at [795, 361] on button "Сбросить" at bounding box center [781, 355] width 56 height 18
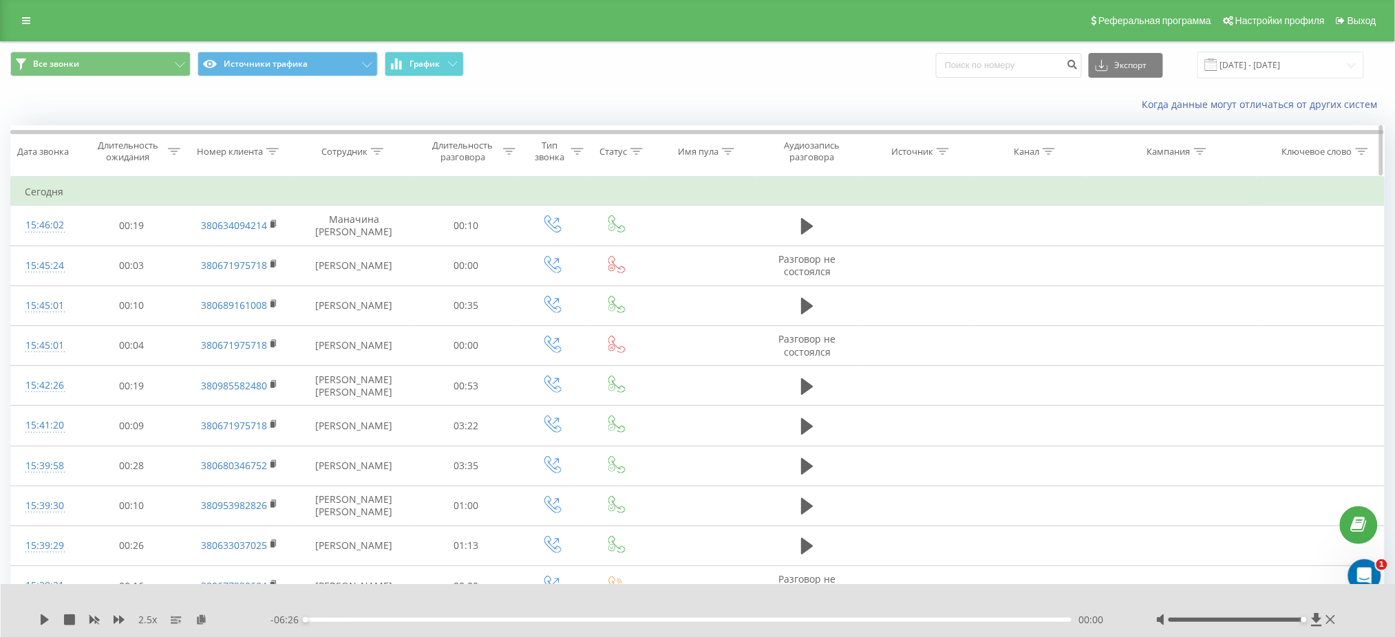
click at [378, 151] on icon at bounding box center [377, 151] width 12 height 7
click at [350, 245] on input "text" at bounding box center [354, 250] width 121 height 24
paste input "Ткачук"
type input "Ткачук"
click at [374, 278] on span "OK" at bounding box center [383, 276] width 39 height 21
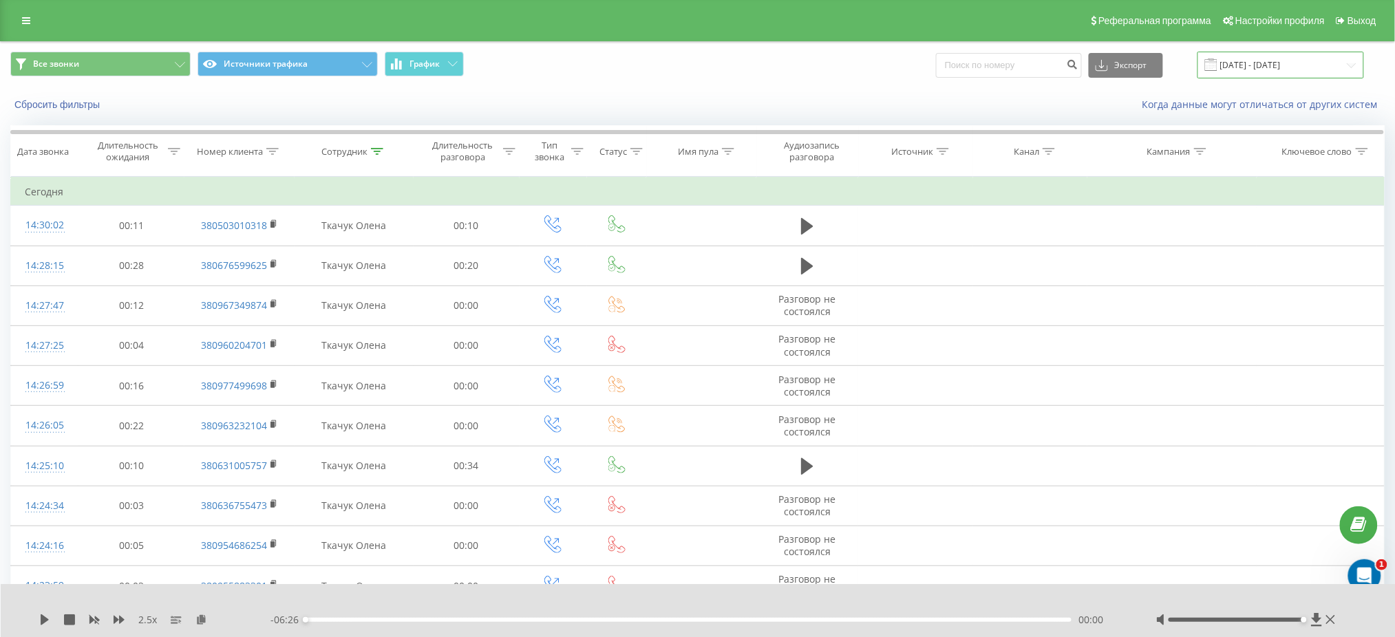
click at [1279, 73] on input "[DATE] - [DATE]" at bounding box center [1280, 65] width 167 height 27
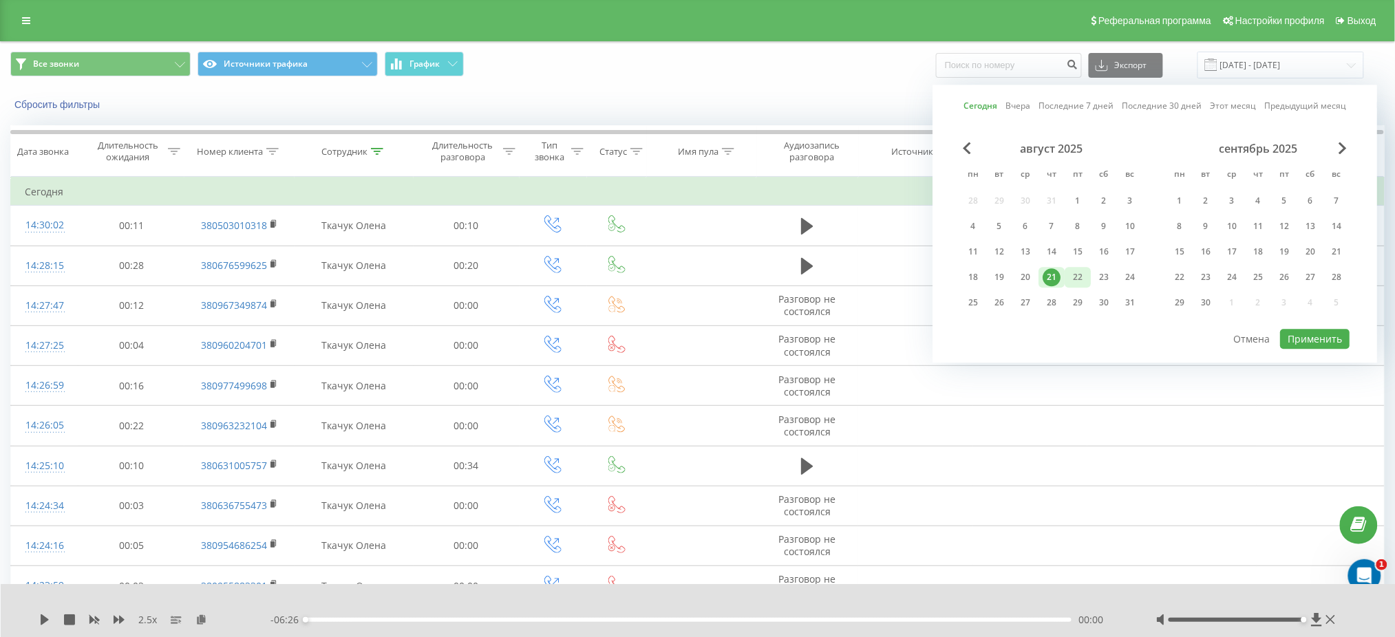
click at [1060, 275] on div "21" at bounding box center [1052, 277] width 18 height 18
click at [1333, 339] on button "Применить" at bounding box center [1315, 339] width 70 height 20
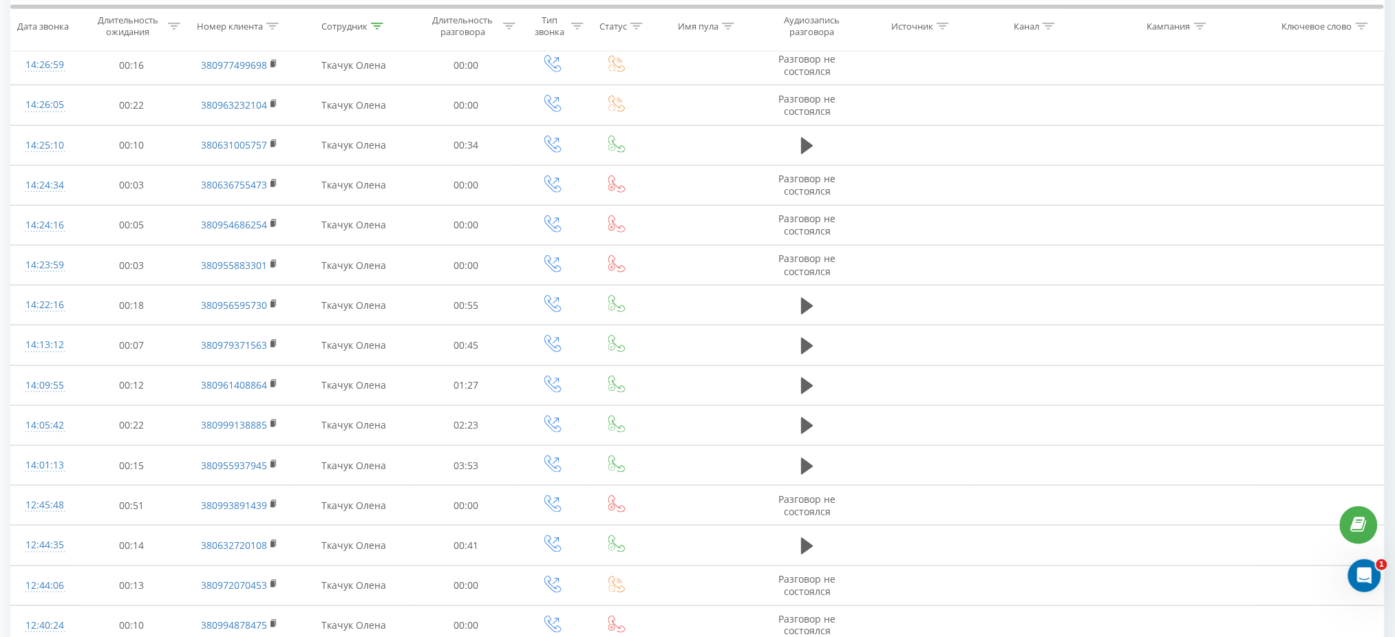
scroll to position [621, 0]
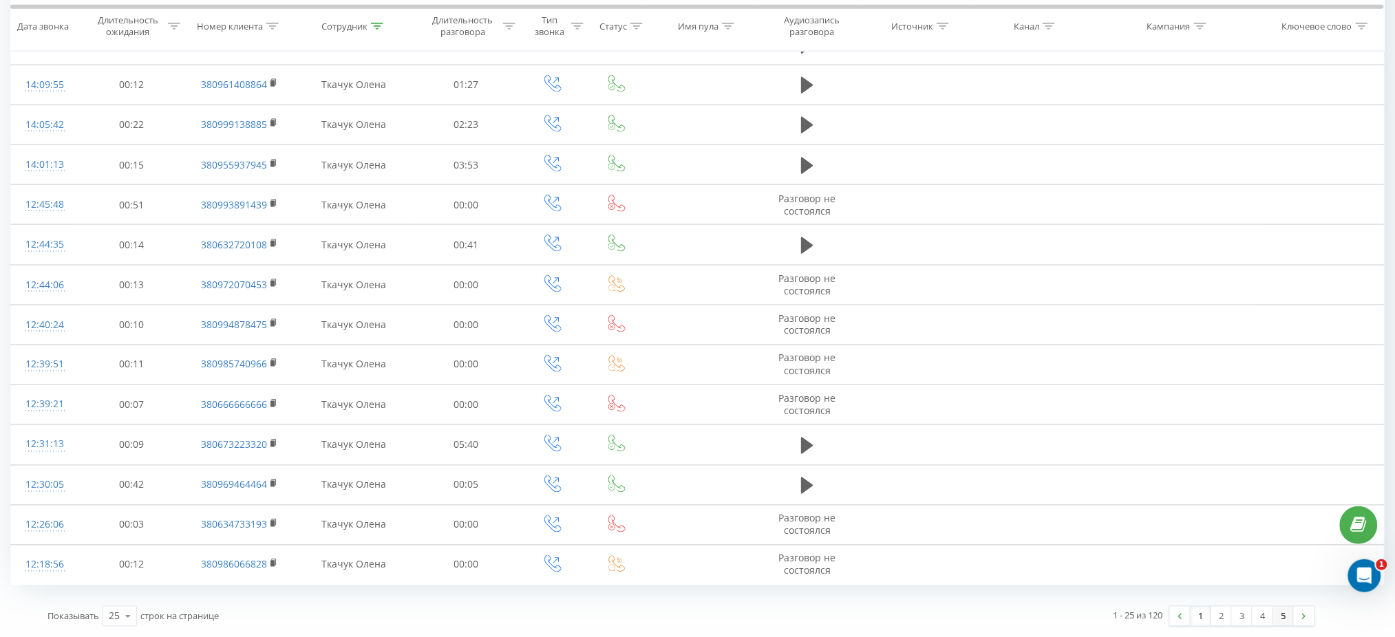
click at [1281, 617] on link "5" at bounding box center [1283, 616] width 21 height 19
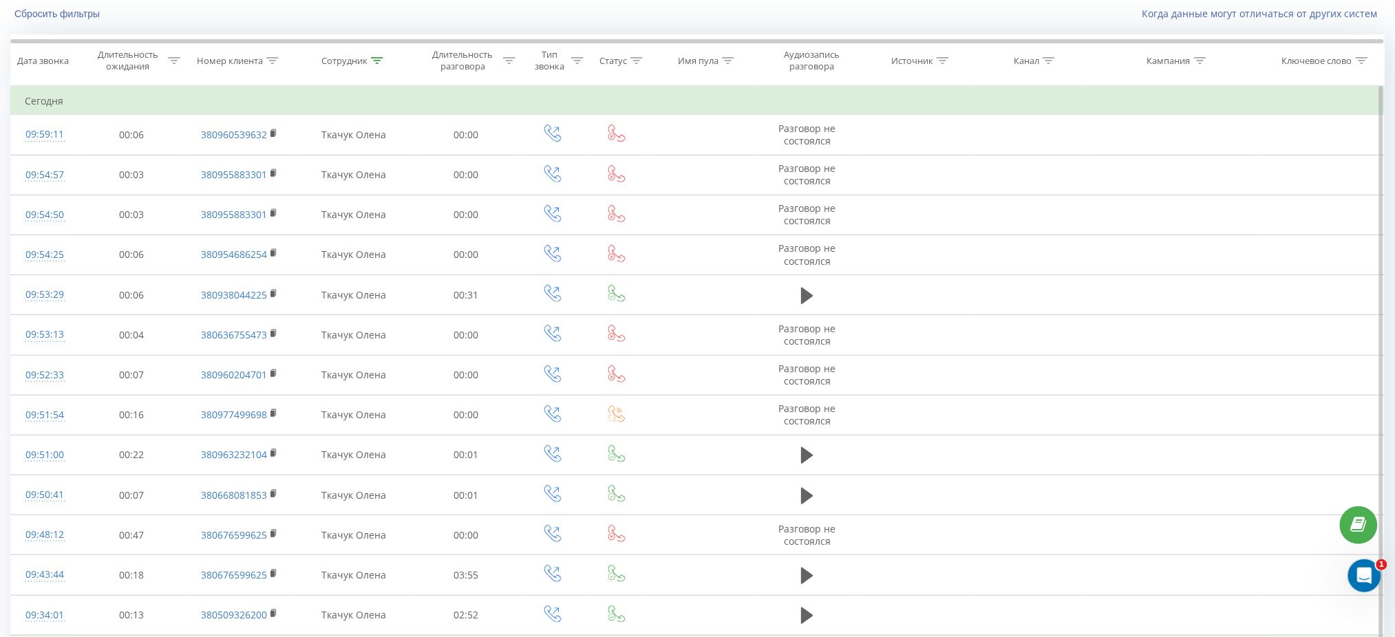
scroll to position [421, 0]
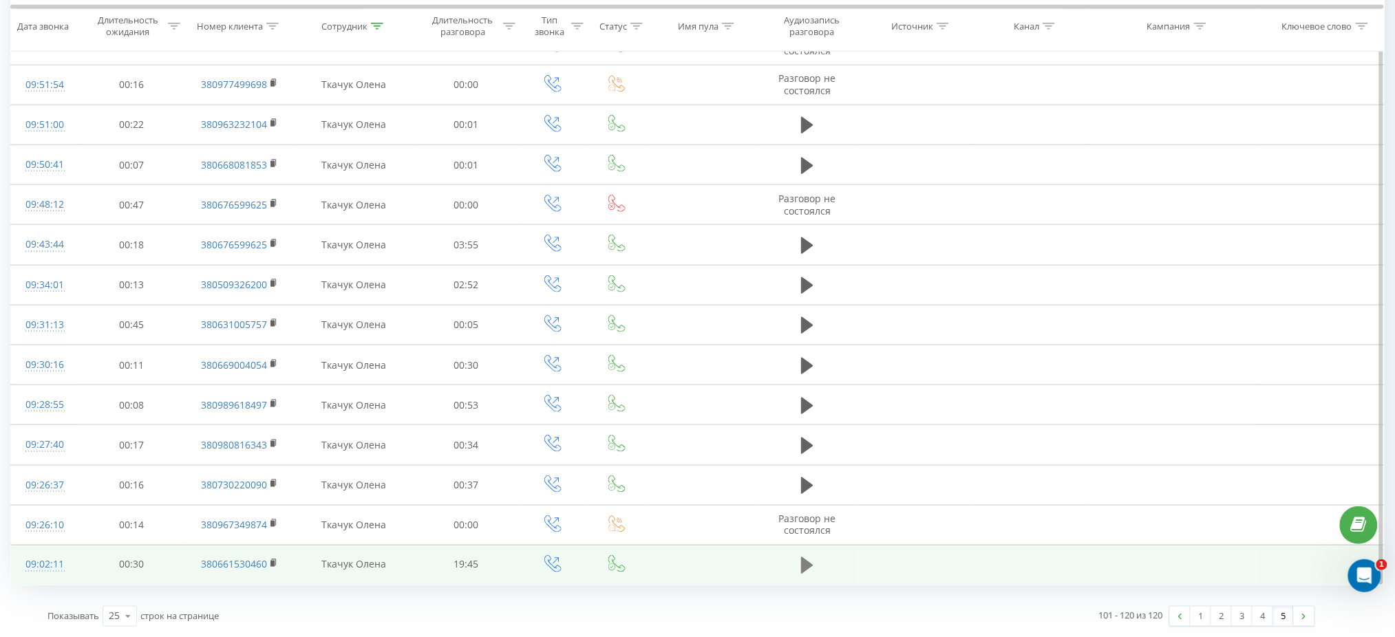
click at [805, 571] on icon at bounding box center [807, 565] width 12 height 17
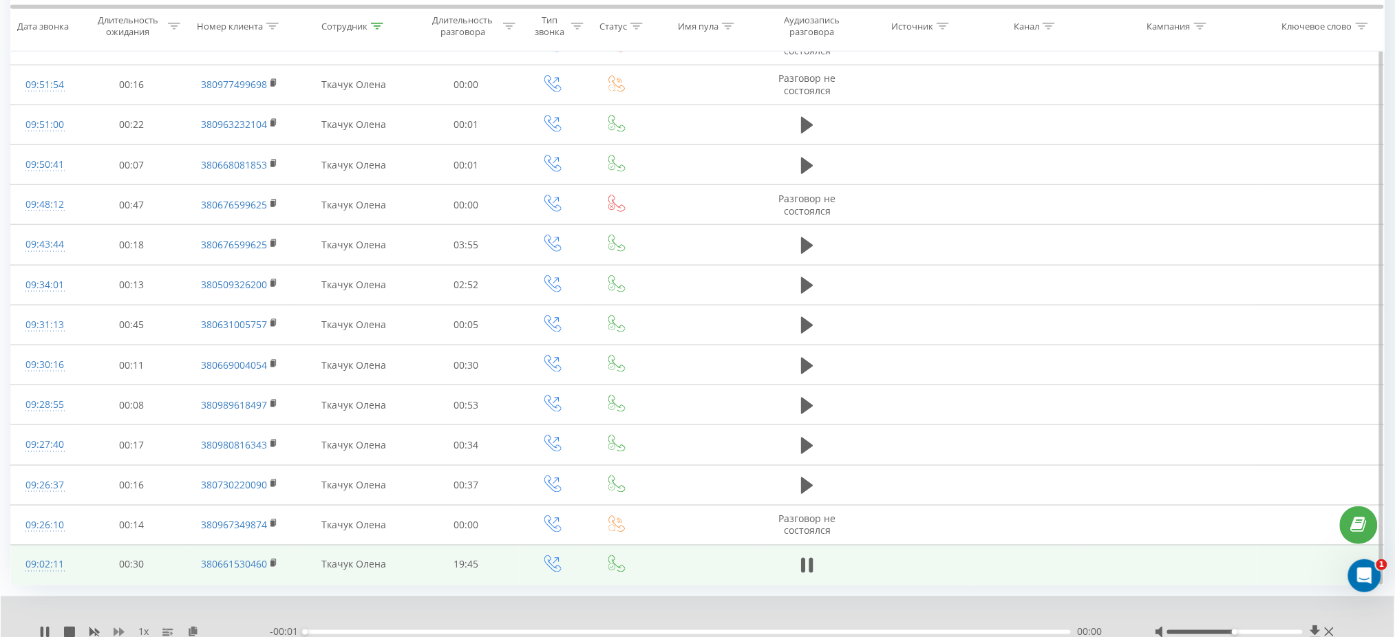
click at [118, 629] on icon at bounding box center [119, 632] width 11 height 11
click at [121, 630] on icon at bounding box center [119, 632] width 11 height 8
drag, startPoint x: 1237, startPoint y: 632, endPoint x: 1332, endPoint y: 632, distance: 95.7
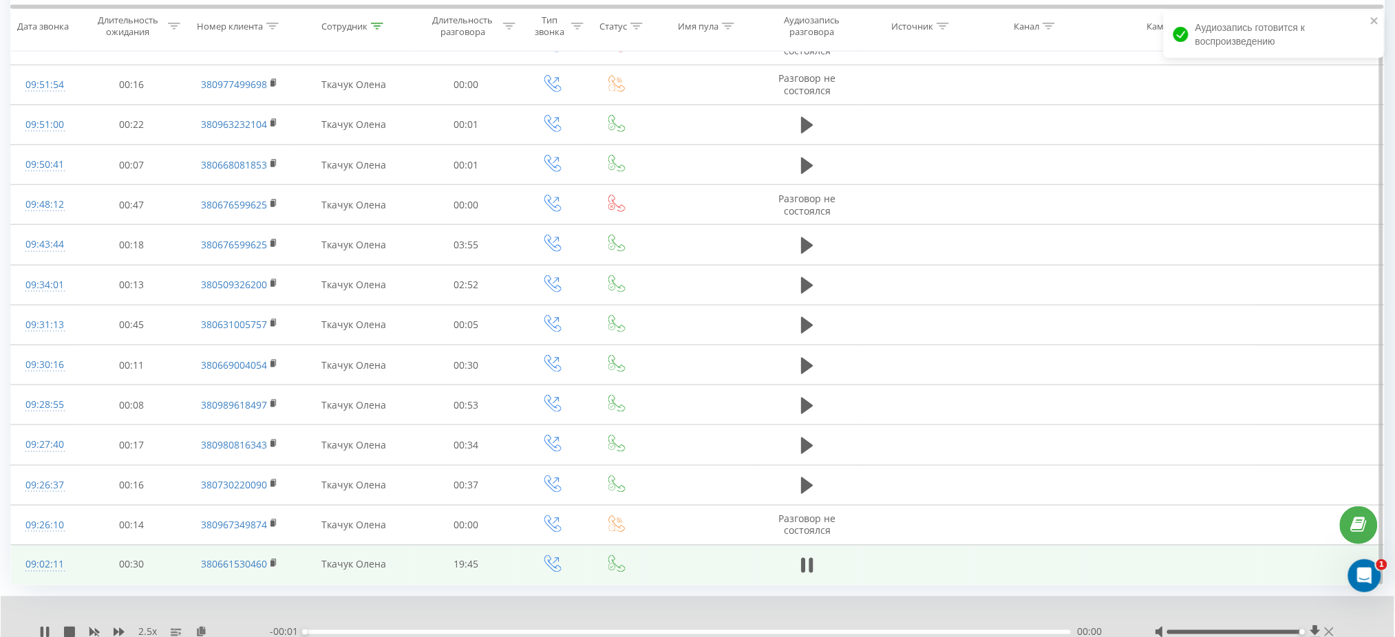
click at [1332, 632] on div at bounding box center [1246, 633] width 182 height 14
click at [811, 565] on icon at bounding box center [811, 565] width 4 height 15
click at [45, 632] on icon at bounding box center [45, 632] width 8 height 11
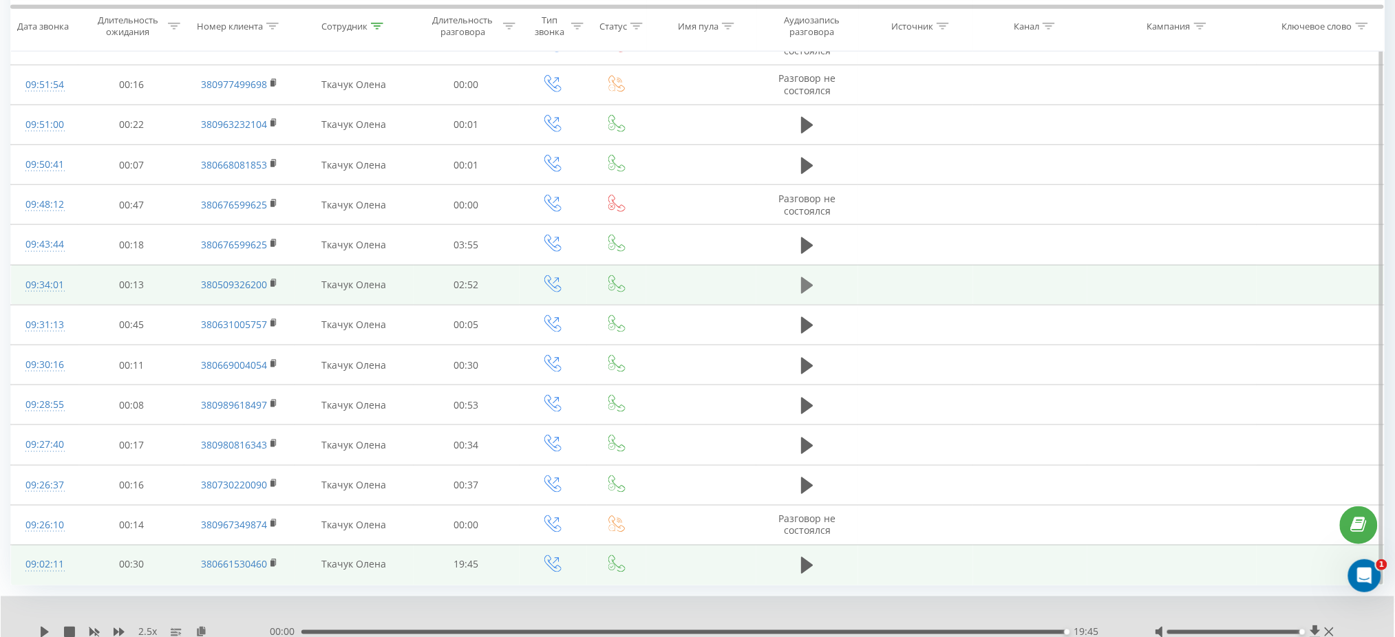
click at [810, 284] on icon at bounding box center [807, 285] width 12 height 17
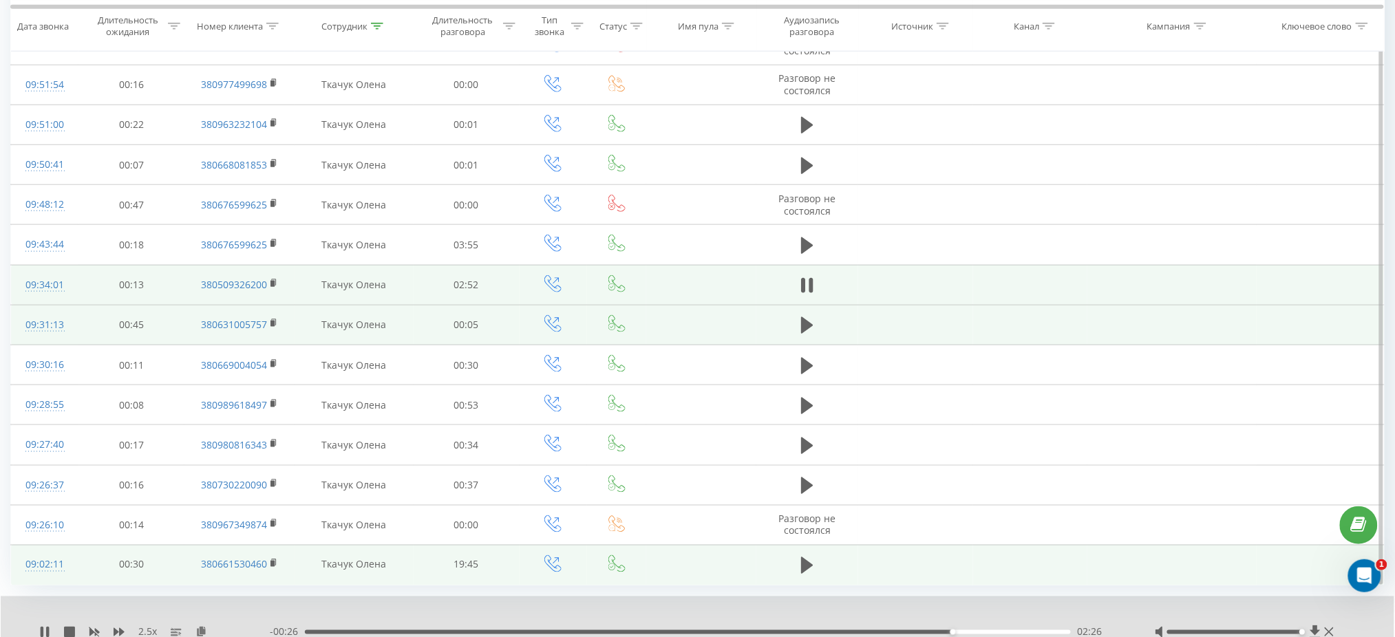
scroll to position [474, 0]
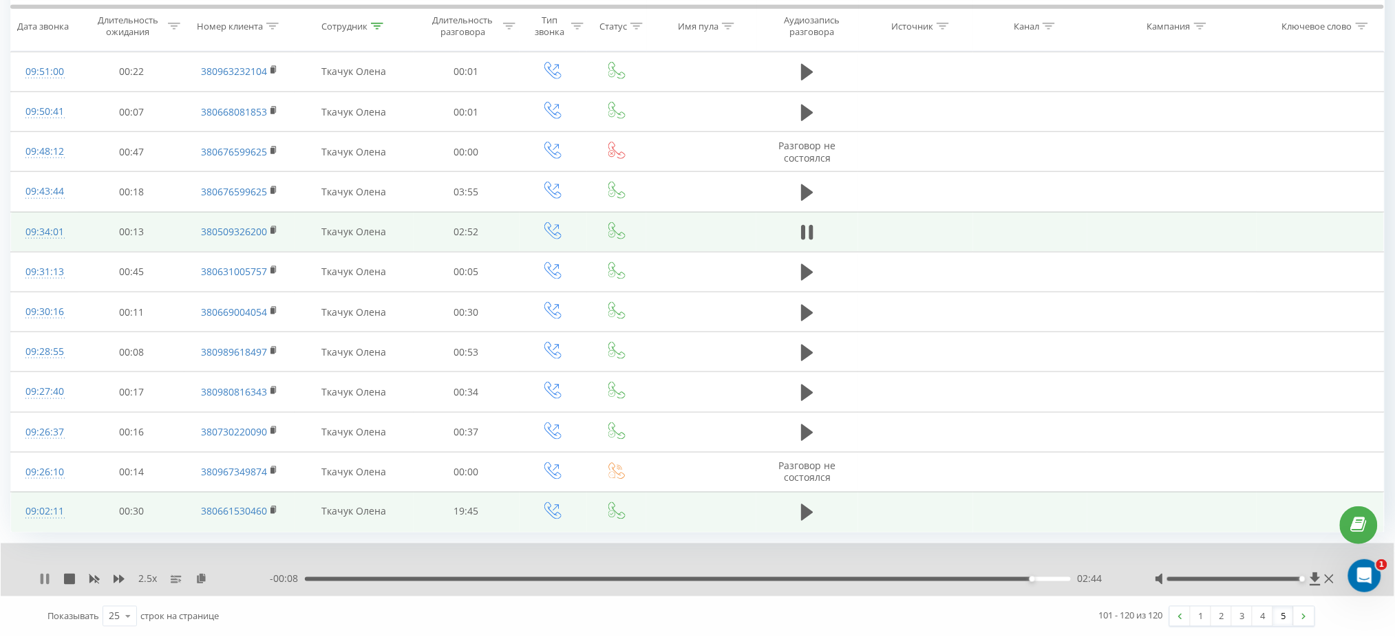
click at [43, 579] on icon at bounding box center [42, 579] width 3 height 11
click at [1261, 613] on link "4" at bounding box center [1263, 616] width 21 height 19
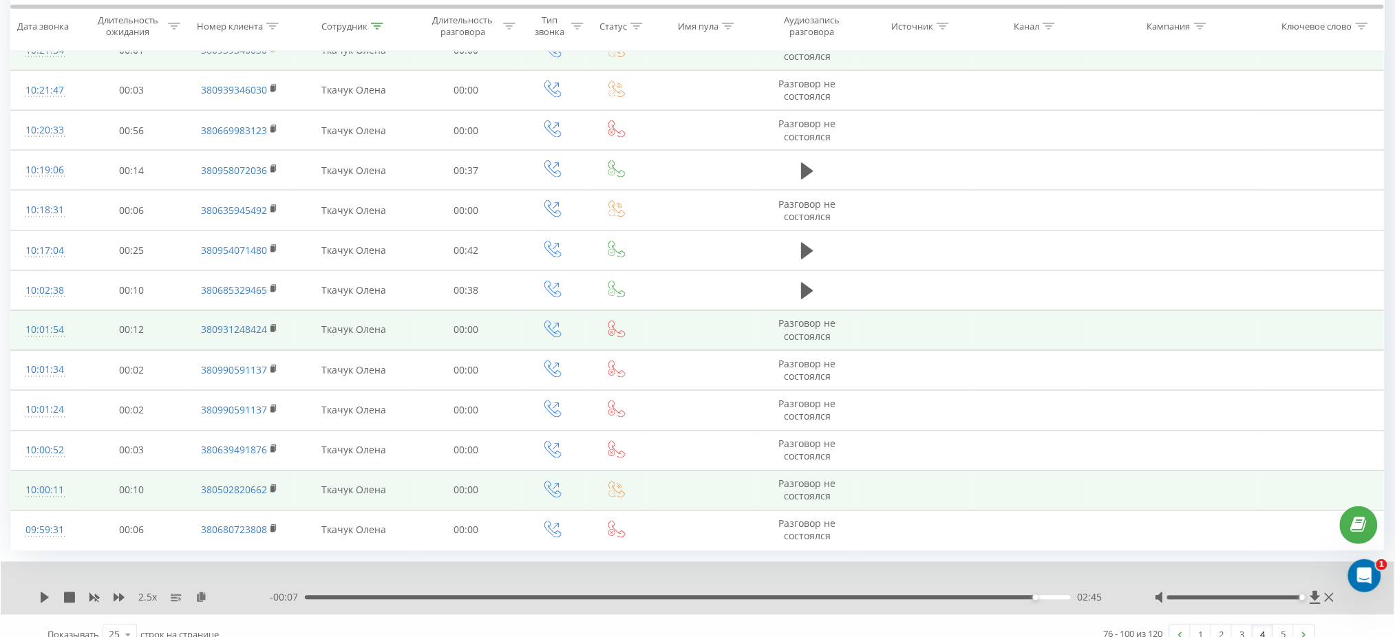
scroll to position [674, 0]
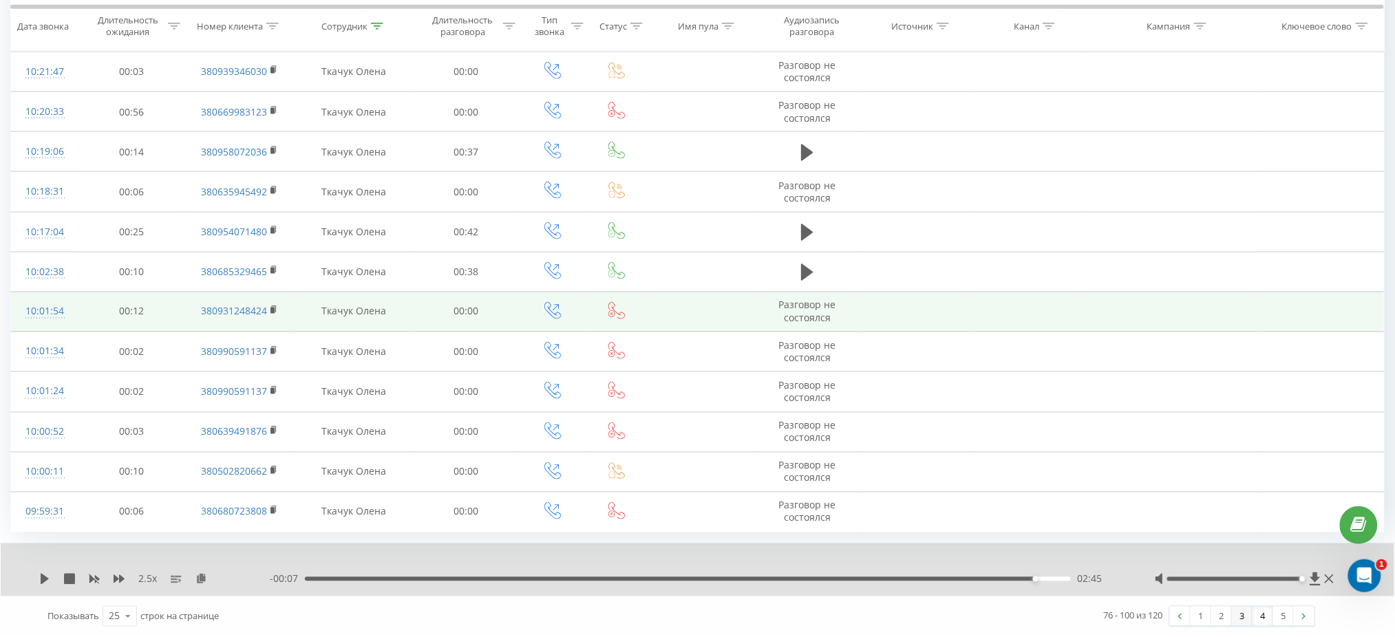
click at [1245, 619] on link "3" at bounding box center [1242, 616] width 21 height 19
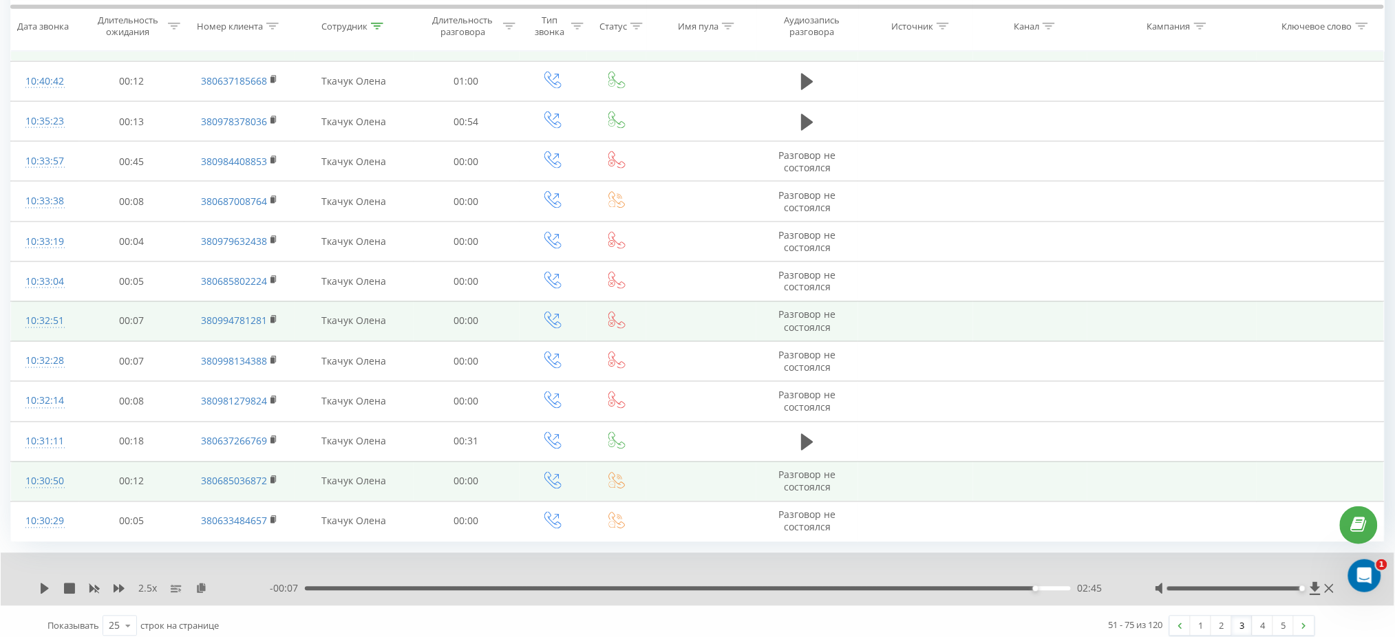
scroll to position [674, 0]
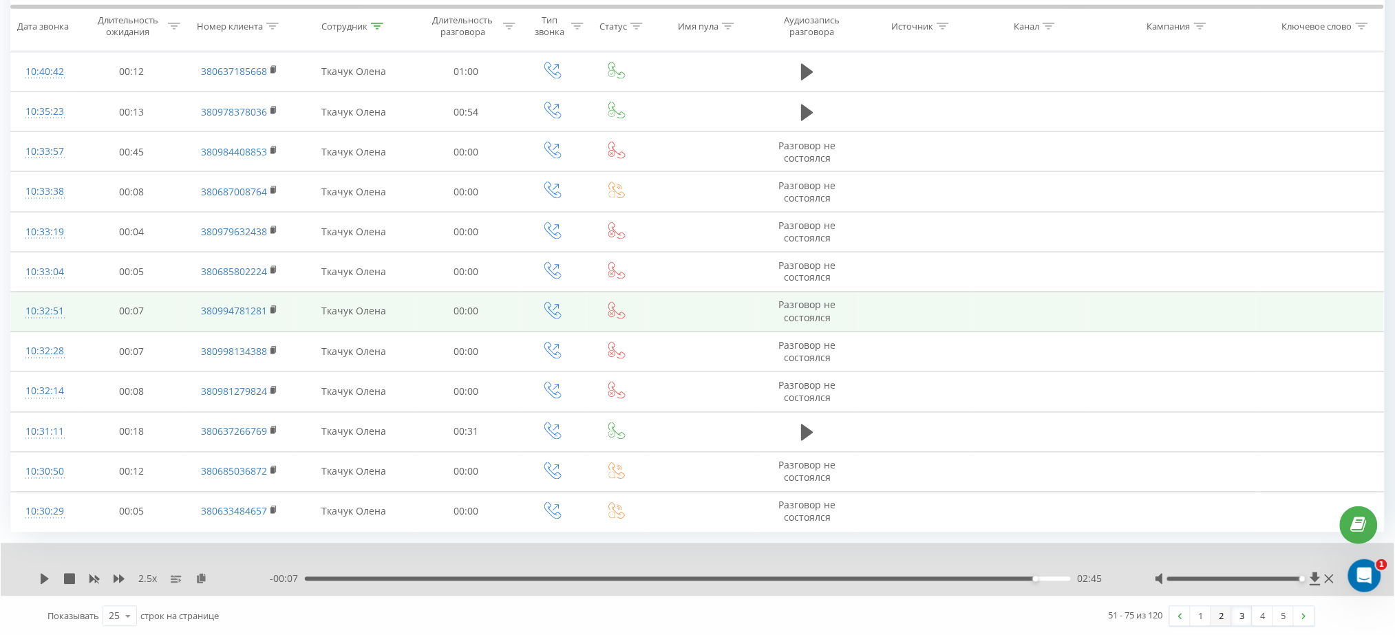
click at [1226, 618] on link "2" at bounding box center [1221, 616] width 21 height 19
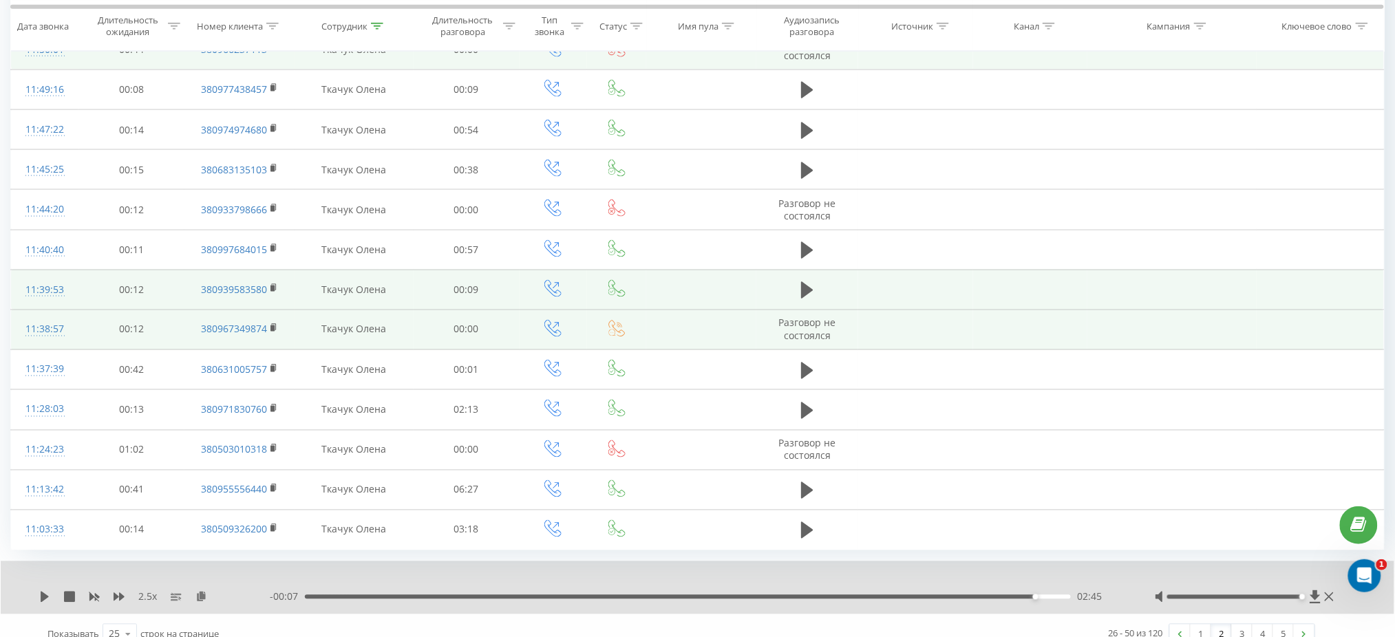
scroll to position [674, 0]
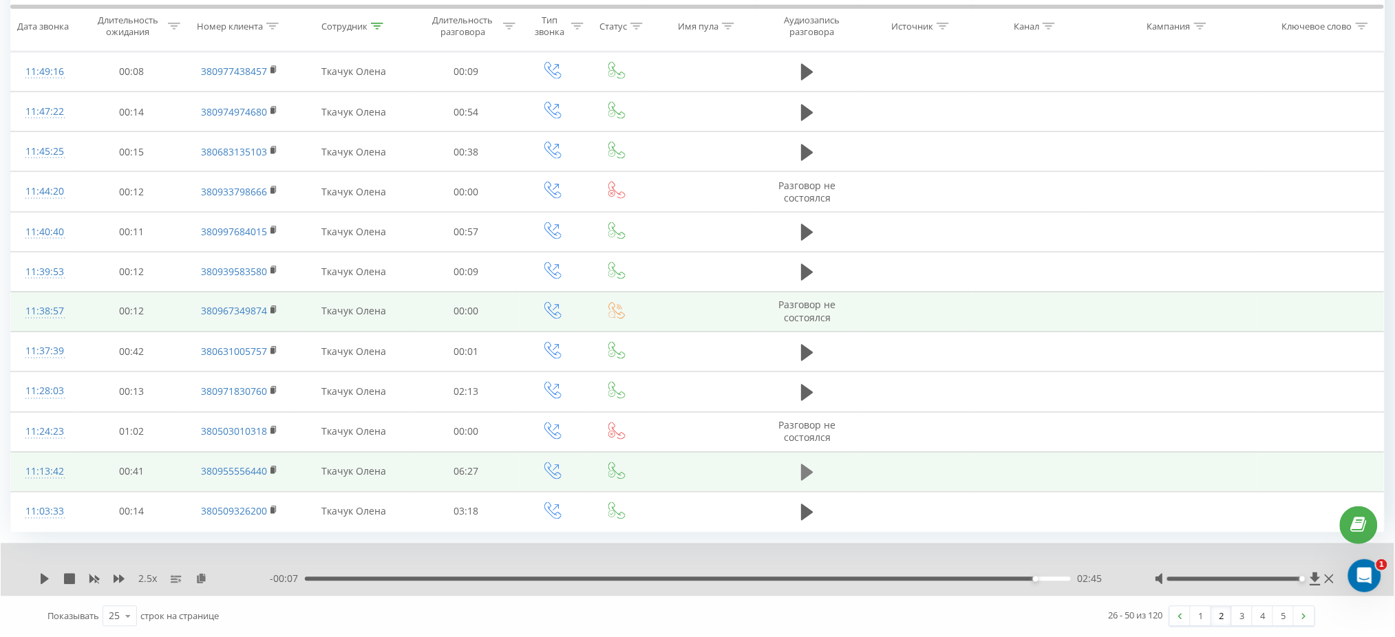
click at [801, 471] on button at bounding box center [807, 472] width 21 height 21
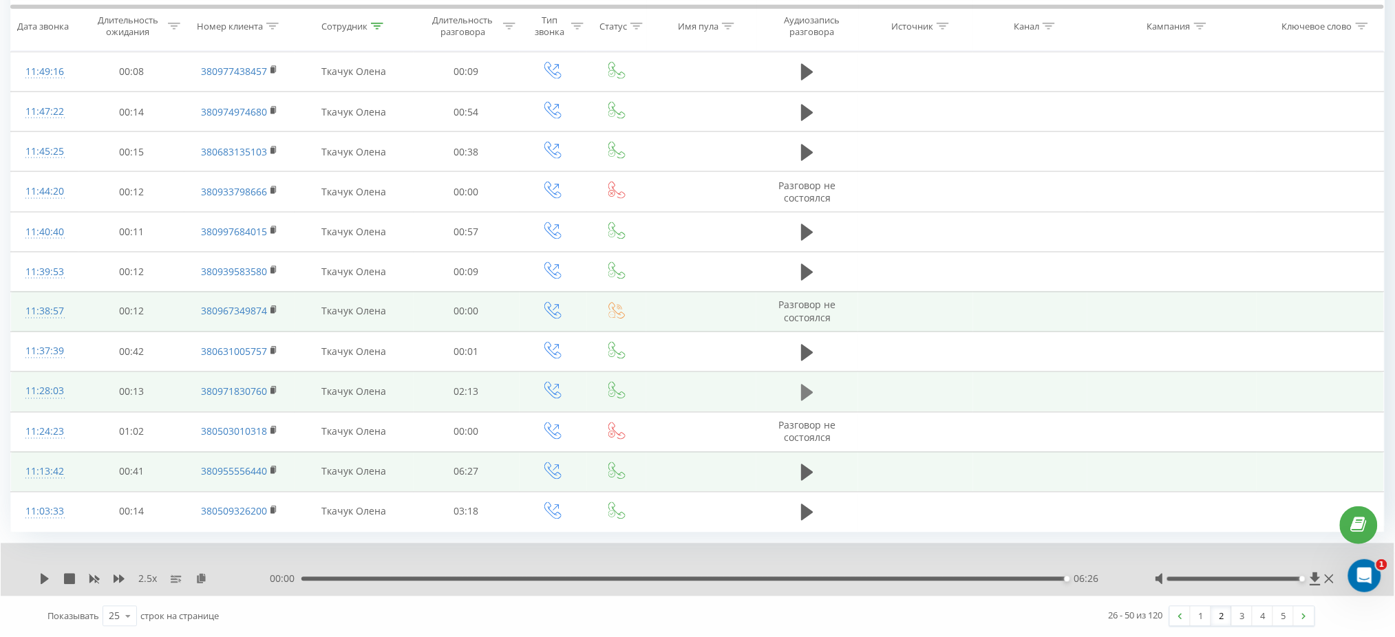
click at [799, 392] on button at bounding box center [807, 393] width 21 height 21
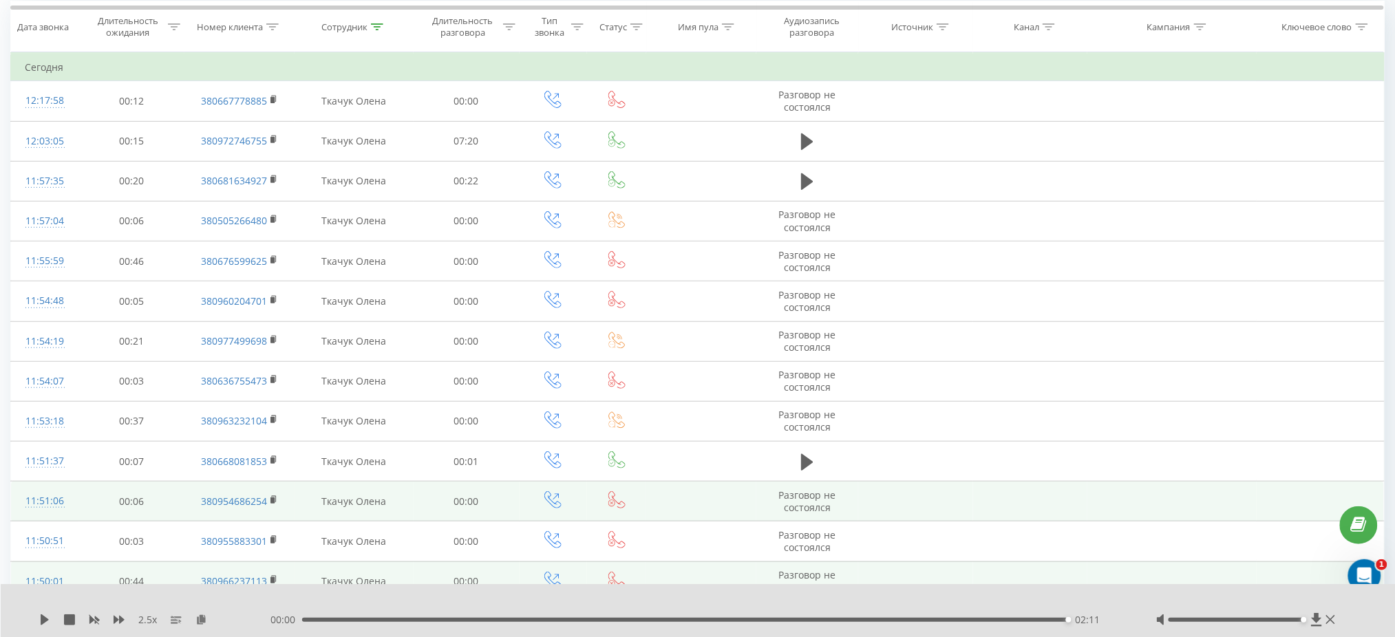
scroll to position [124, 0]
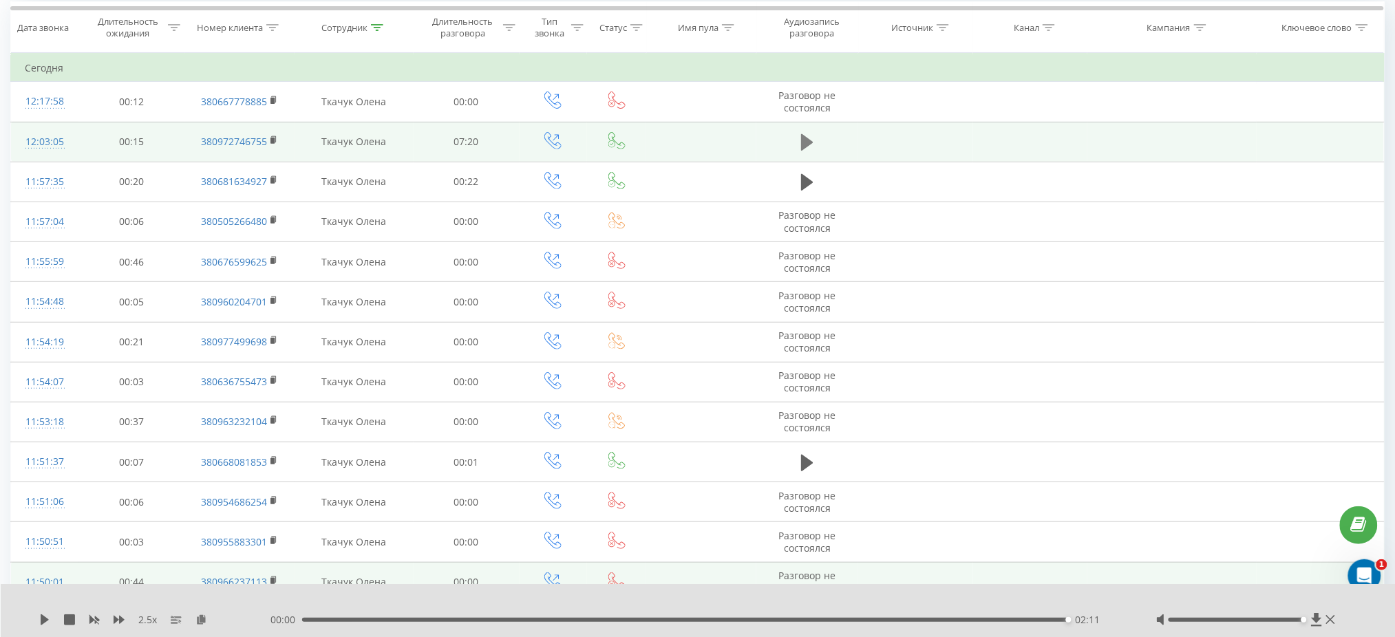
click at [805, 139] on icon at bounding box center [807, 142] width 12 height 17
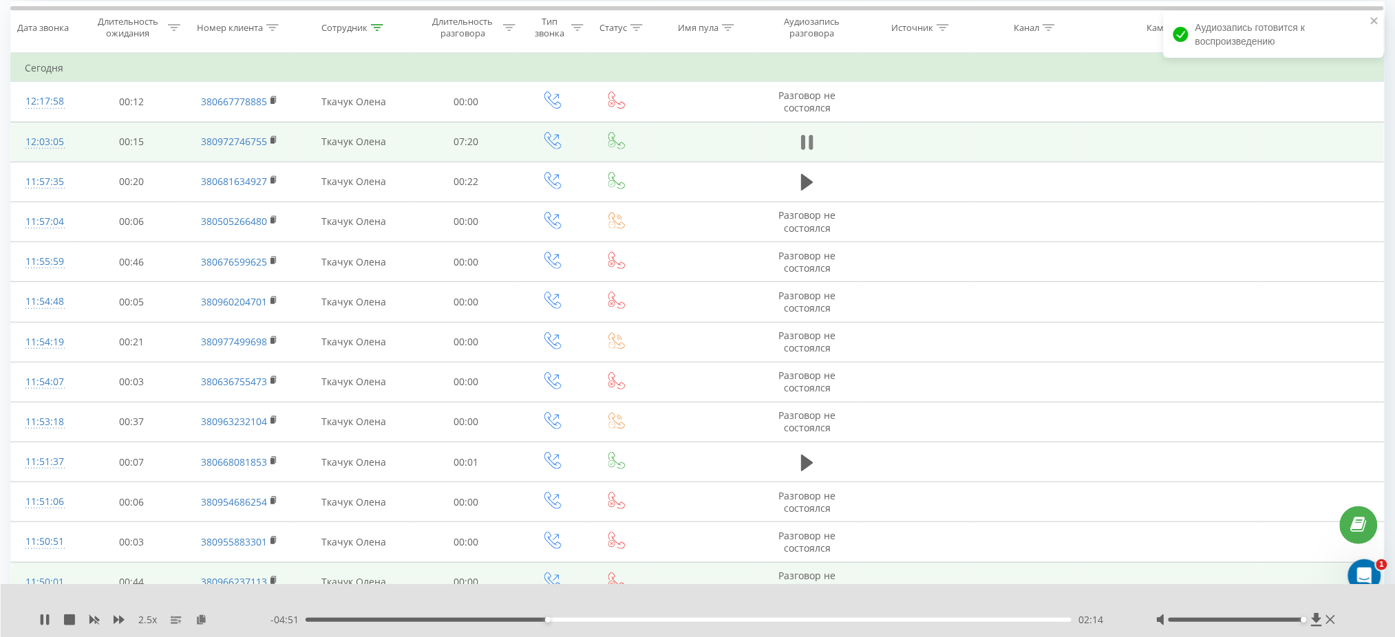
click at [808, 143] on icon at bounding box center [807, 142] width 12 height 19
click at [41, 619] on icon at bounding box center [45, 620] width 8 height 11
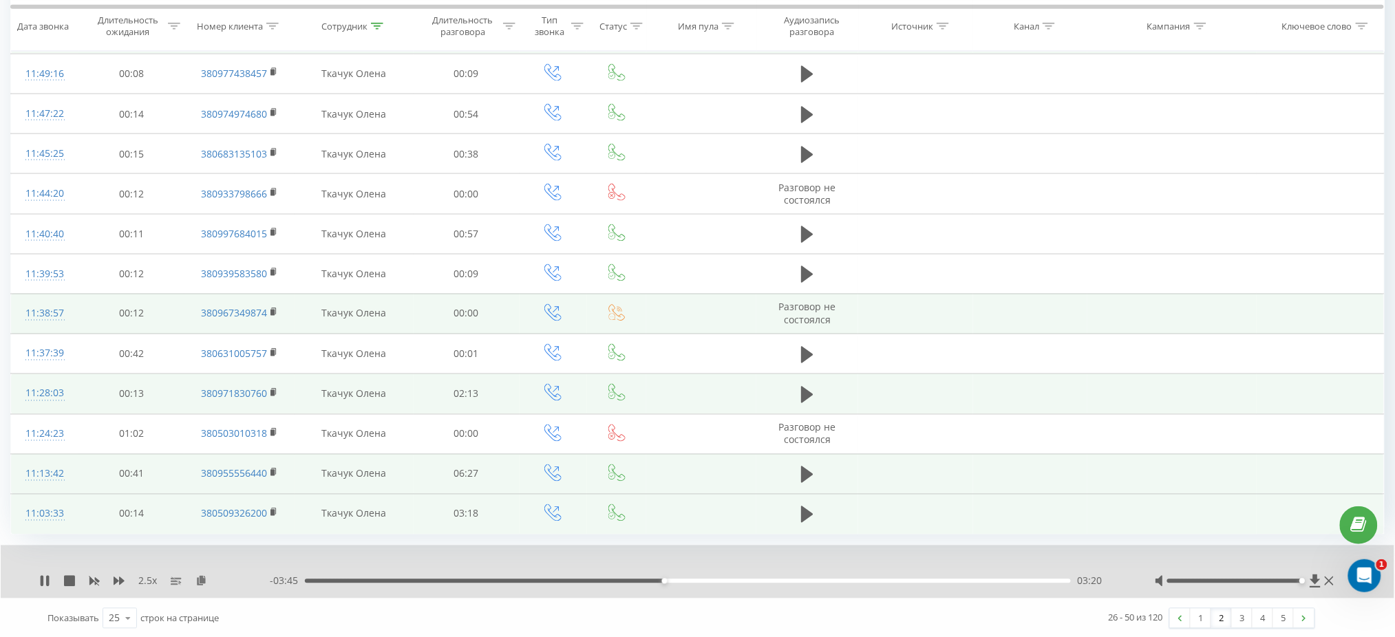
scroll to position [674, 0]
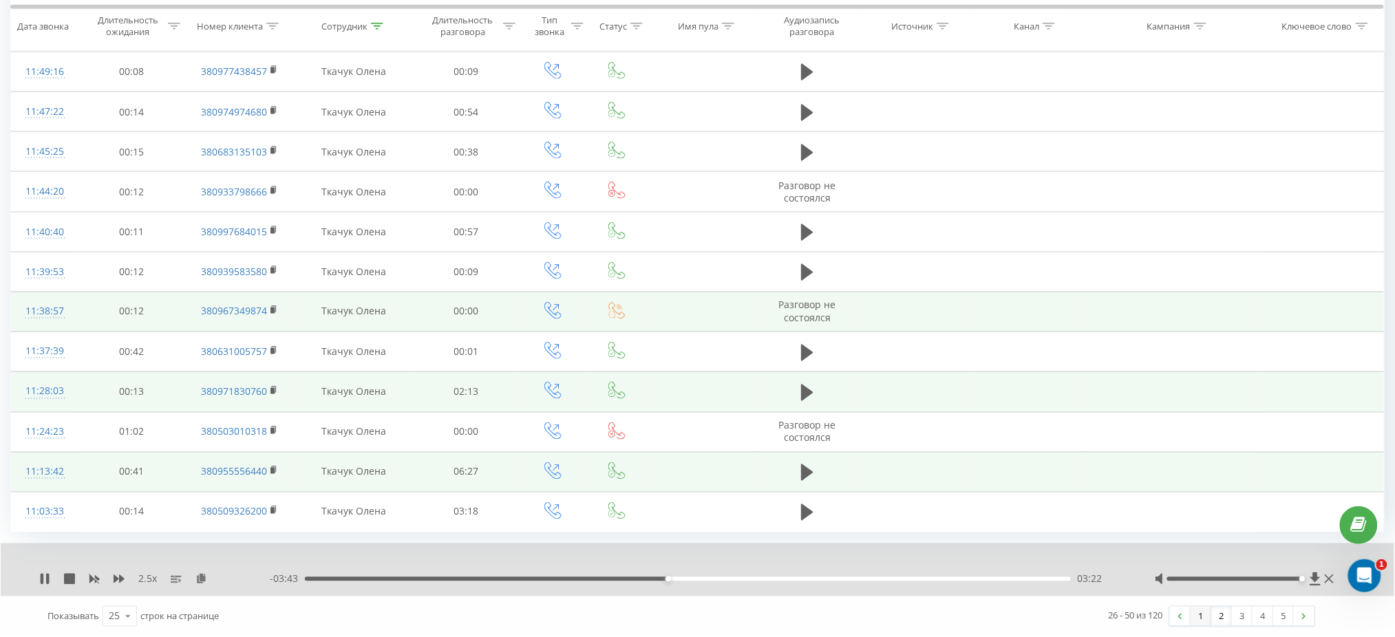
click at [1204, 619] on link "1" at bounding box center [1201, 616] width 21 height 19
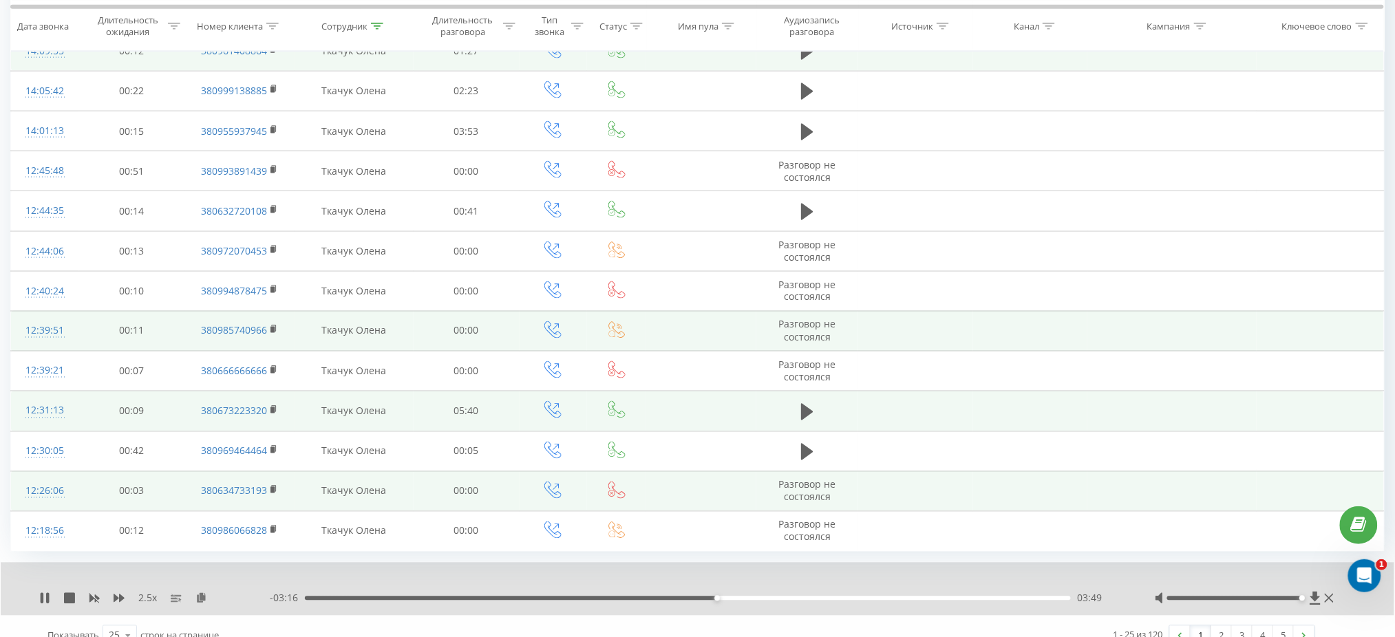
scroll to position [674, 0]
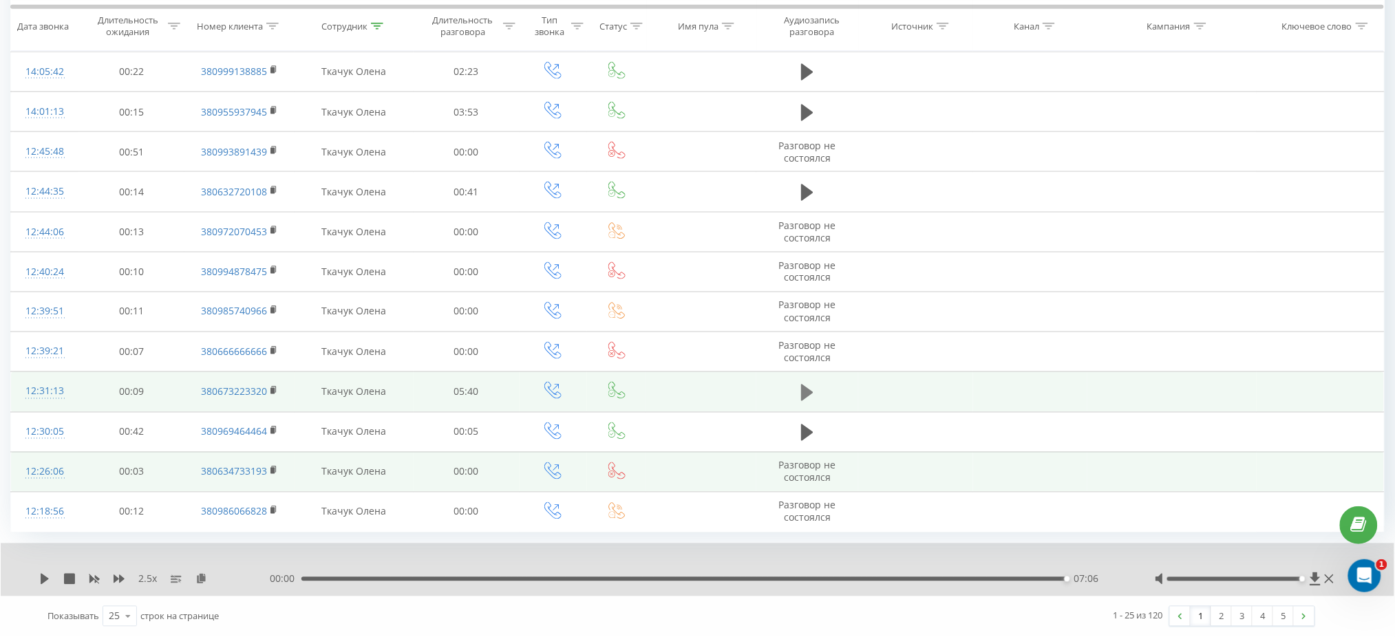
click at [805, 390] on icon at bounding box center [807, 393] width 12 height 17
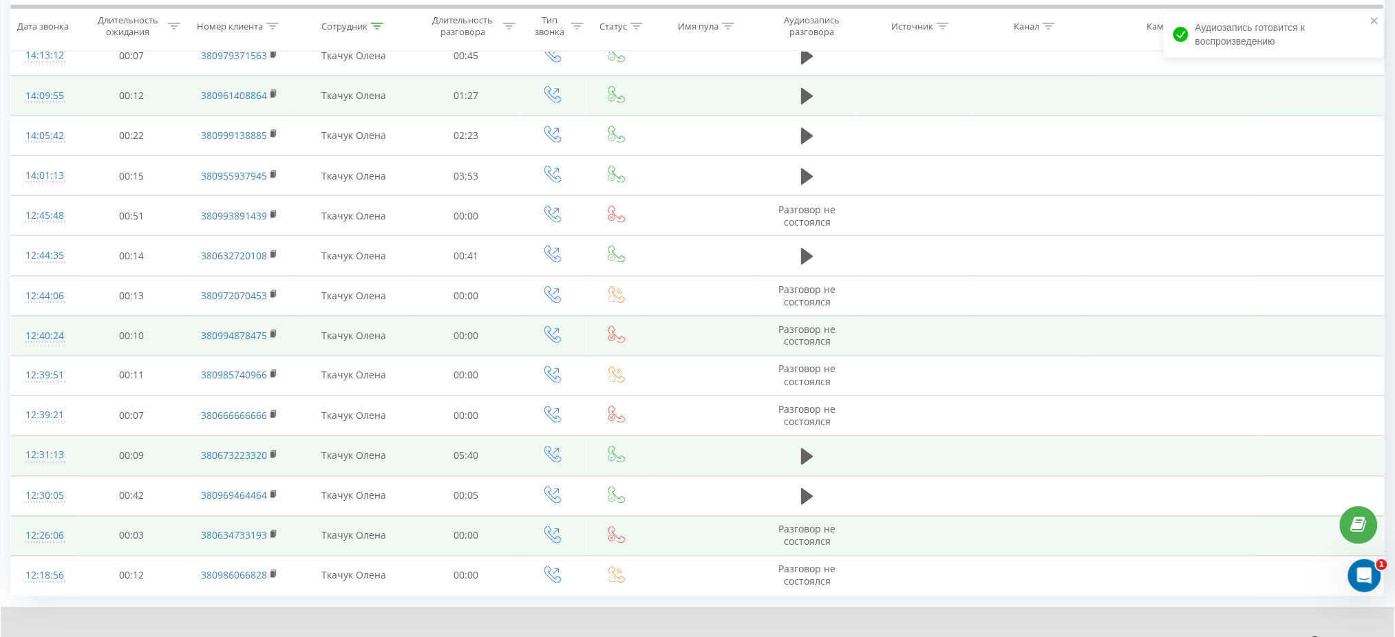
scroll to position [582, 0]
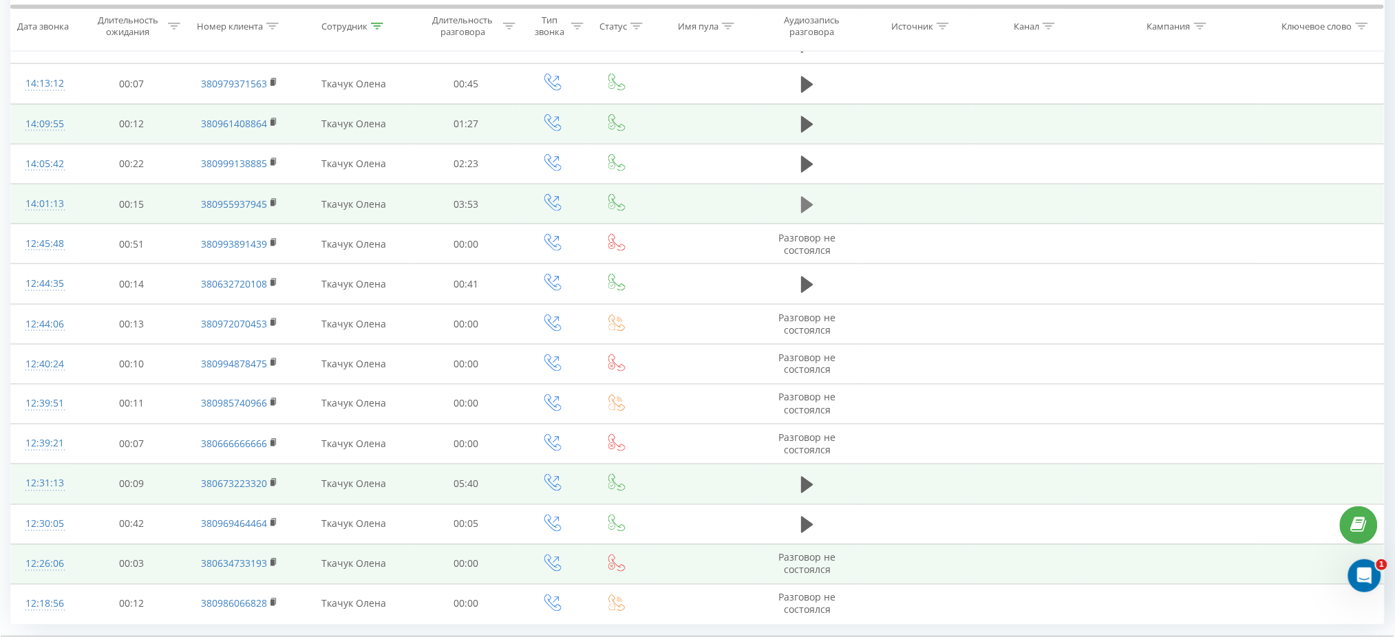
click at [806, 204] on icon at bounding box center [807, 204] width 12 height 17
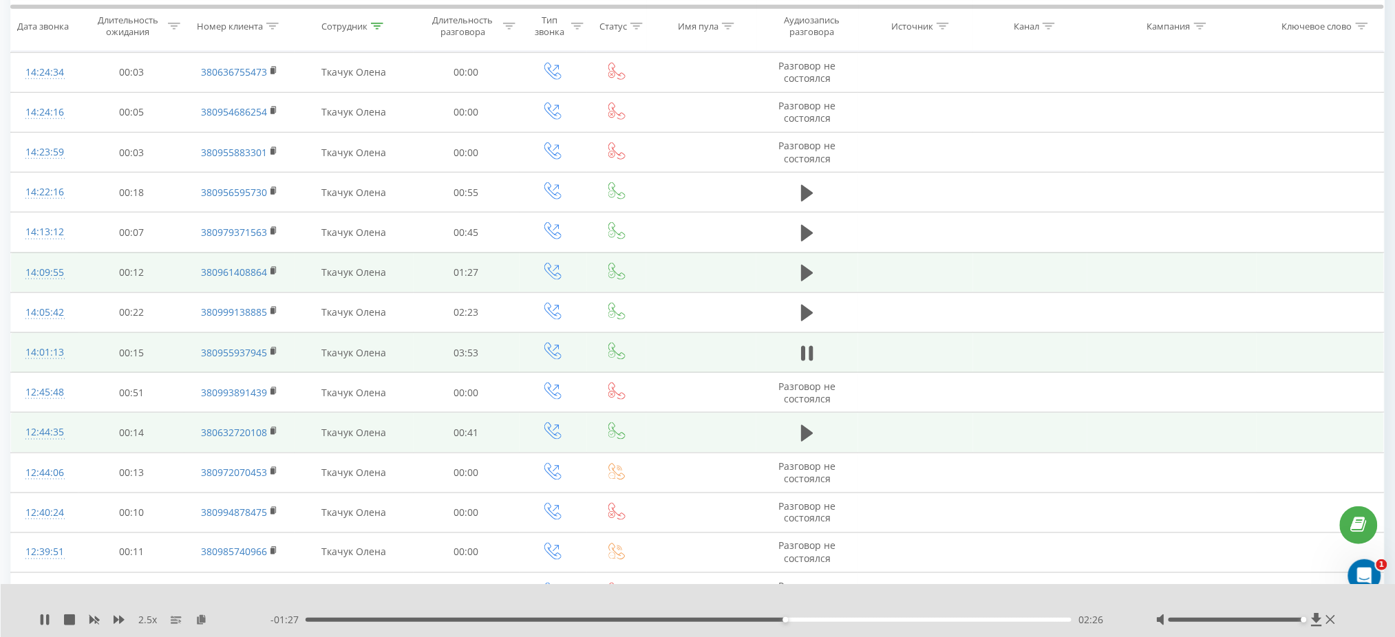
scroll to position [399, 0]
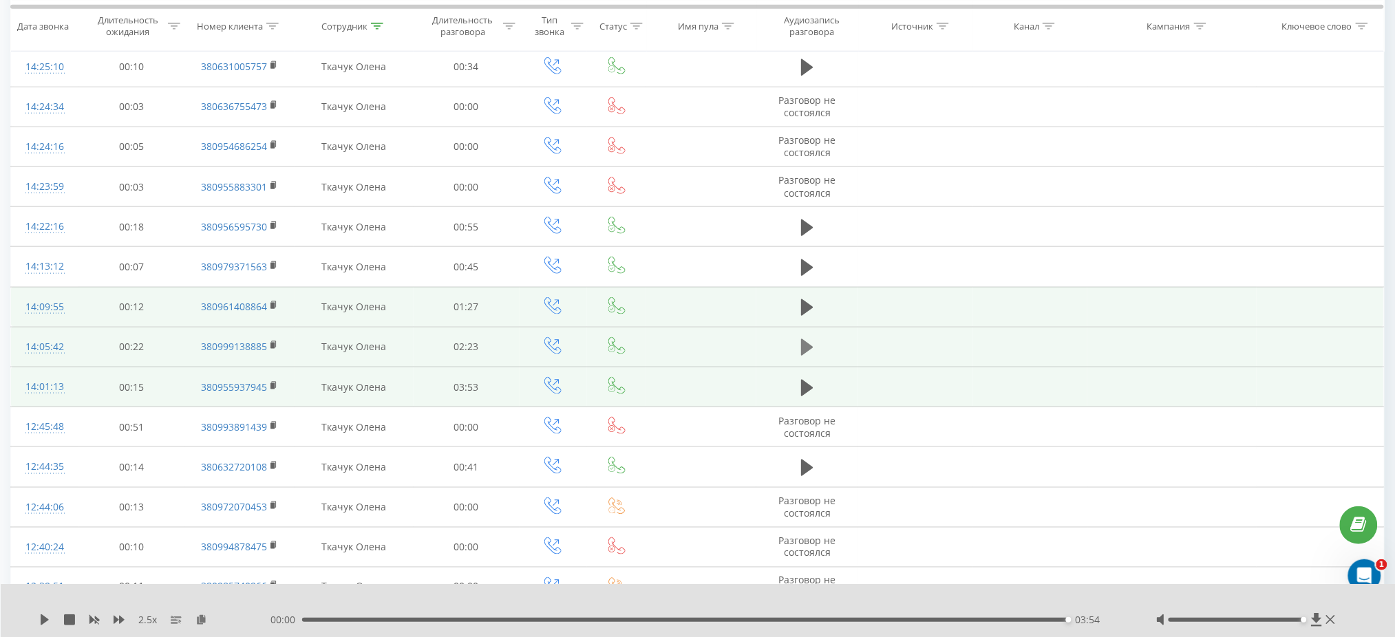
click at [804, 351] on icon at bounding box center [807, 347] width 12 height 17
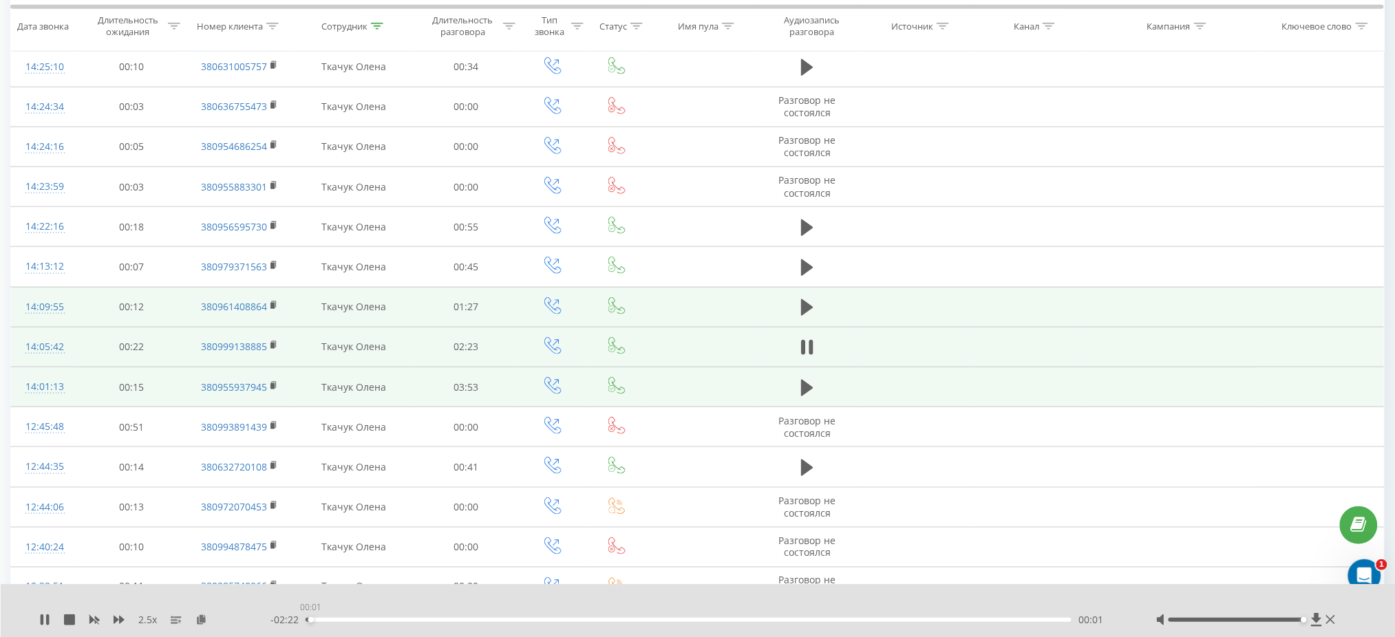
click at [310, 622] on div "00:01" at bounding box center [689, 620] width 766 height 4
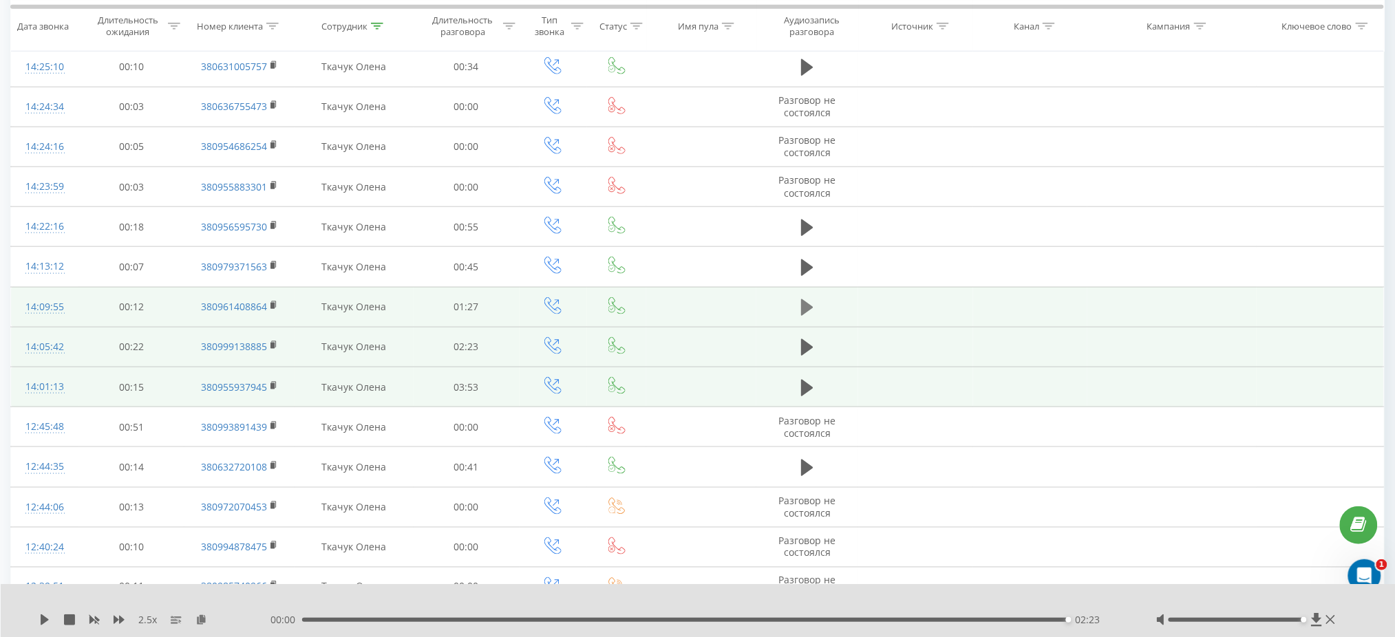
click at [806, 307] on icon at bounding box center [807, 307] width 12 height 17
